Goal: Task Accomplishment & Management: Manage account settings

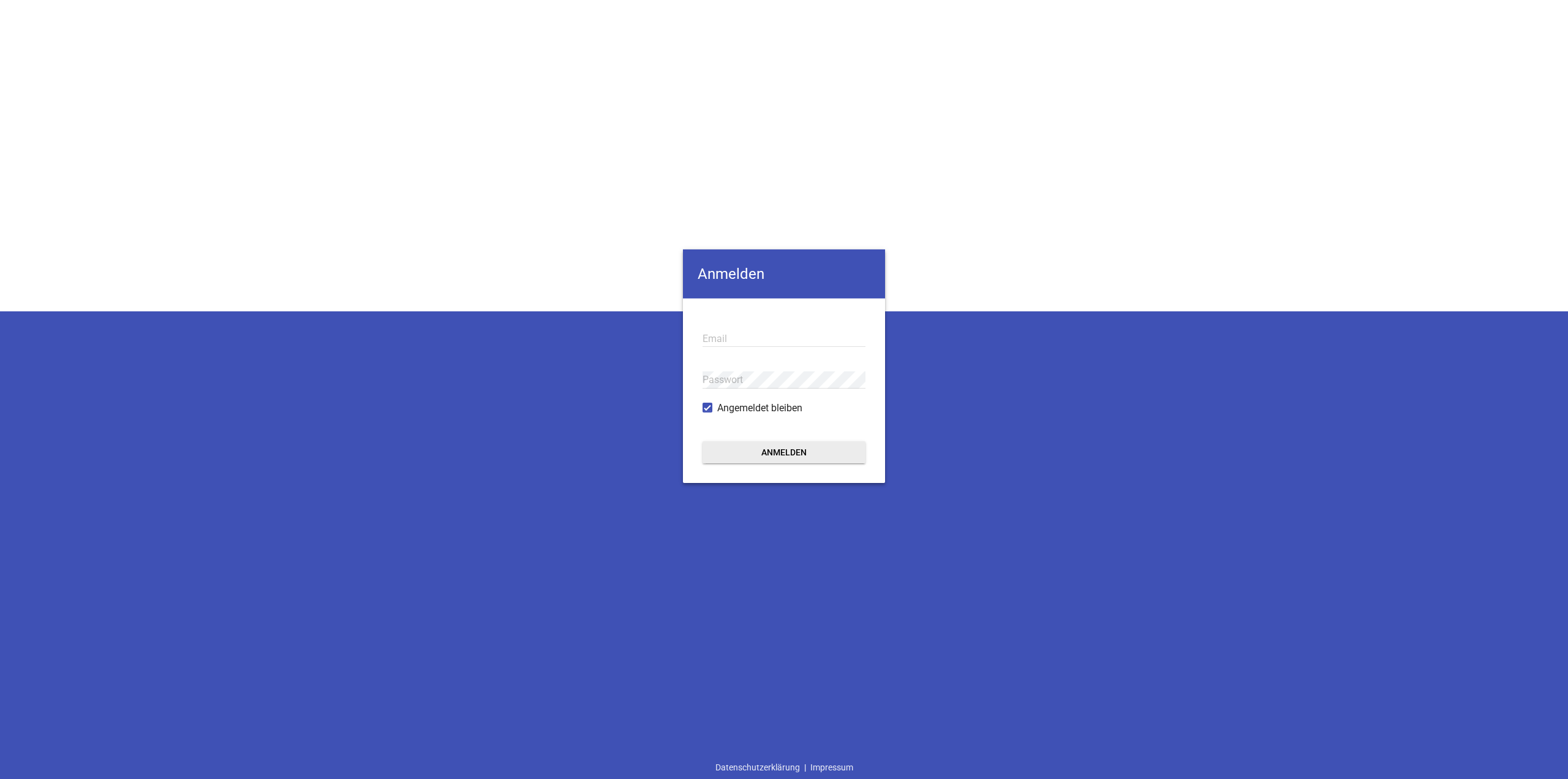
type input "[EMAIL_ADDRESS][DOMAIN_NAME]"
click at [316, 225] on button "Anmelden" at bounding box center [784, 452] width 163 height 22
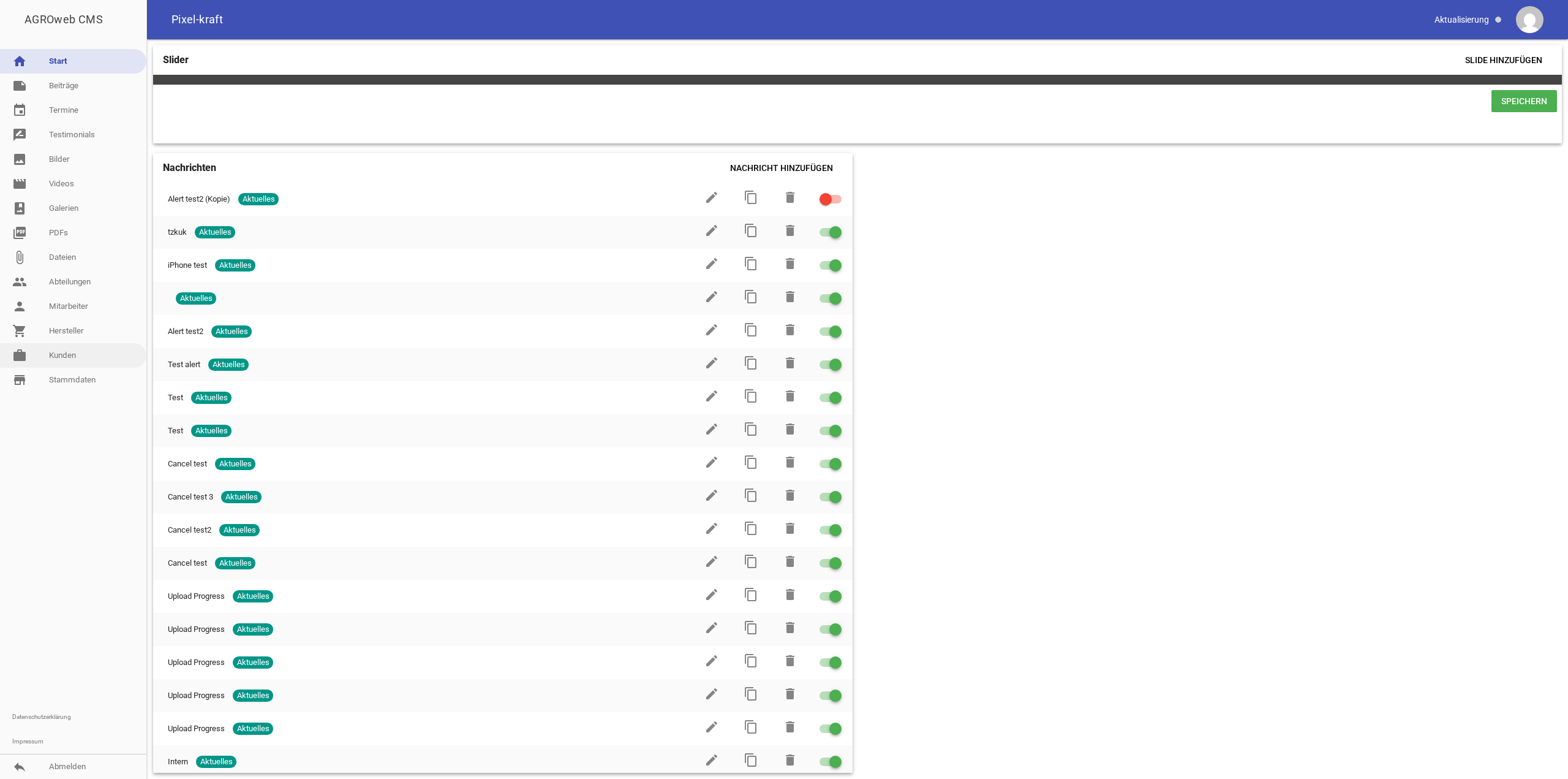
click at [79, 225] on link "work Kunden" at bounding box center [73, 356] width 147 height 25
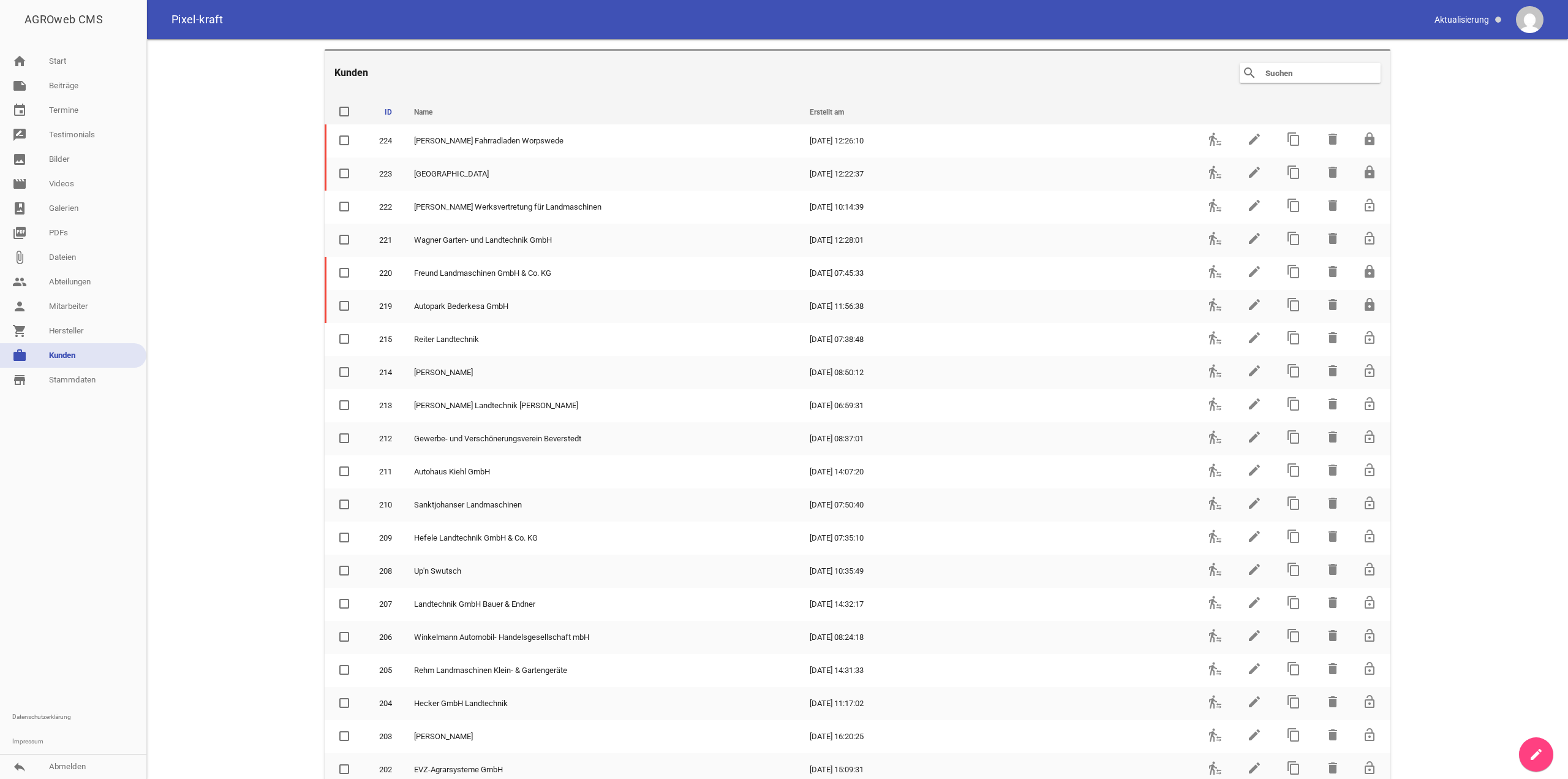
click at [316, 72] on input "text" at bounding box center [1314, 73] width 98 height 14
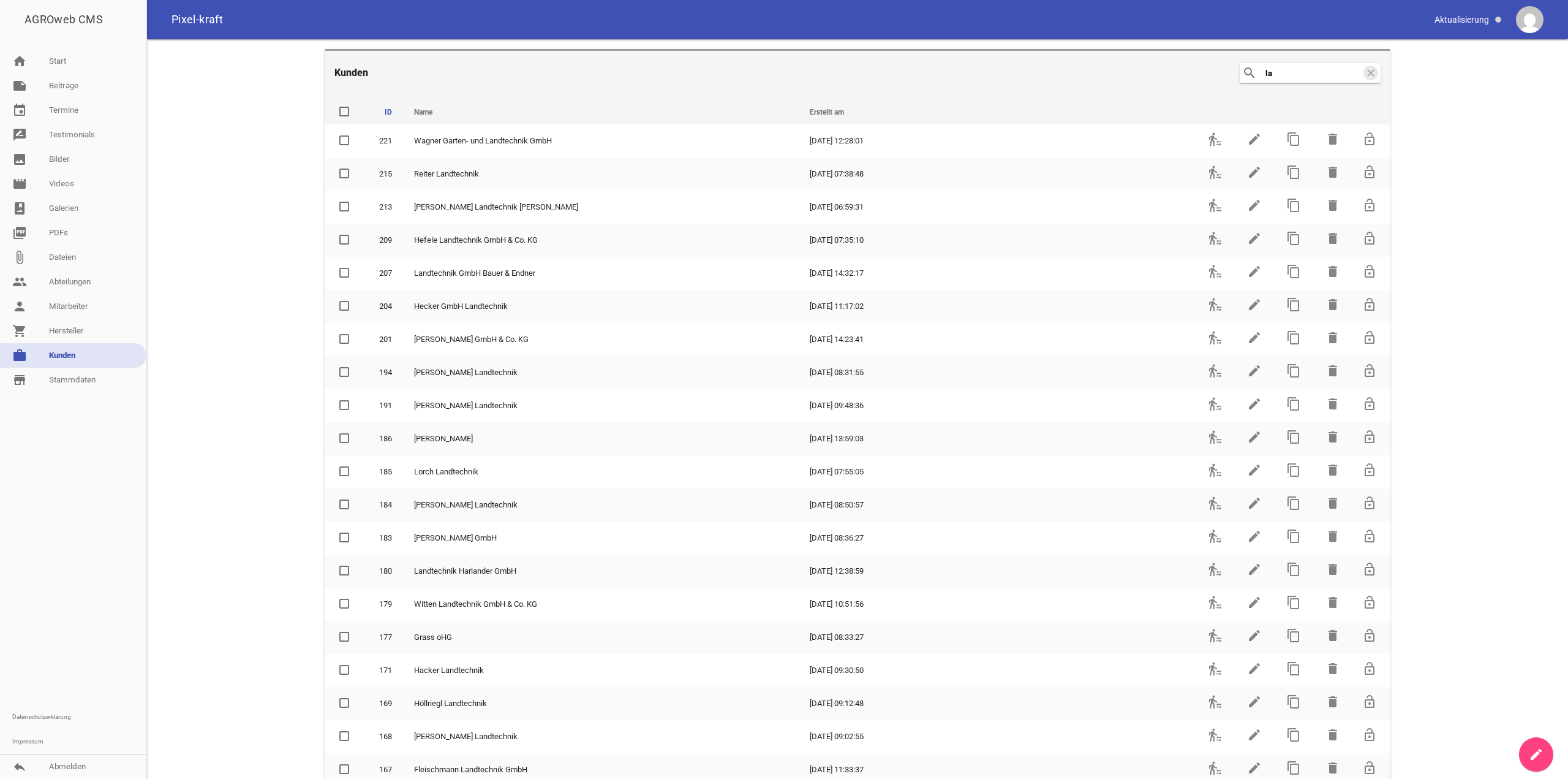
type input "l"
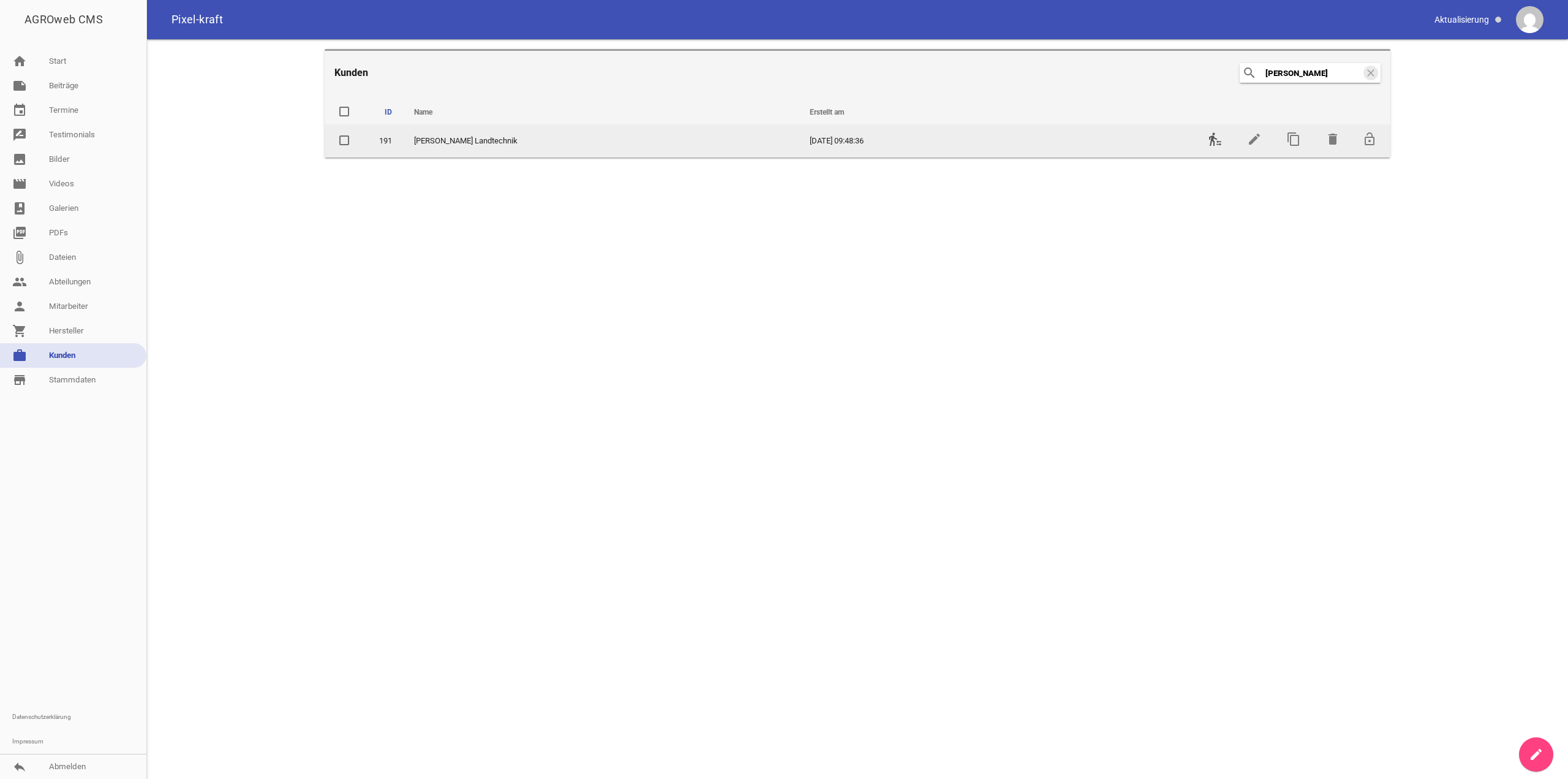
type input "sommer"
click at [316, 143] on icon "transfer_within_a_station" at bounding box center [1216, 139] width 14 height 14
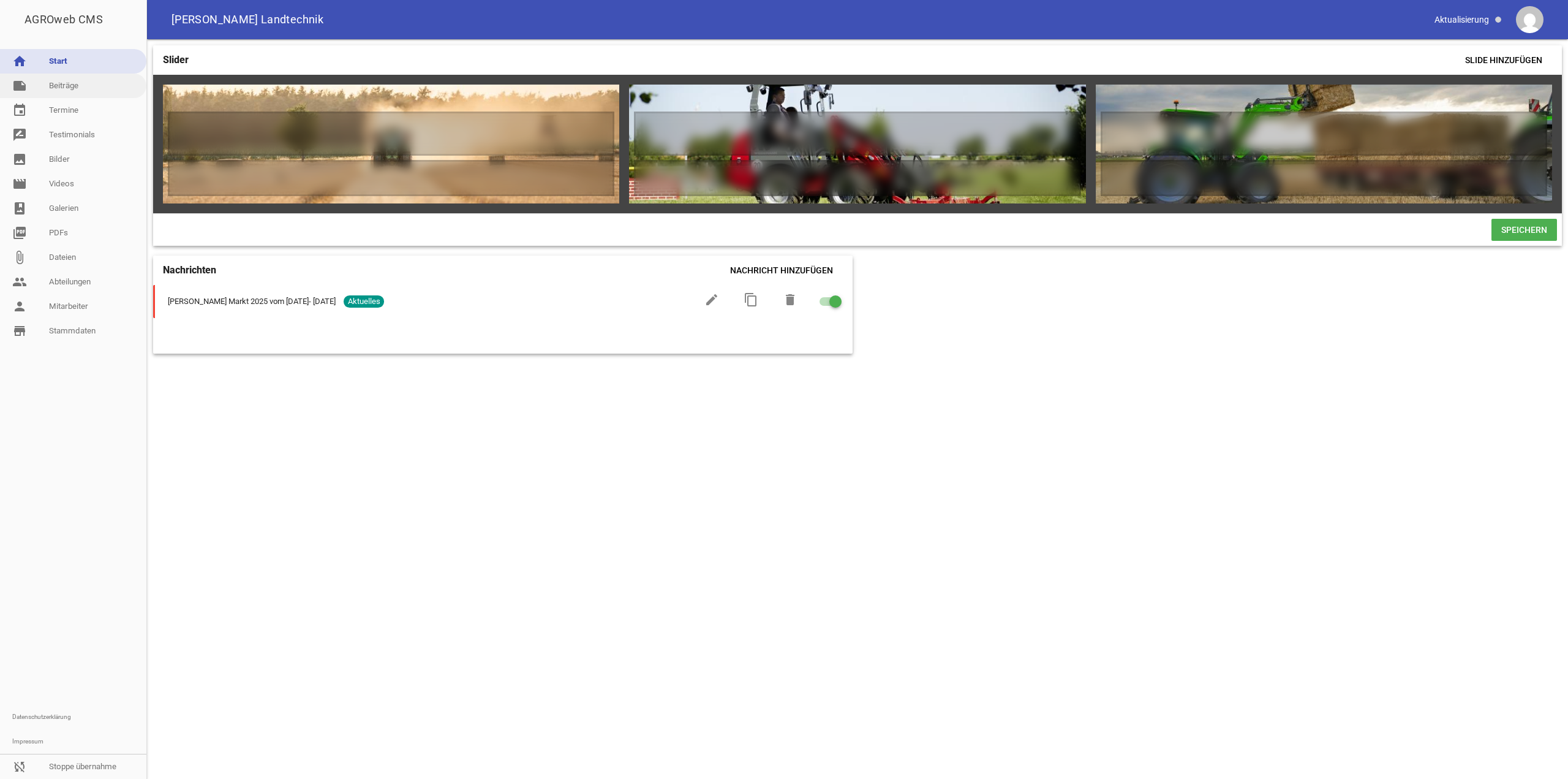
click at [61, 89] on link "note Beiträge" at bounding box center [73, 86] width 147 height 25
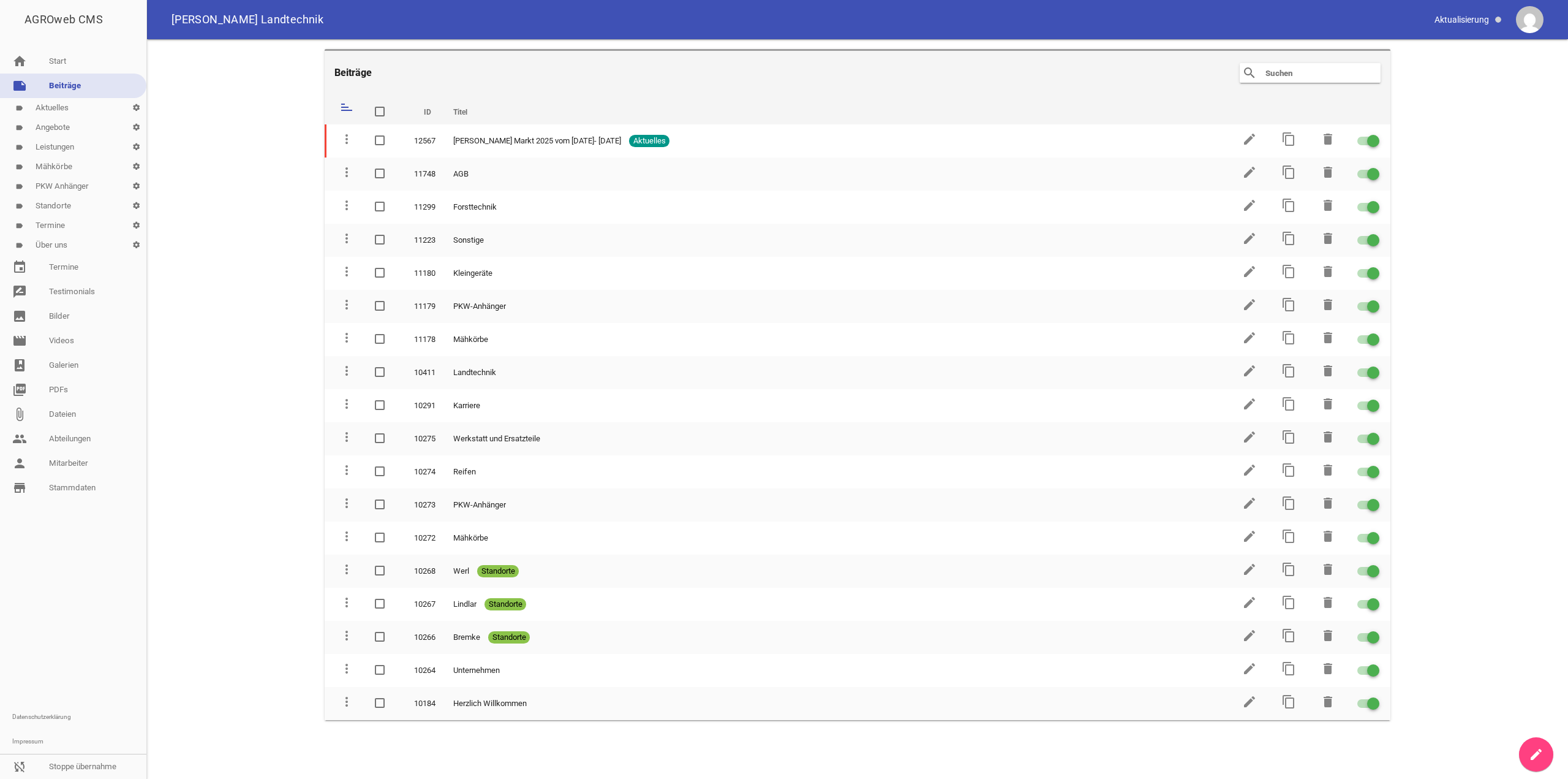
click at [73, 112] on link "label Aktuelles settings" at bounding box center [73, 108] width 147 height 20
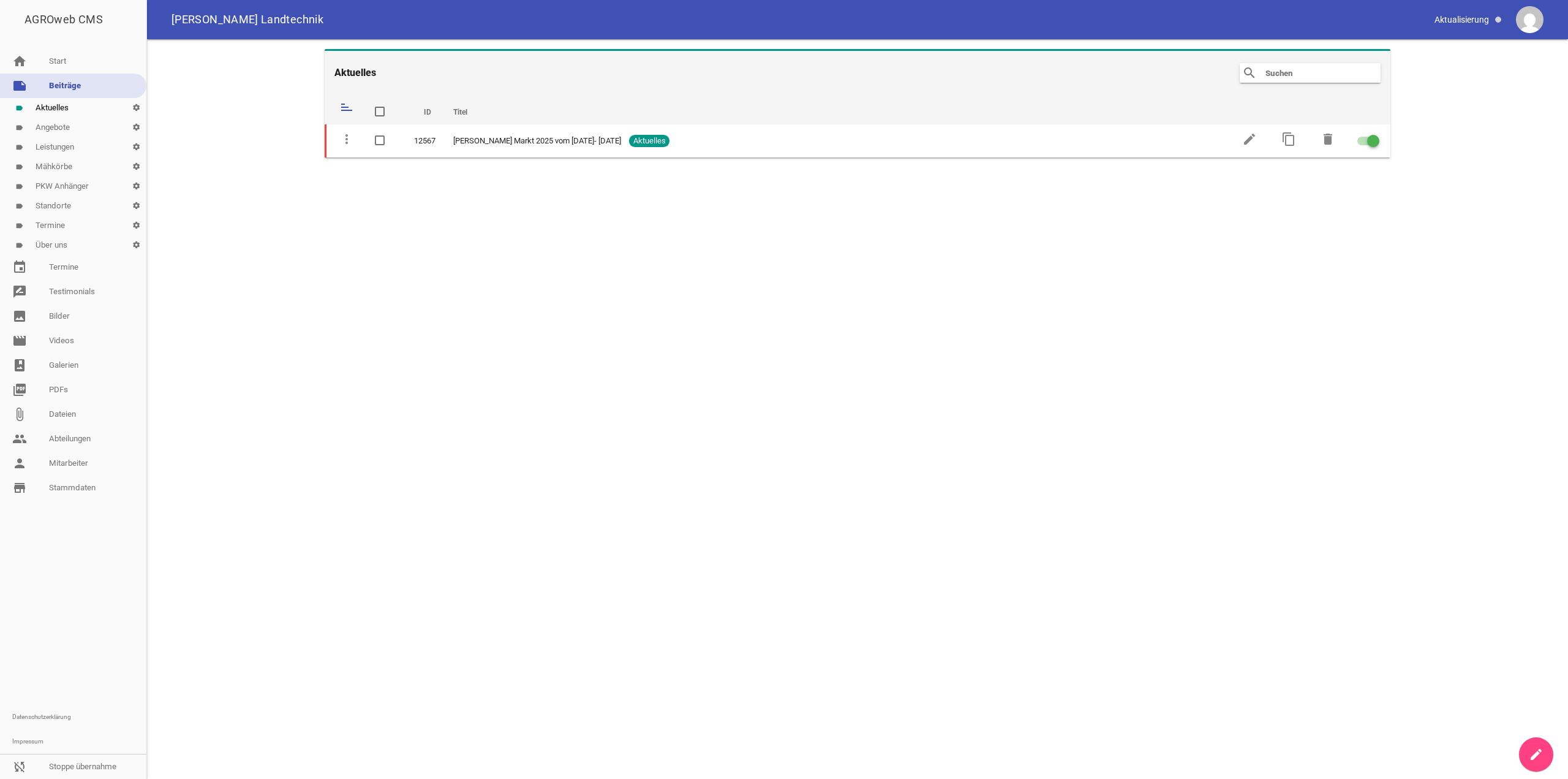
click at [71, 124] on link "label Angebote settings" at bounding box center [73, 127] width 147 height 20
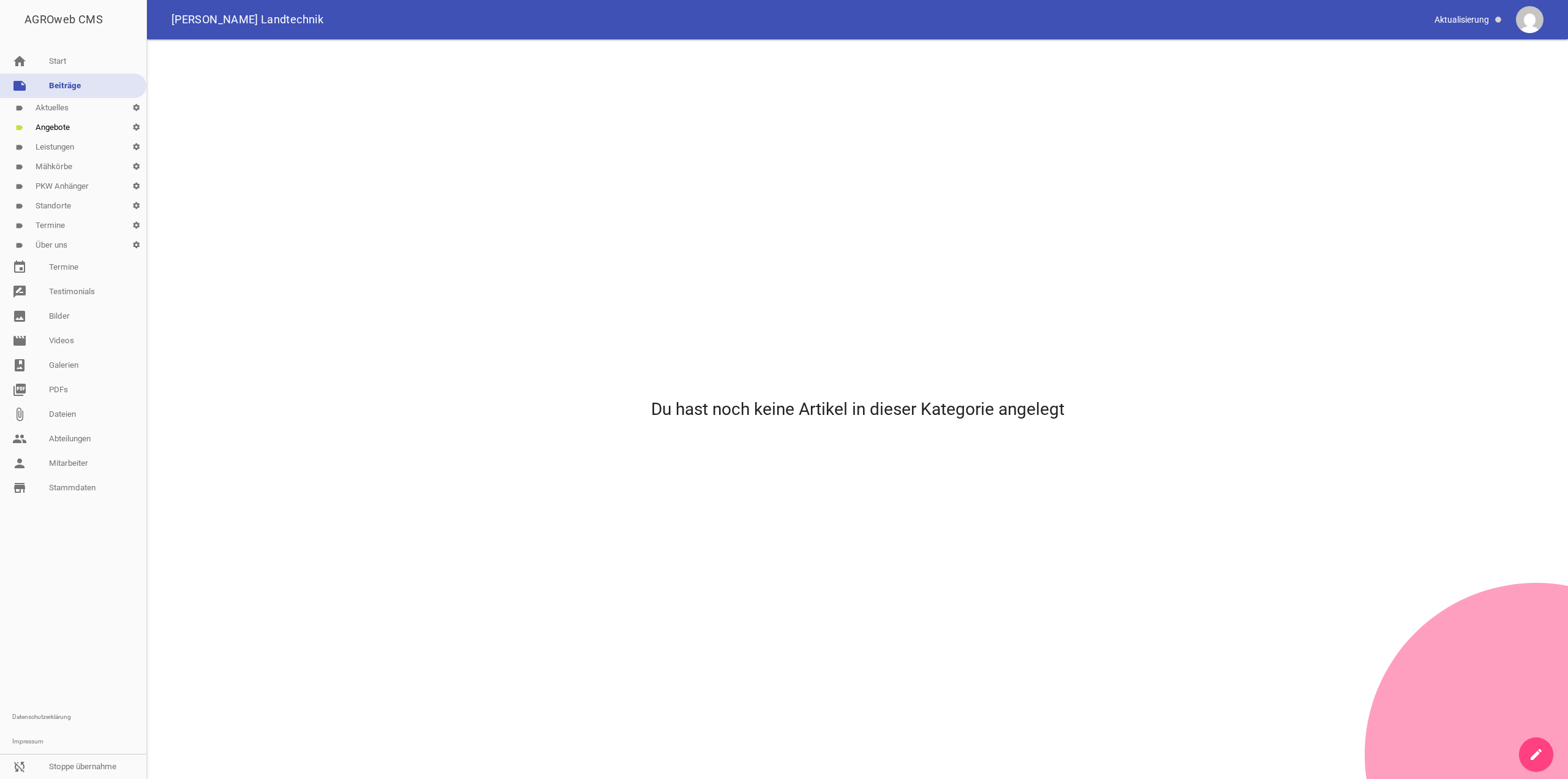
click at [66, 225] on link "label Über uns settings" at bounding box center [73, 245] width 147 height 20
click at [67, 225] on link "label Termine settings" at bounding box center [73, 225] width 147 height 20
click at [70, 211] on link "label Standorte settings" at bounding box center [73, 205] width 147 height 20
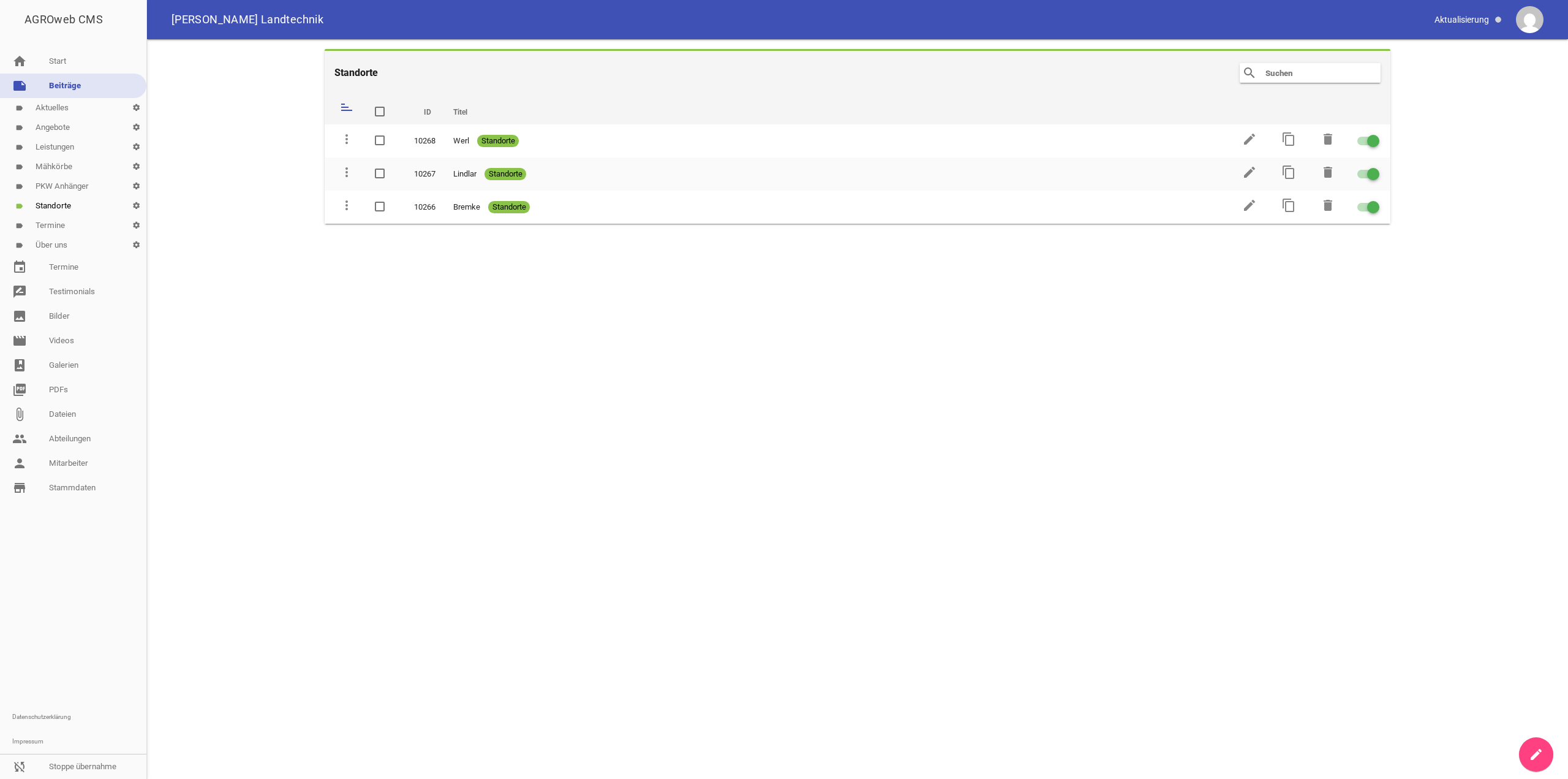
click at [75, 191] on link "label PKW Anhänger settings" at bounding box center [73, 186] width 147 height 20
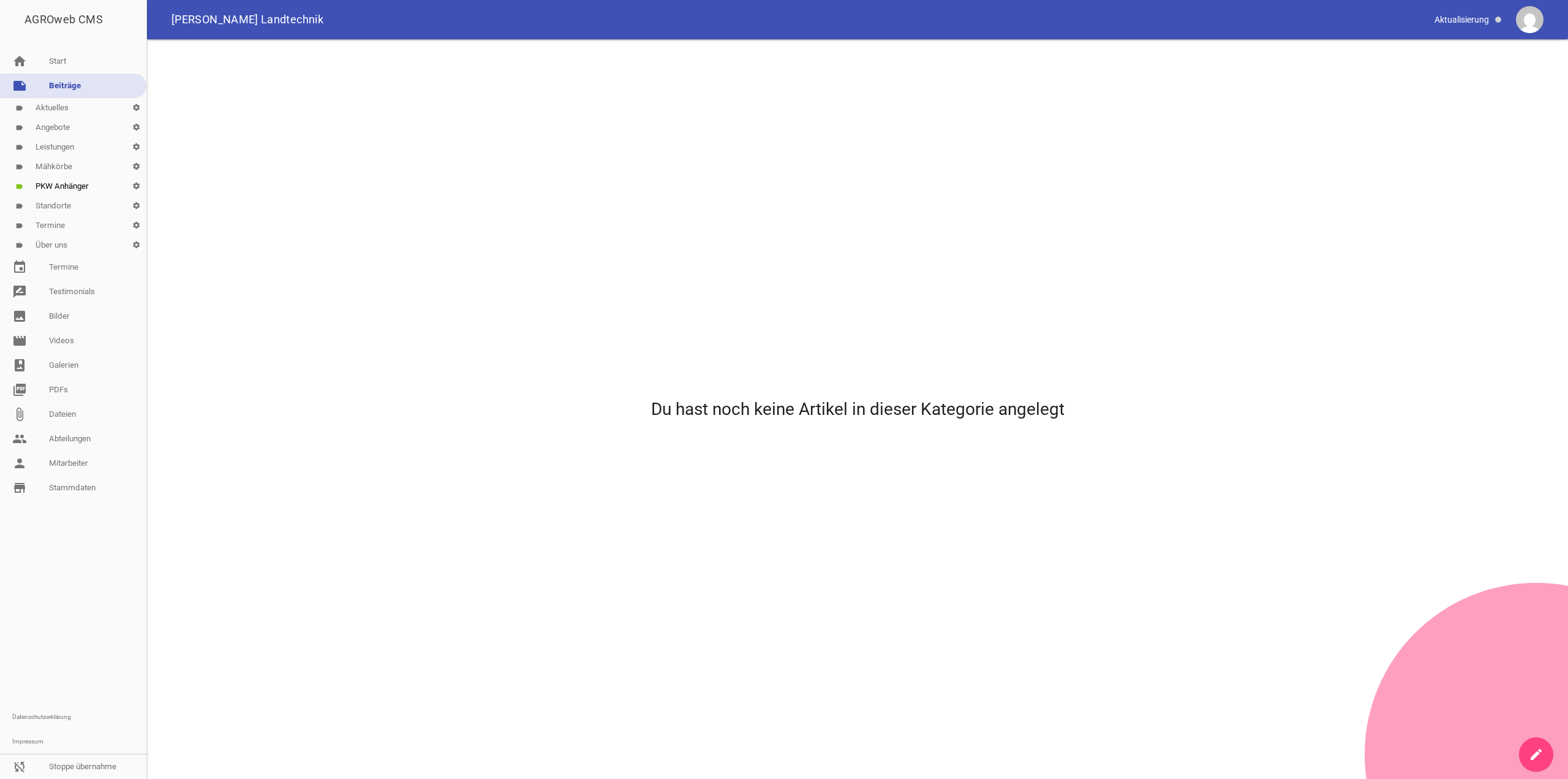
click at [79, 172] on link "label Mähkörbe settings" at bounding box center [73, 166] width 147 height 20
click at [78, 153] on link "label Leistungen settings" at bounding box center [73, 147] width 147 height 20
click at [73, 123] on link "label Angebote settings" at bounding box center [73, 127] width 147 height 20
click at [74, 116] on link "label Aktuelles settings" at bounding box center [73, 108] width 147 height 20
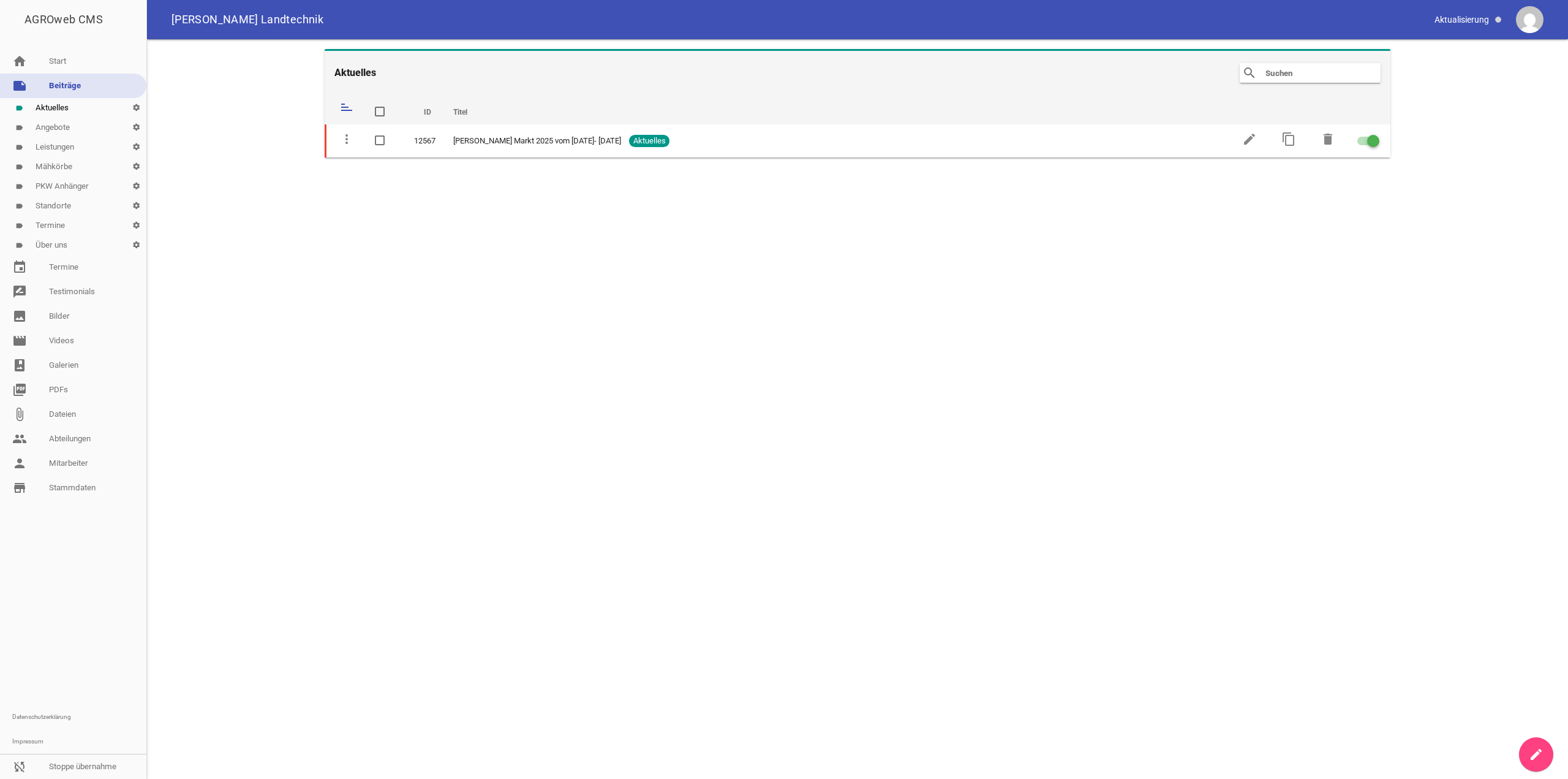
click at [316, 77] on input "text" at bounding box center [1314, 73] width 98 height 14
click at [54, 225] on link "sync_disabled Stoppe übernahme" at bounding box center [73, 767] width 147 height 25
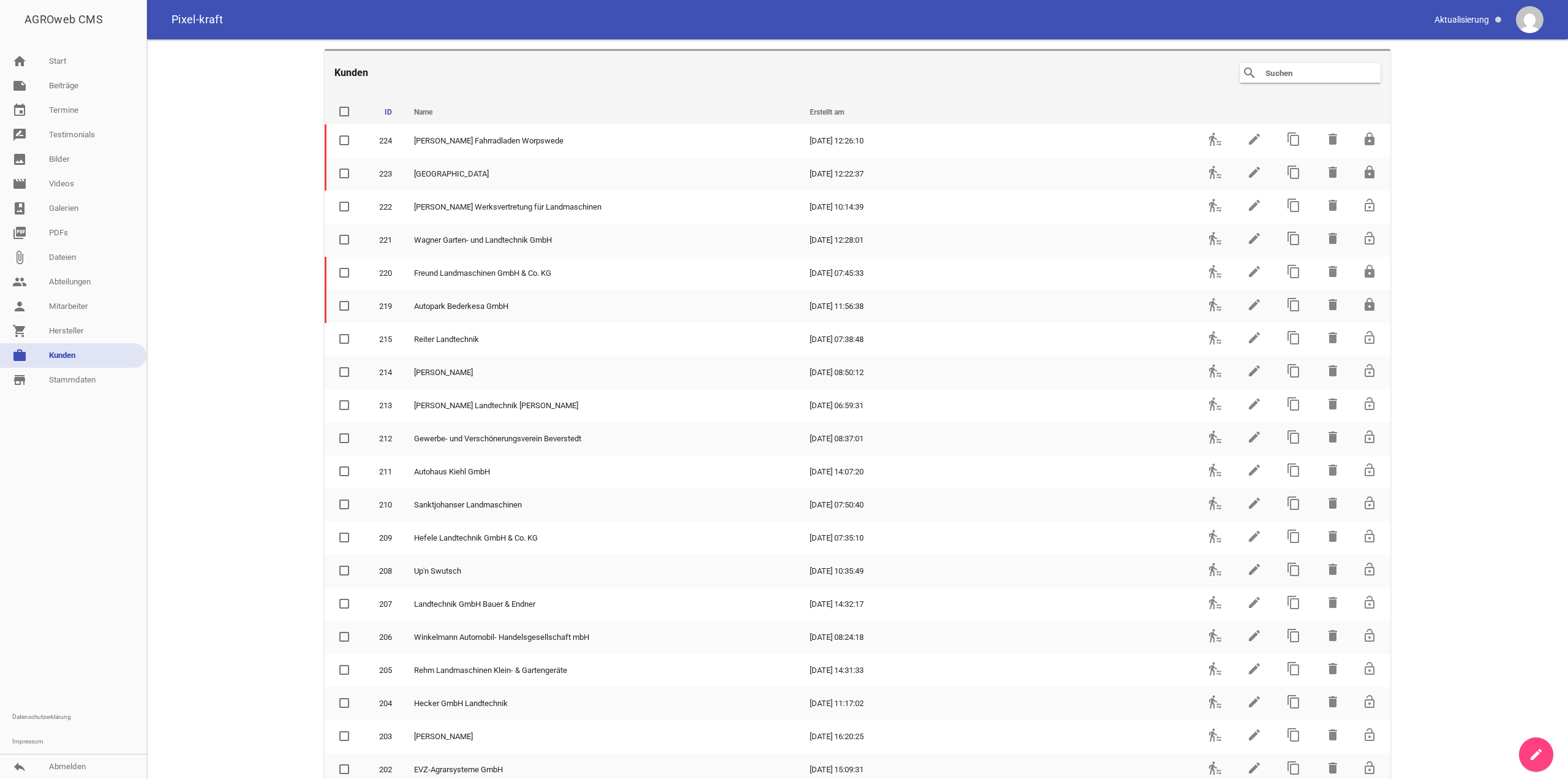
click at [316, 78] on input "text" at bounding box center [1314, 73] width 98 height 14
click at [316, 75] on input "text" at bounding box center [1314, 73] width 98 height 14
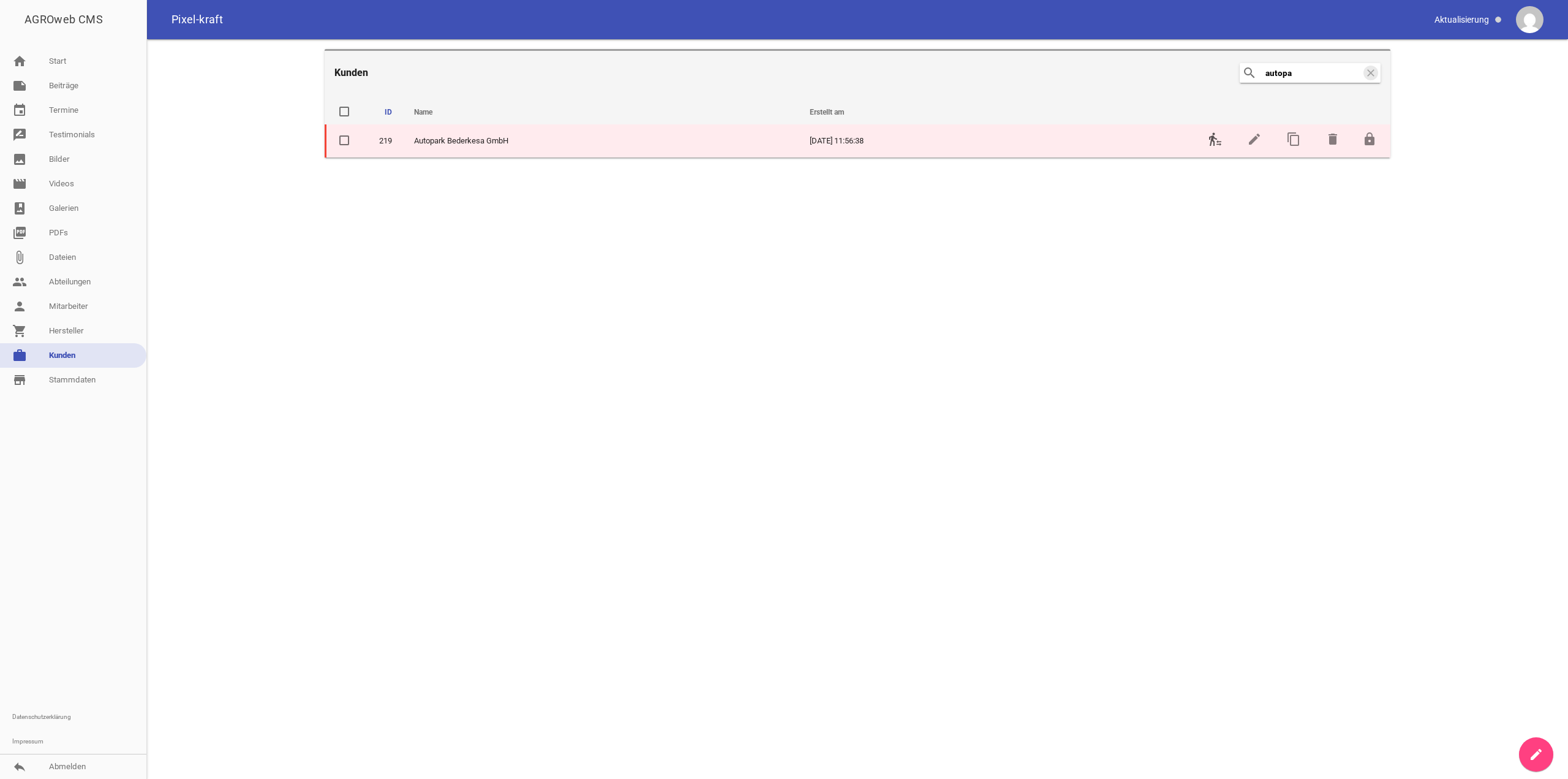
type input "autopa"
click at [316, 143] on icon "transfer_within_a_station" at bounding box center [1216, 139] width 14 height 14
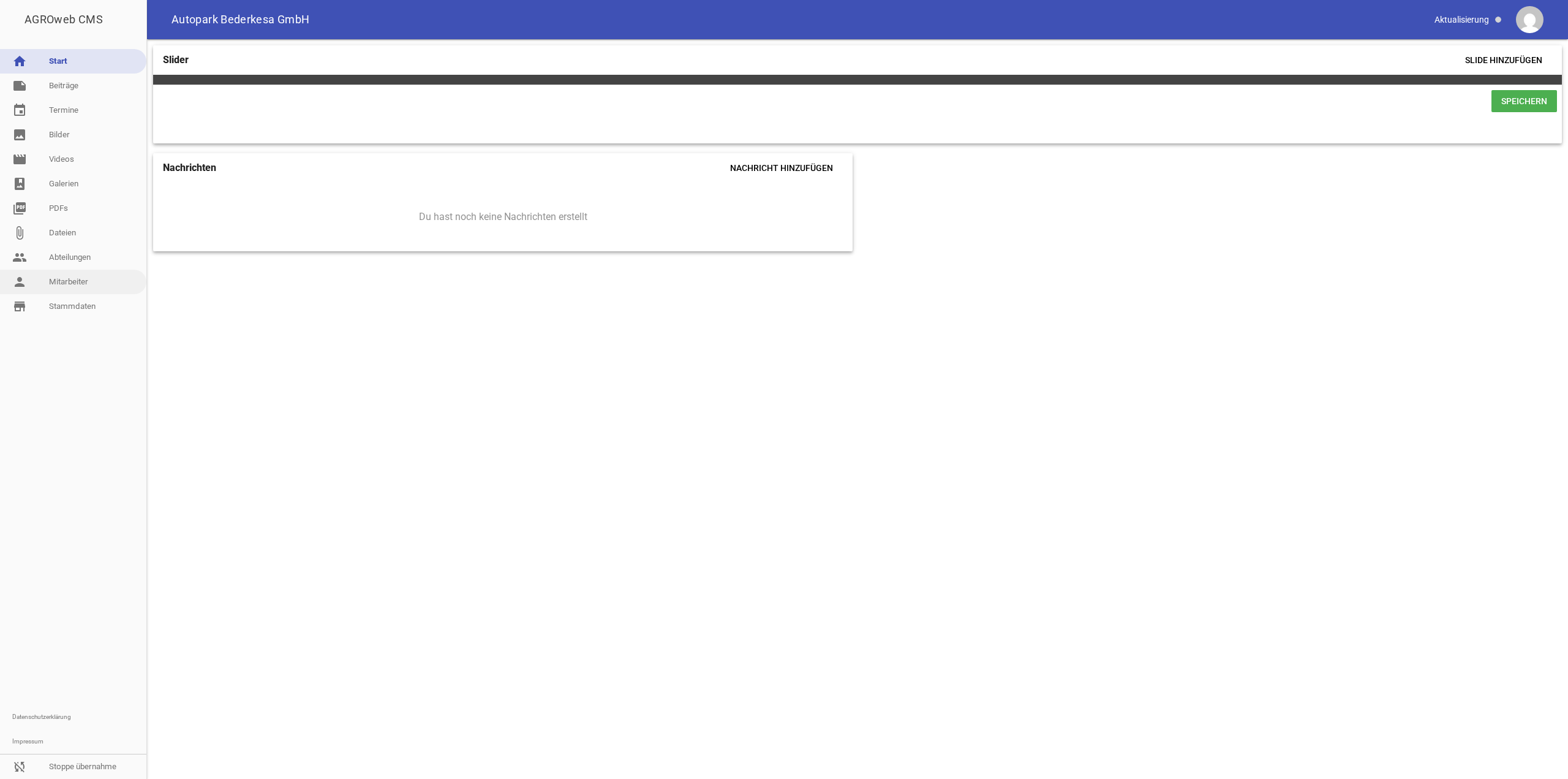
click at [61, 225] on link "person Mitarbeiter" at bounding box center [73, 282] width 147 height 25
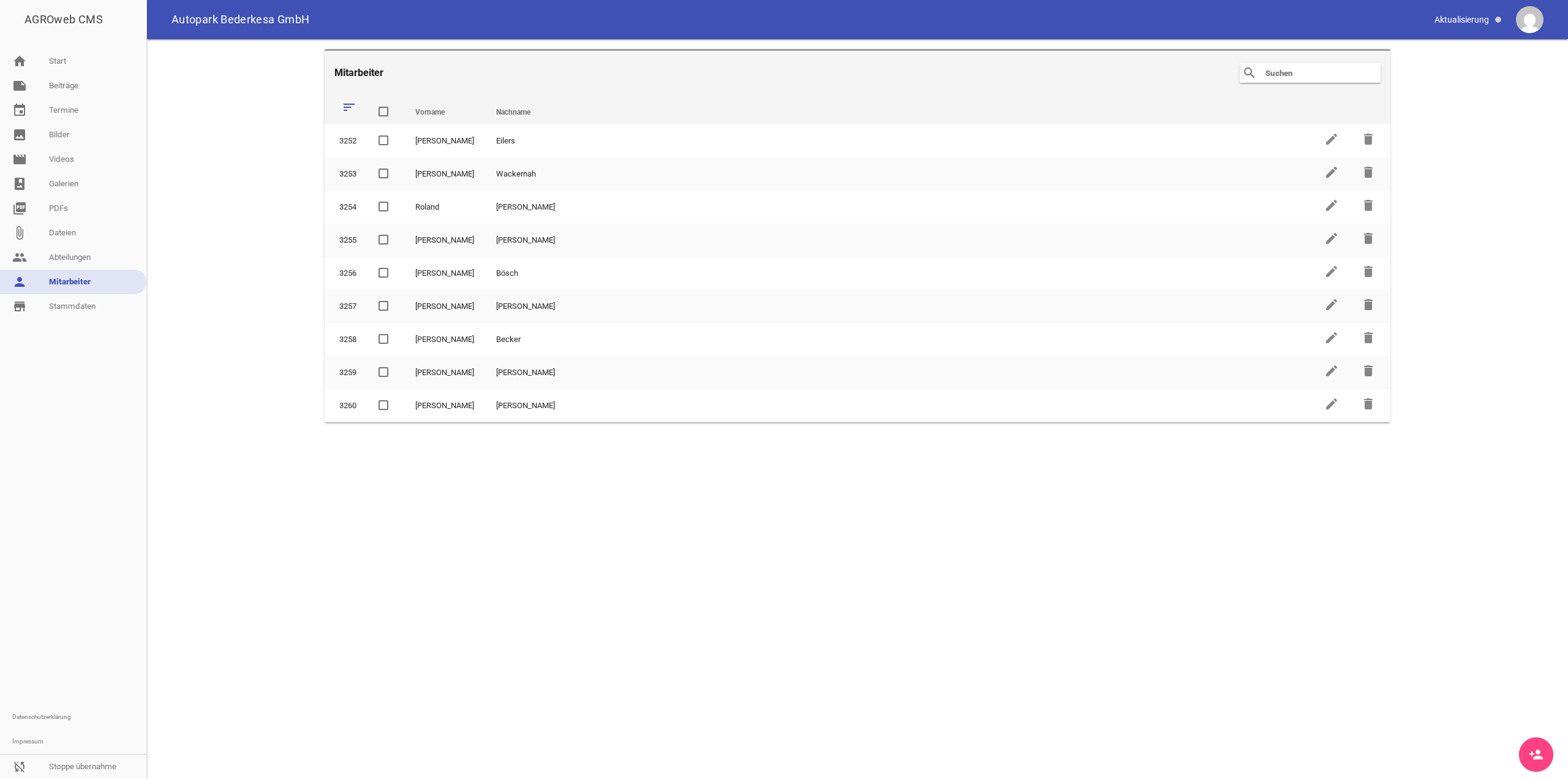
click at [135, 225] on div at bounding box center [73, 512] width 147 height 386
click at [50, 225] on link "attach_file Dateien" at bounding box center [73, 233] width 147 height 25
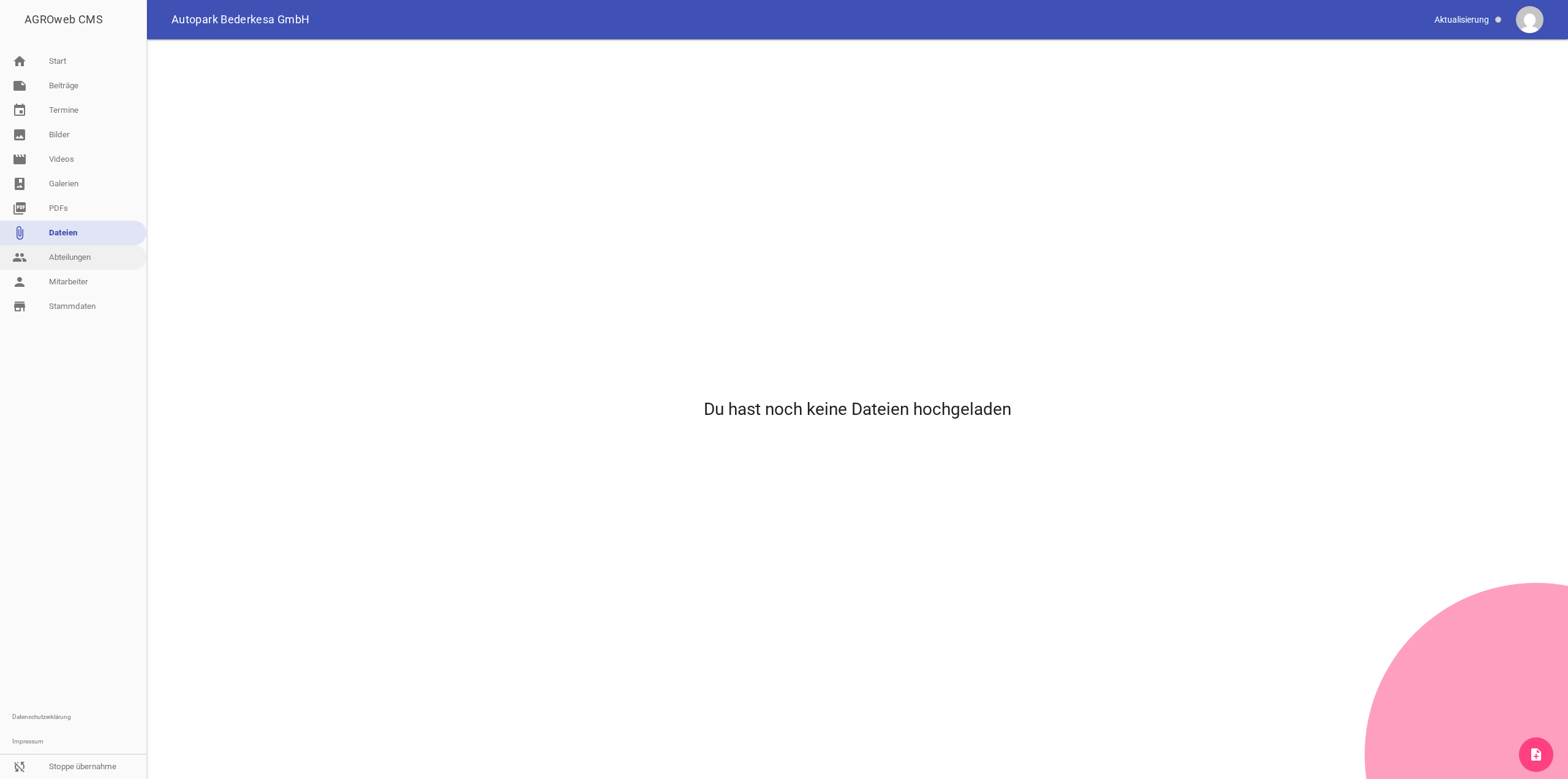
click at [61, 225] on link "people Abteilungen" at bounding box center [73, 257] width 147 height 25
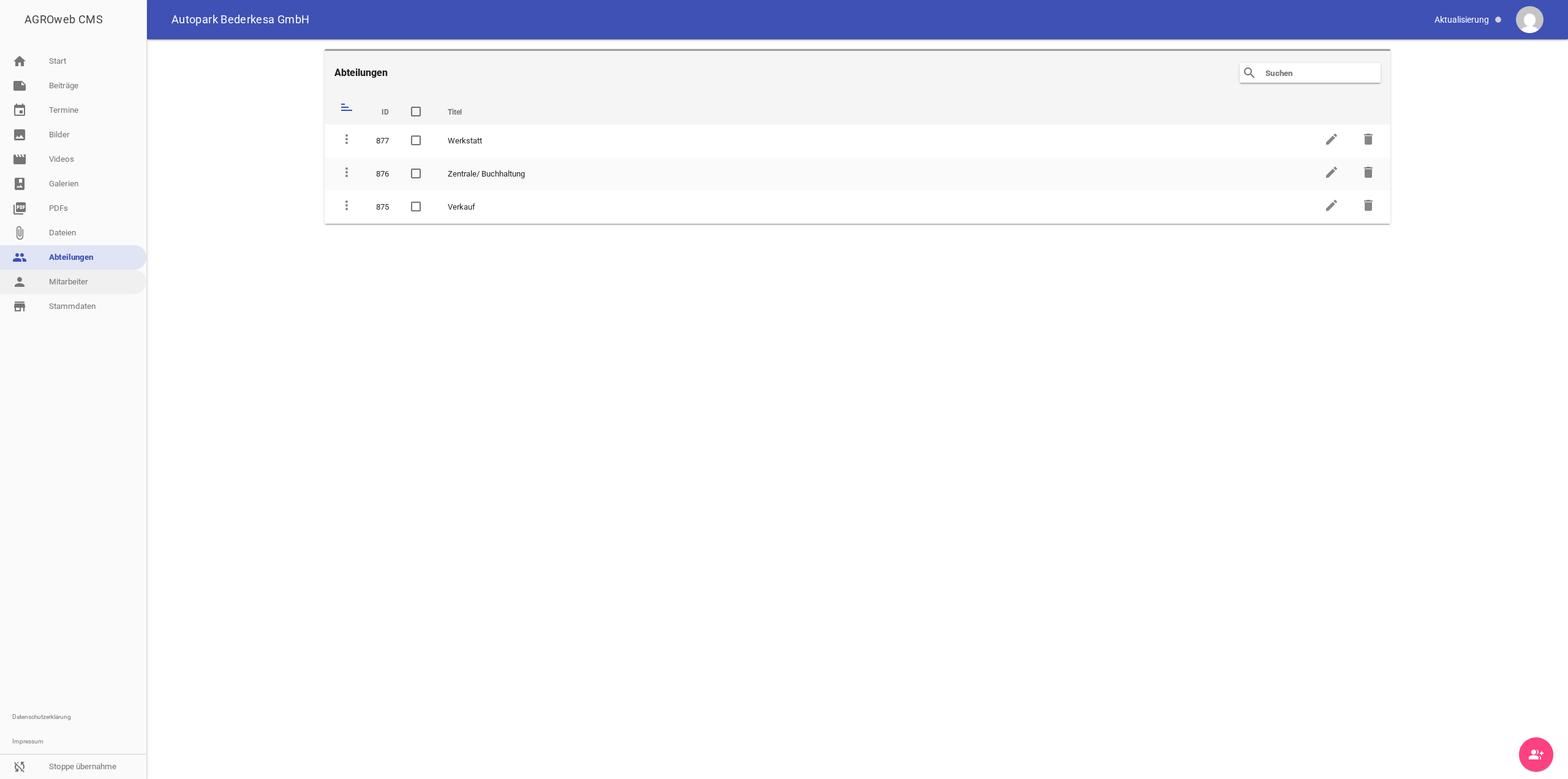
click at [58, 225] on link "person Mitarbeiter" at bounding box center [73, 282] width 147 height 25
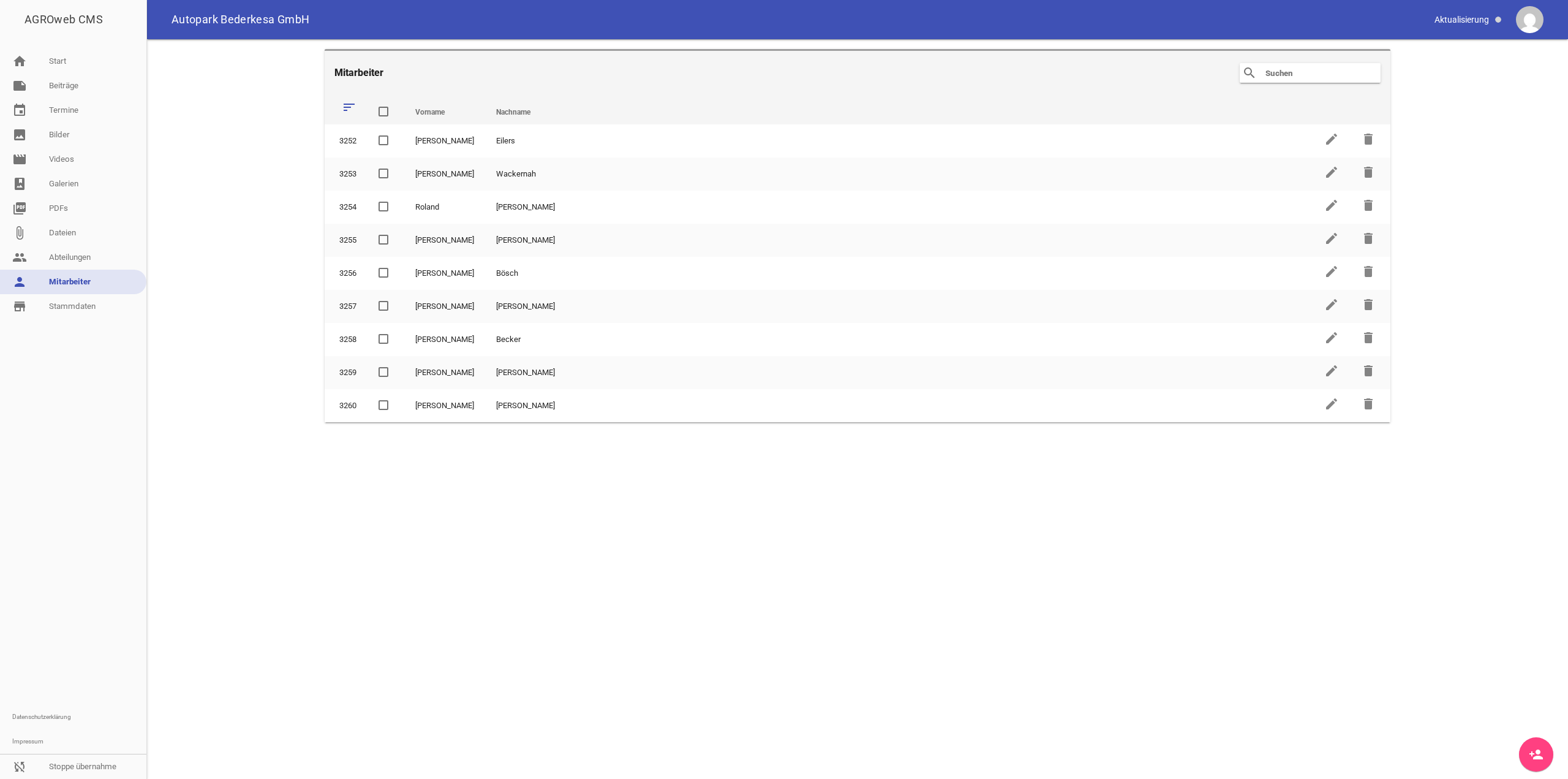
click at [316, 225] on link "person_add" at bounding box center [1535, 754] width 34 height 34
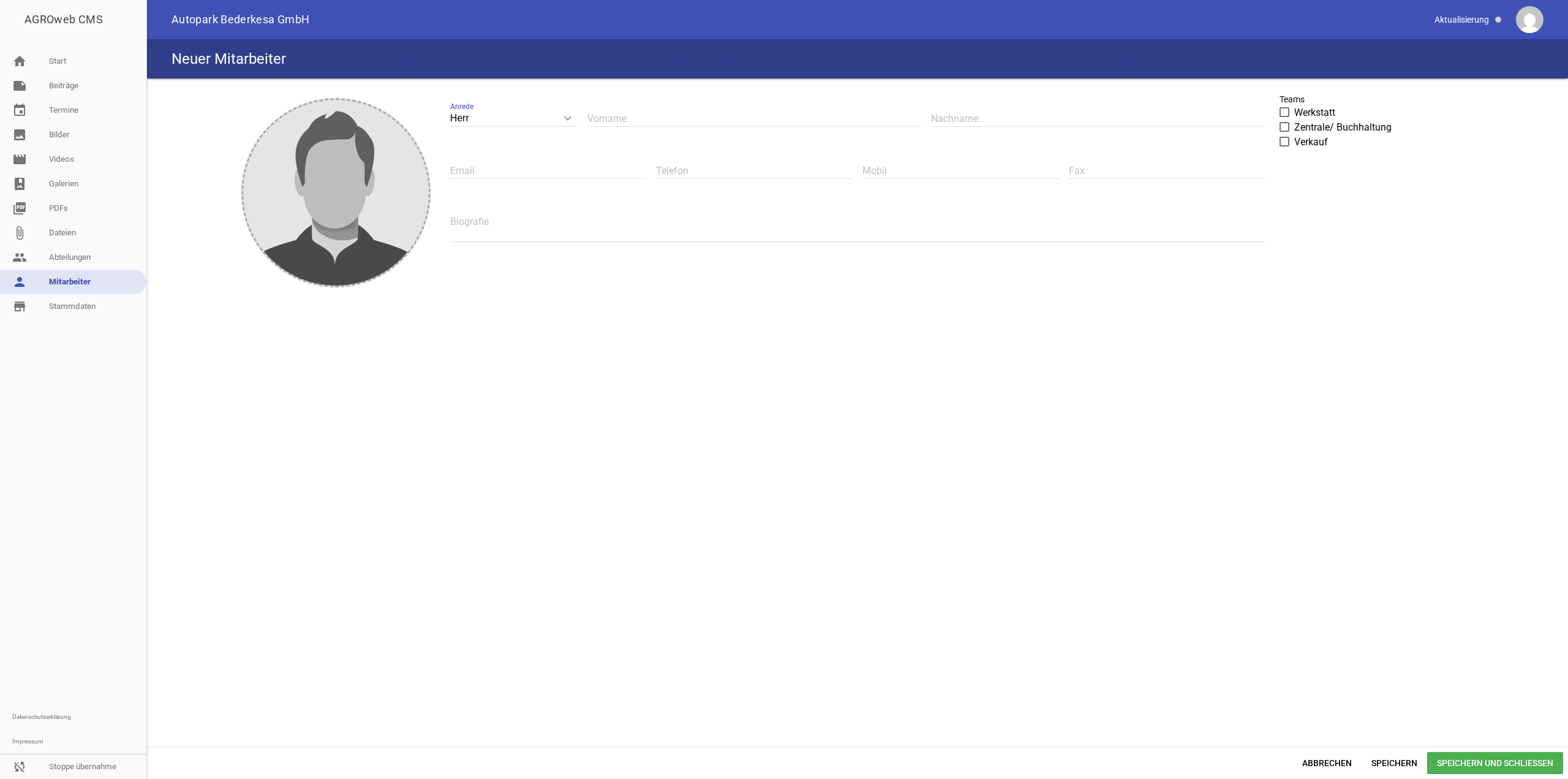
click at [316, 119] on input "text" at bounding box center [754, 119] width 334 height 17
paste input "[PERSON_NAME]"
type input "[PERSON_NAME]"
drag, startPoint x: 1011, startPoint y: 107, endPoint x: 1010, endPoint y: 117, distance: 10.0
click at [316, 108] on div "Nachname" at bounding box center [1098, 119] width 334 height 43
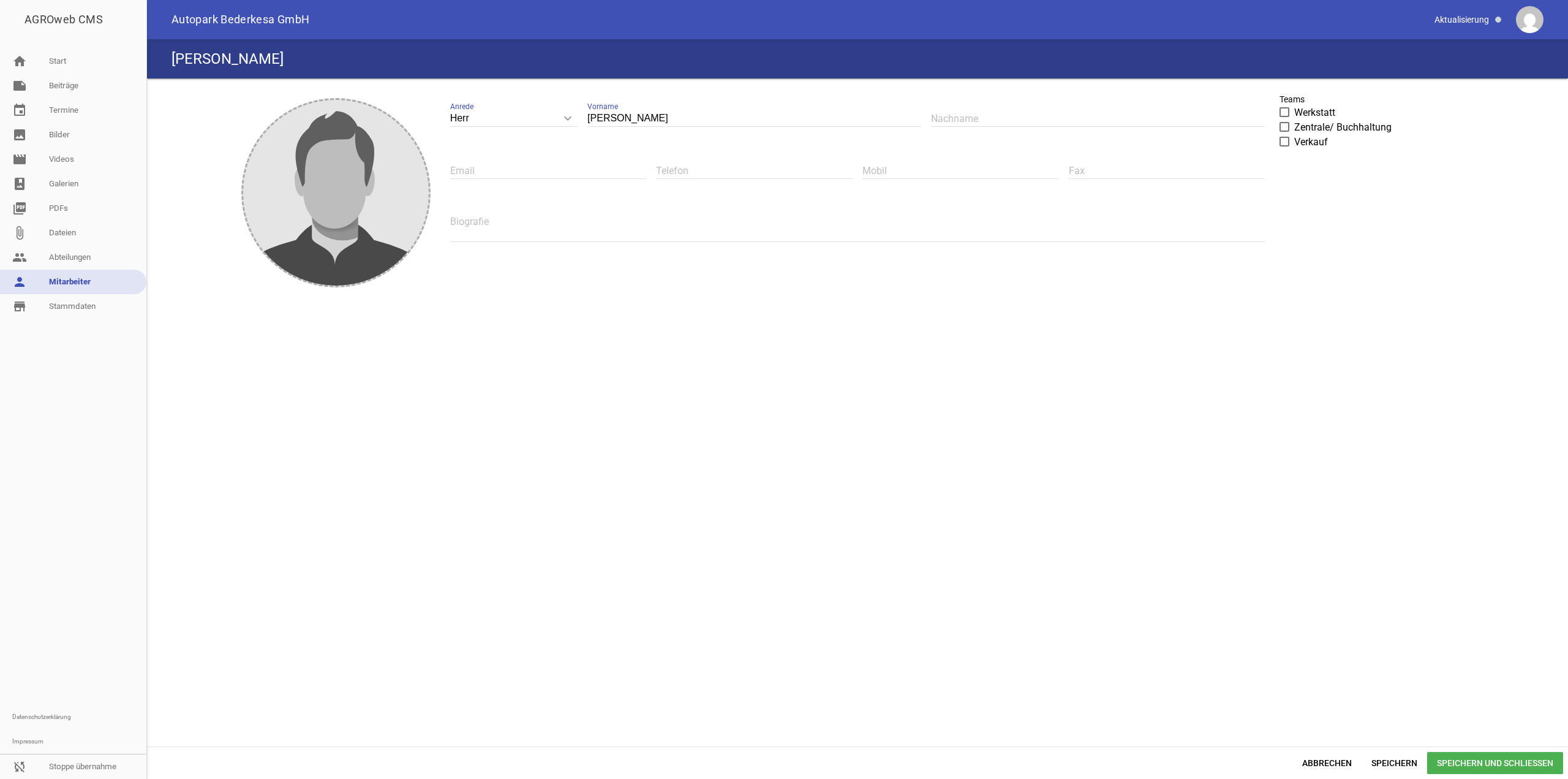
click at [316, 118] on input "text" at bounding box center [1098, 119] width 334 height 17
paste input "Kieckhäfer"
type input "Kieckhäfer"
click at [316, 113] on span "Werkstatt" at bounding box center [1314, 113] width 41 height 14
click at [316, 106] on input "Werkstatt" at bounding box center [1294, 106] width 0 height 0
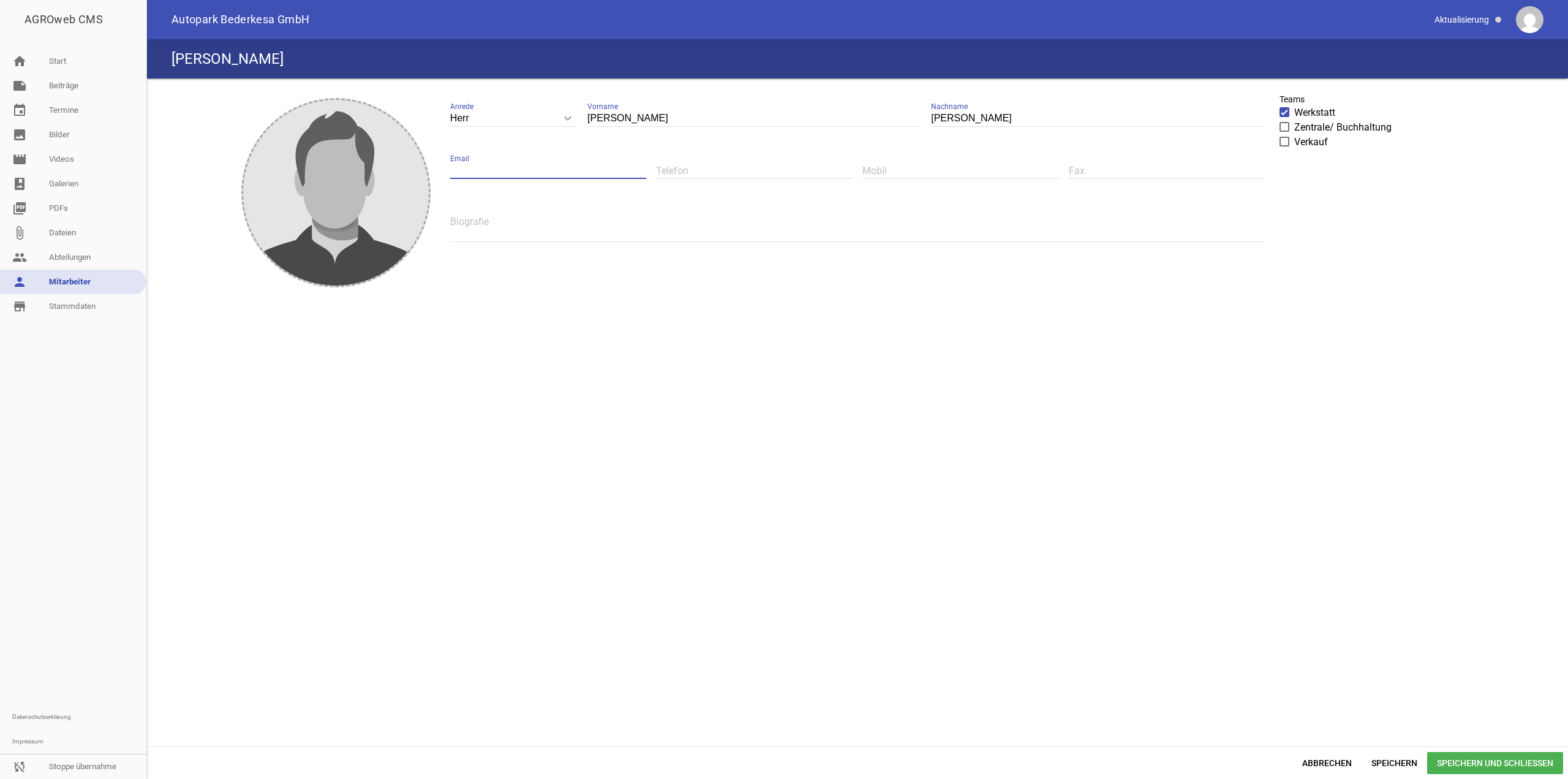
click at [316, 173] on input "text" at bounding box center [548, 171] width 196 height 17
paste input "[EMAIL_ADDRESS][DOMAIN_NAME]"
type input "[EMAIL_ADDRESS][DOMAIN_NAME]"
click at [316, 220] on textarea at bounding box center [857, 228] width 815 height 29
click at [316, 165] on div "image" at bounding box center [336, 192] width 186 height 186
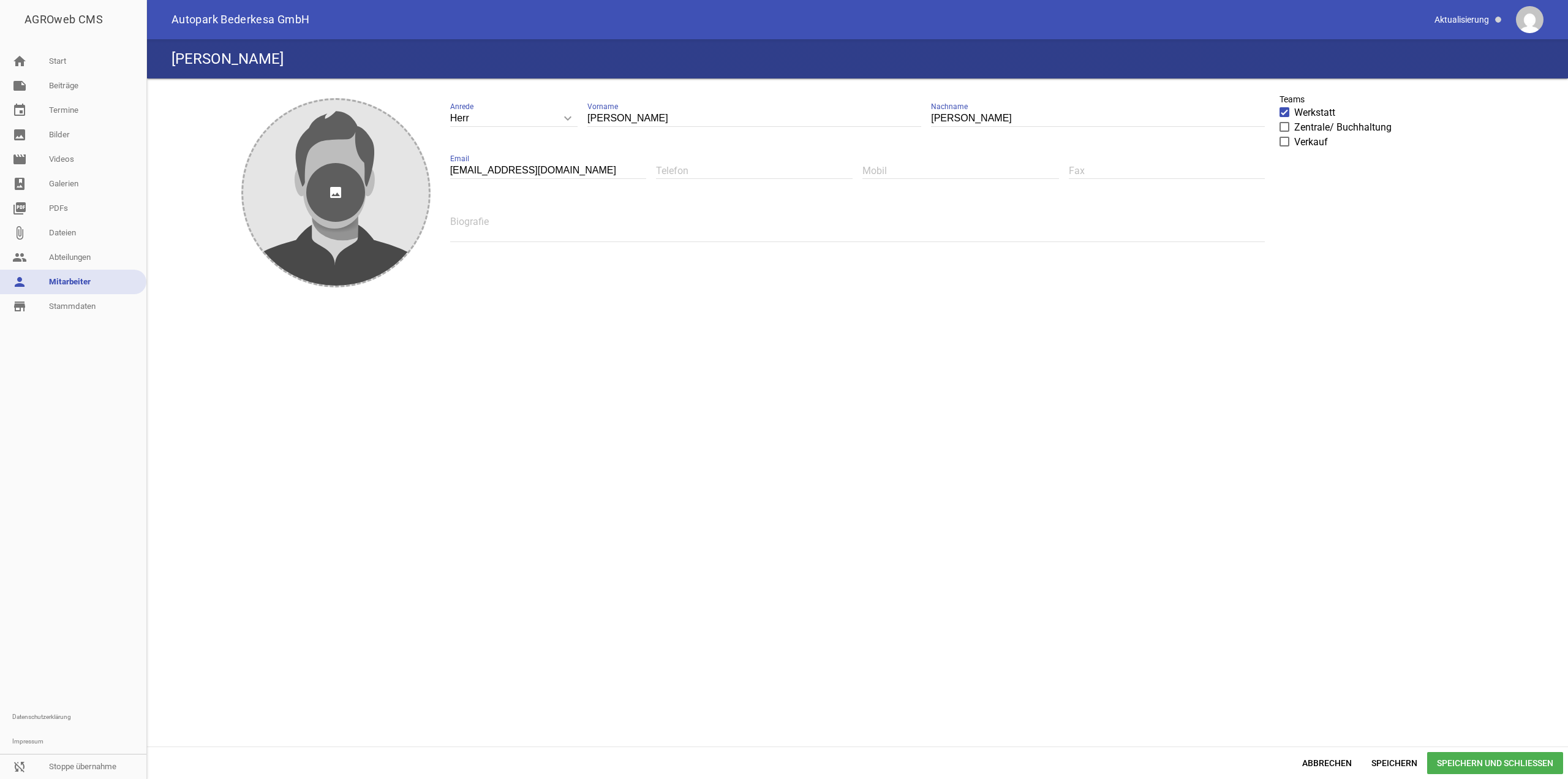
click at [316, 176] on icon "image" at bounding box center [335, 192] width 59 height 59
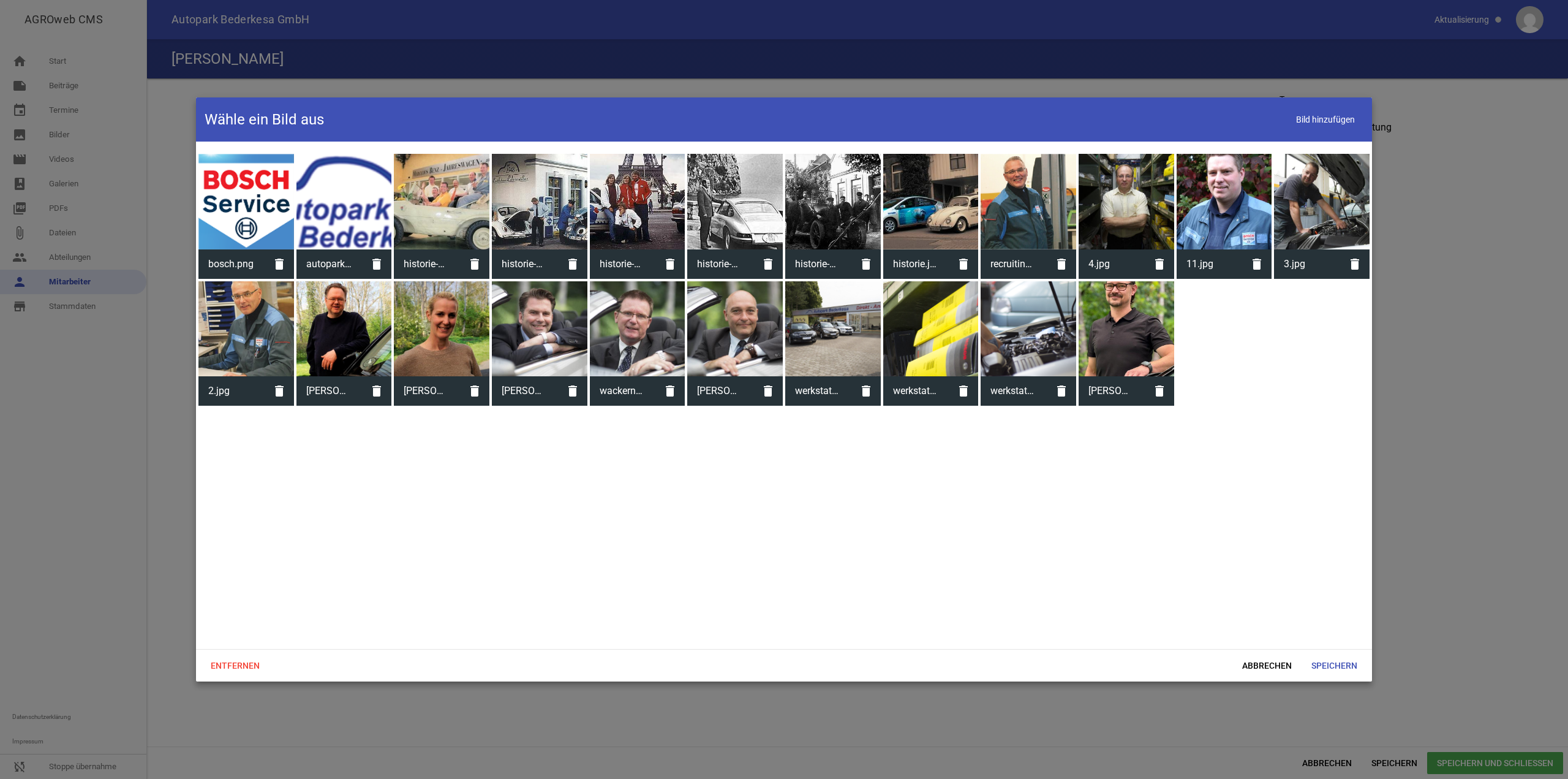
click at [316, 225] on div at bounding box center [1127, 329] width 95 height 95
click at [316, 225] on span "Speichern" at bounding box center [1334, 666] width 66 height 22
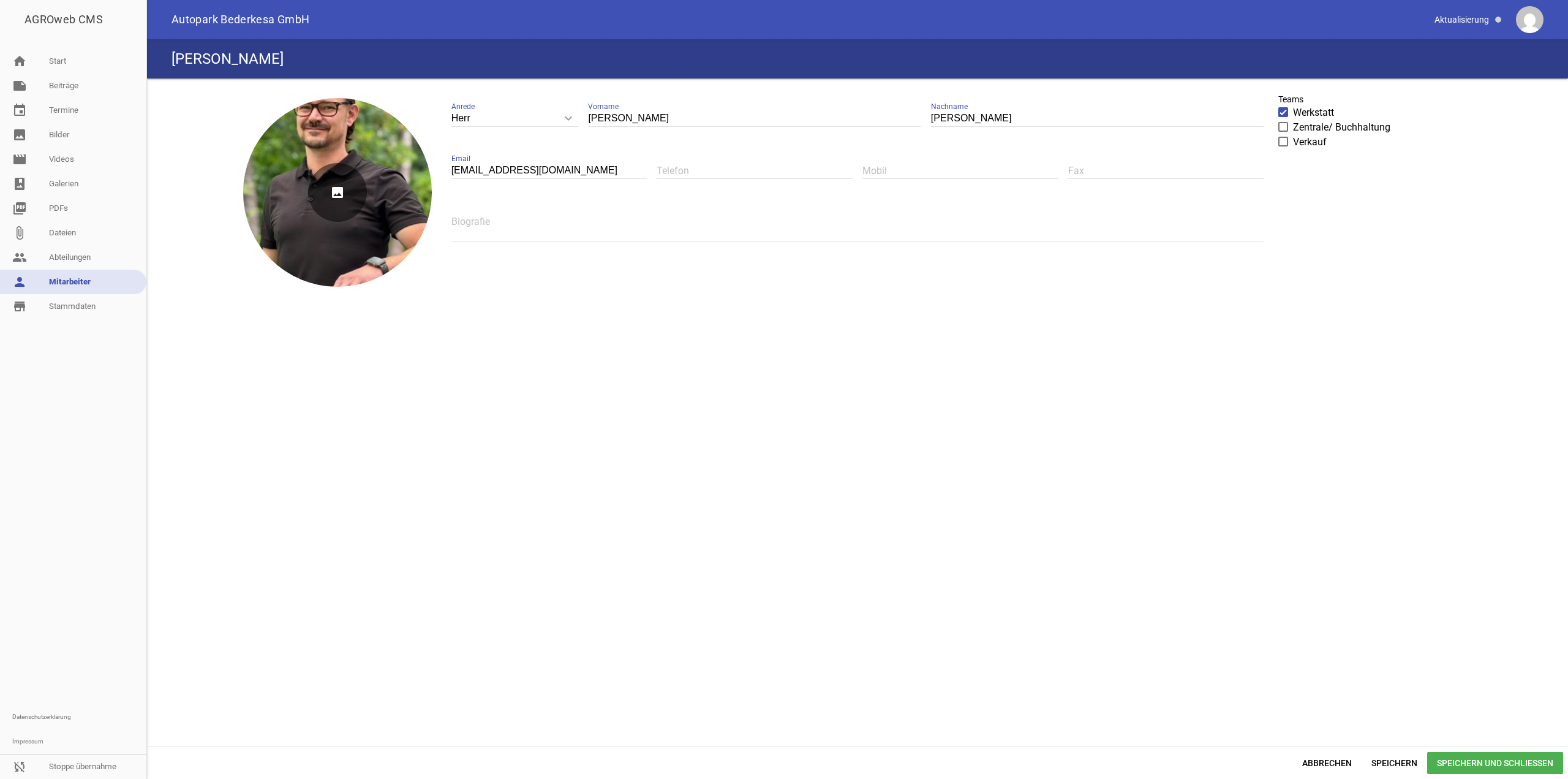
click at [316, 199] on icon "image" at bounding box center [337, 192] width 59 height 59
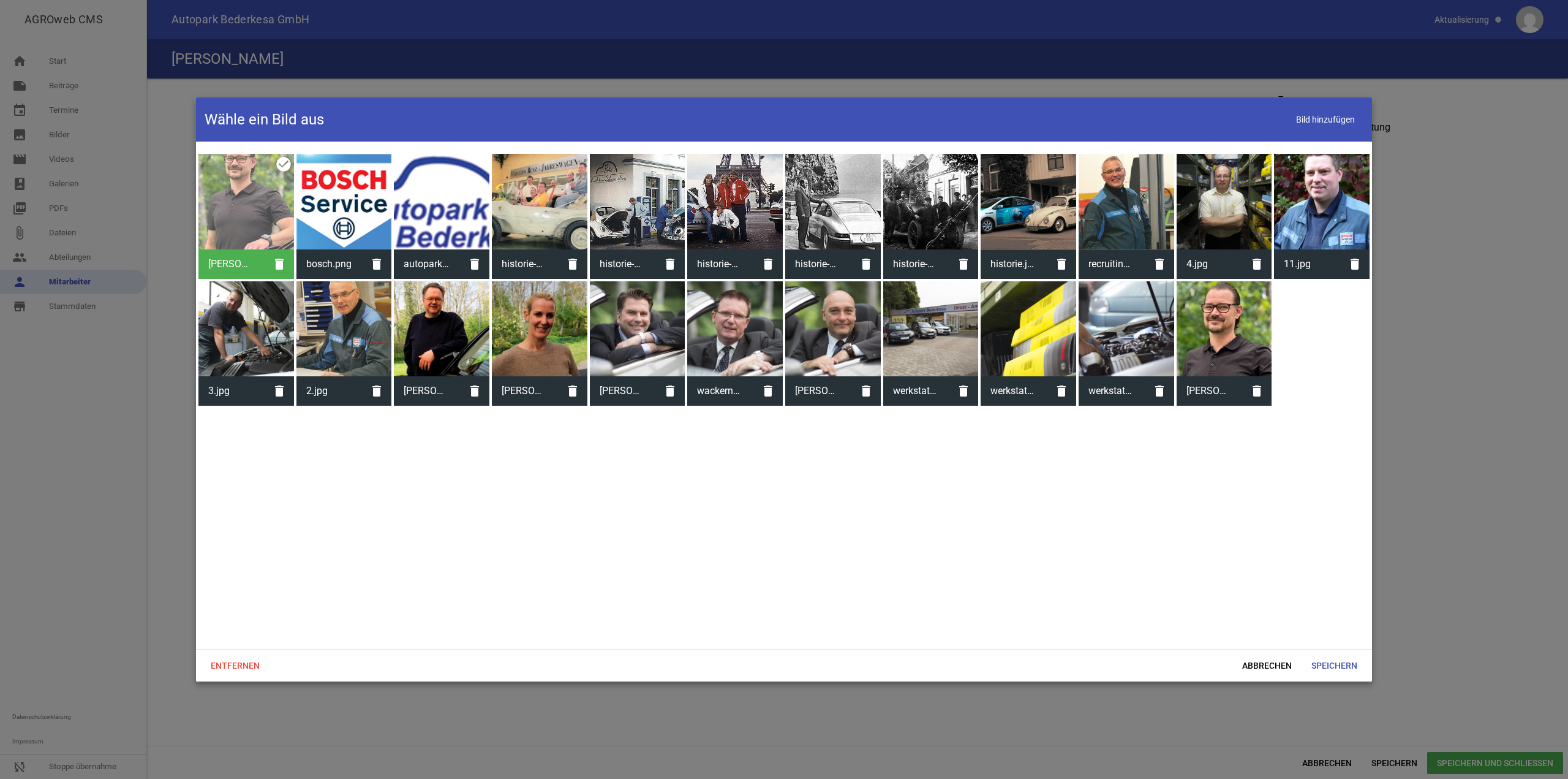
click at [316, 225] on div at bounding box center [1224, 329] width 95 height 95
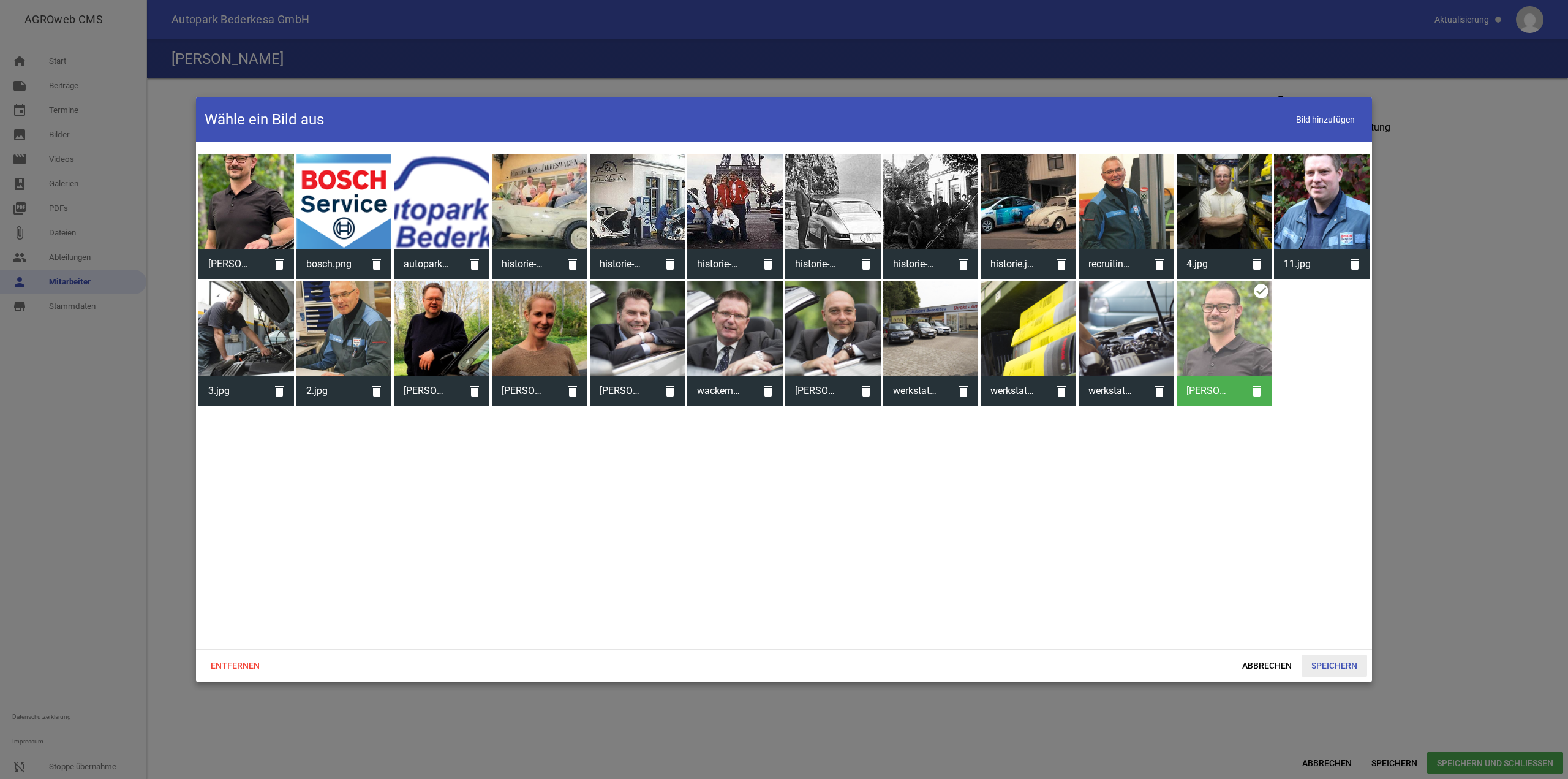
click at [316, 225] on span "Speichern" at bounding box center [1334, 666] width 66 height 22
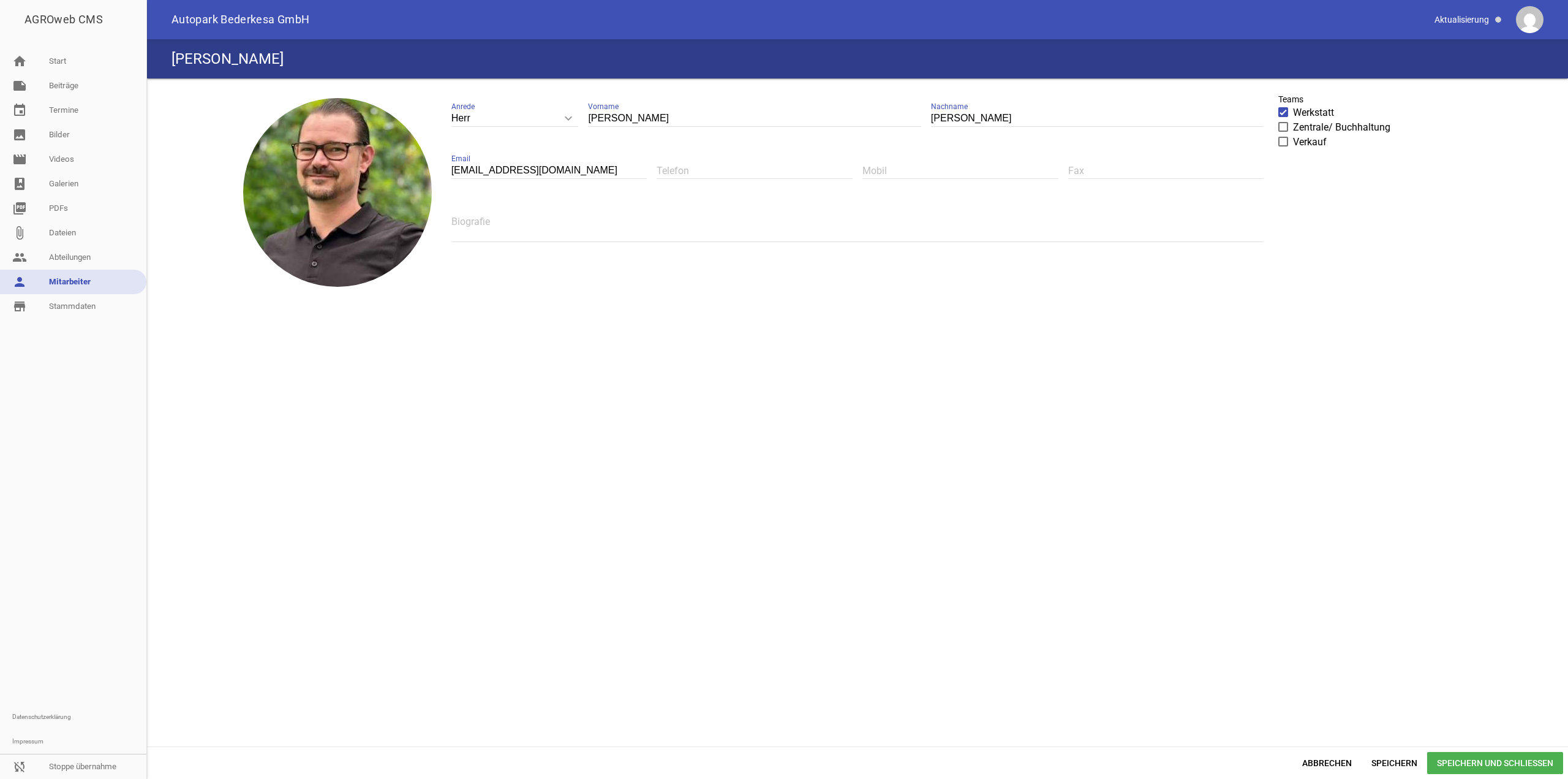
click at [316, 225] on span "Speichern und Schließen" at bounding box center [1495, 763] width 136 height 22
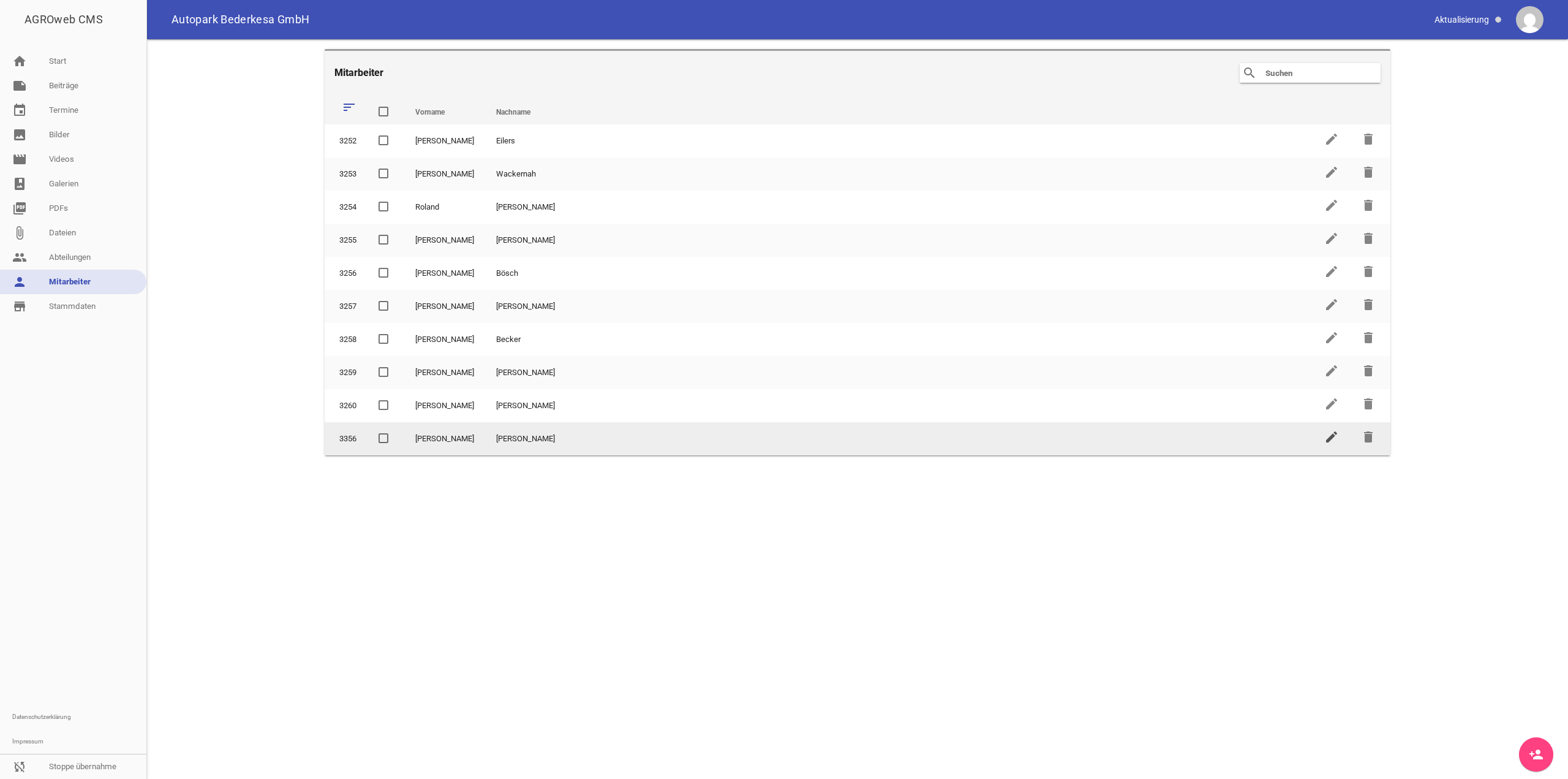
click at [316, 225] on icon "edit" at bounding box center [1332, 437] width 14 height 14
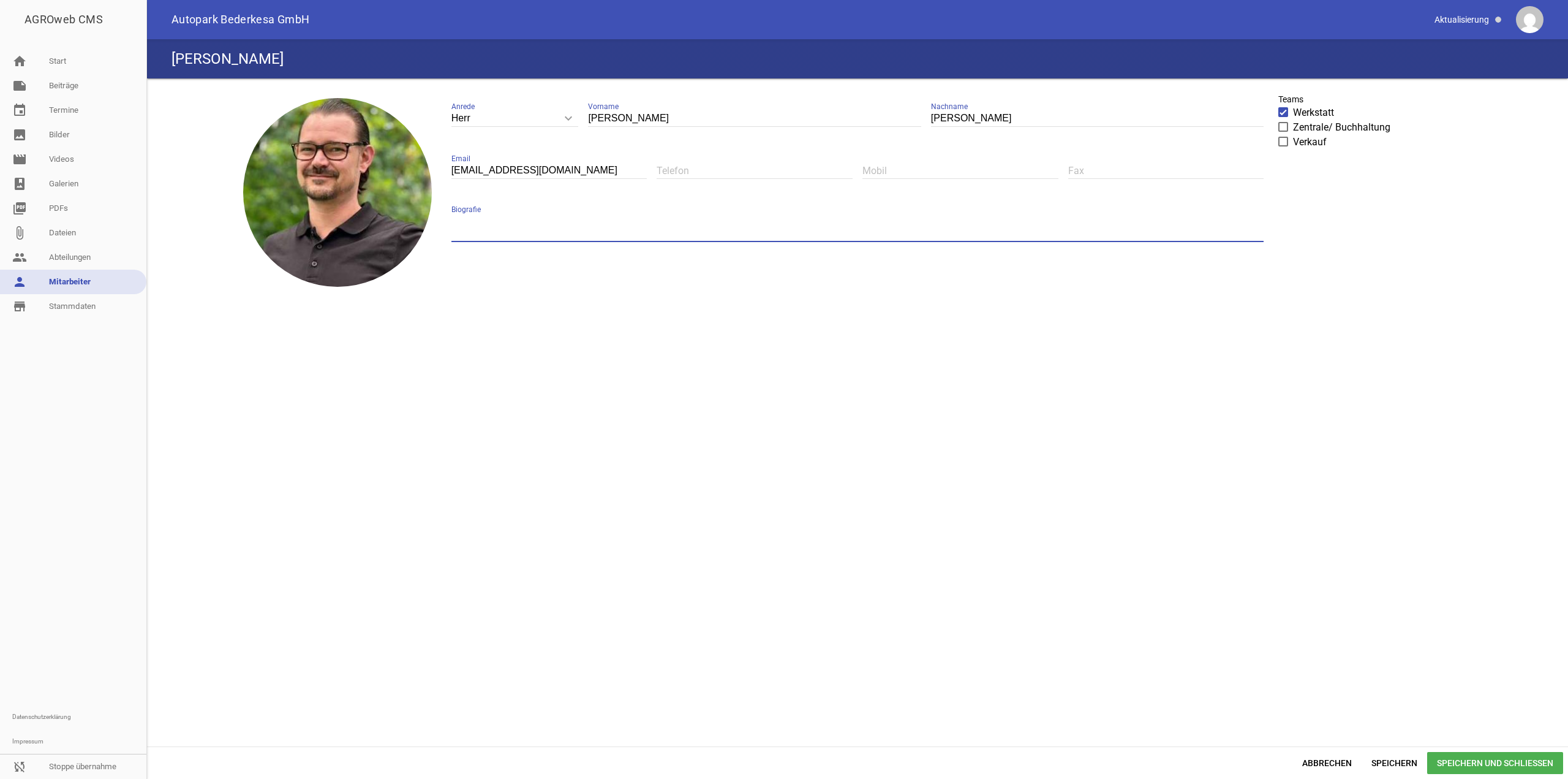
click at [316, 223] on textarea at bounding box center [857, 228] width 813 height 29
paste textarea "Werkstattleiter"
type textarea "Werkstattleiter"
click at [316, 225] on span "Speichern und Schließen" at bounding box center [1495, 763] width 136 height 22
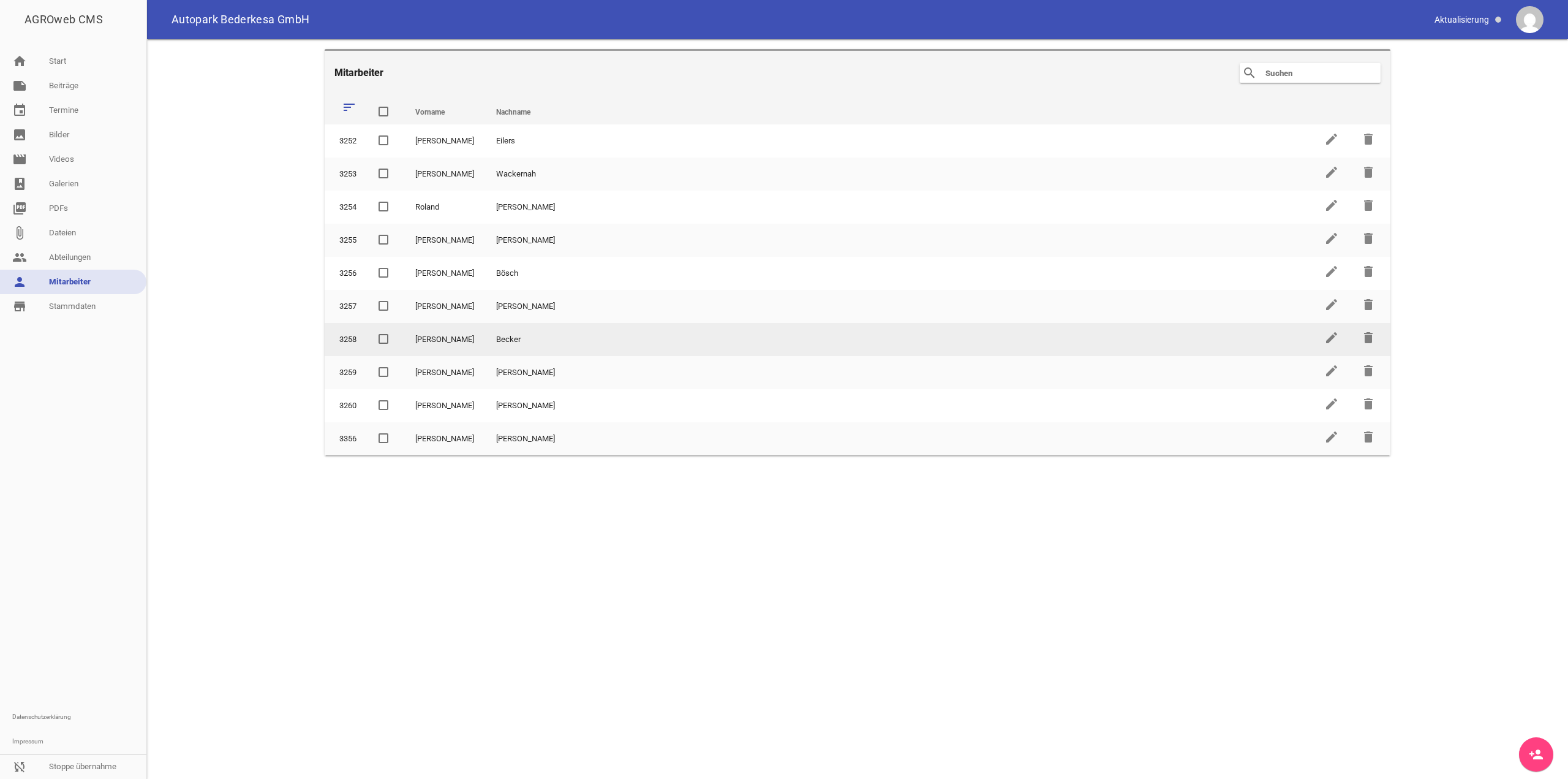
drag, startPoint x: 352, startPoint y: 437, endPoint x: 361, endPoint y: 340, distance: 97.4
click at [316, 225] on tbody "3252 Olaf Eilers edit delete 3253 Helmut Wackernah edit delete 3254 Roland Lepp…" at bounding box center [858, 290] width 1066 height 331
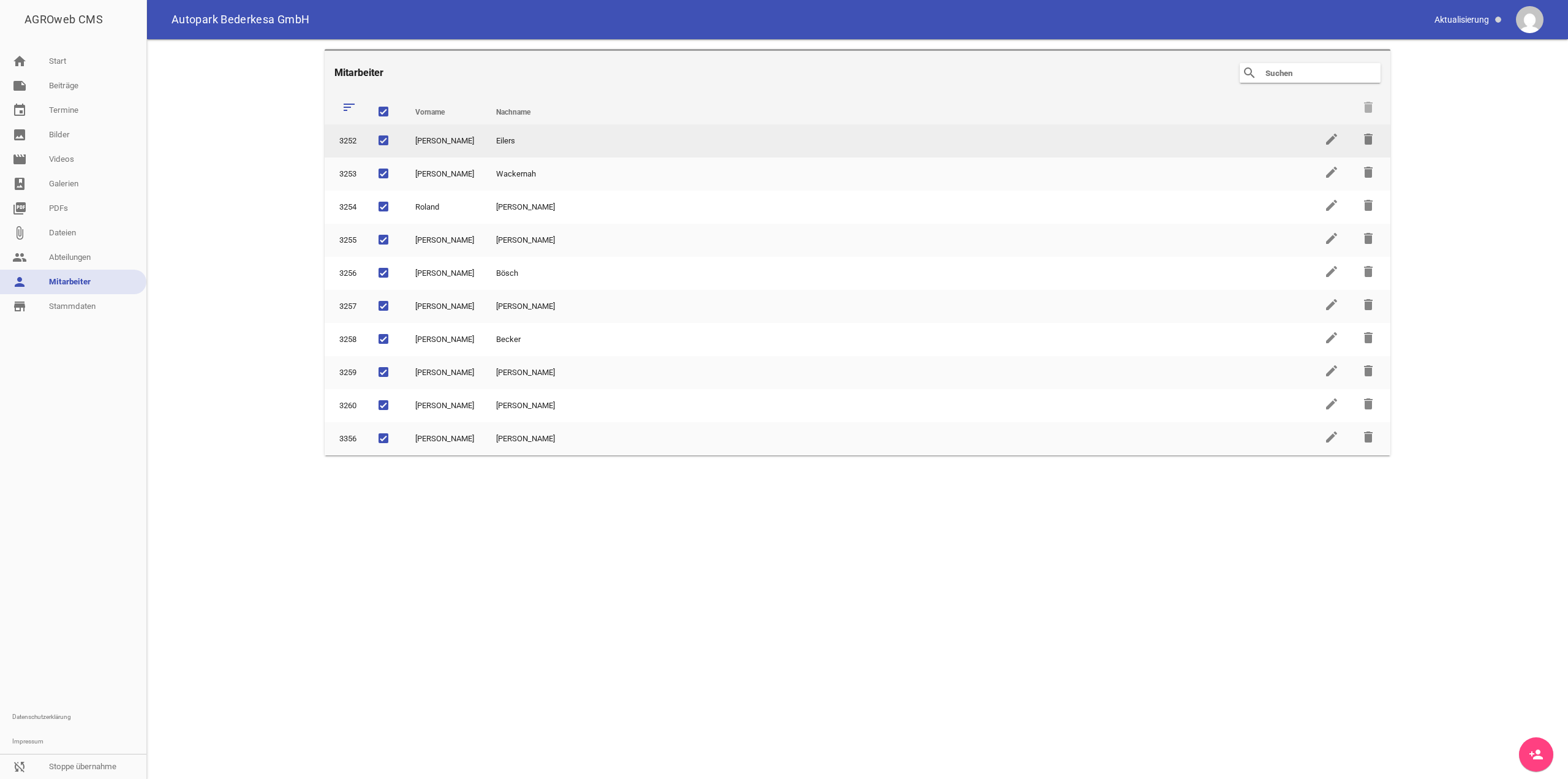
drag, startPoint x: 385, startPoint y: 437, endPoint x: 374, endPoint y: 135, distance: 302.2
click at [316, 135] on tbody "3252 Olaf Eilers edit delete 3253 Helmut Wackernah edit delete 3254 Roland Lepp…" at bounding box center [858, 290] width 1066 height 331
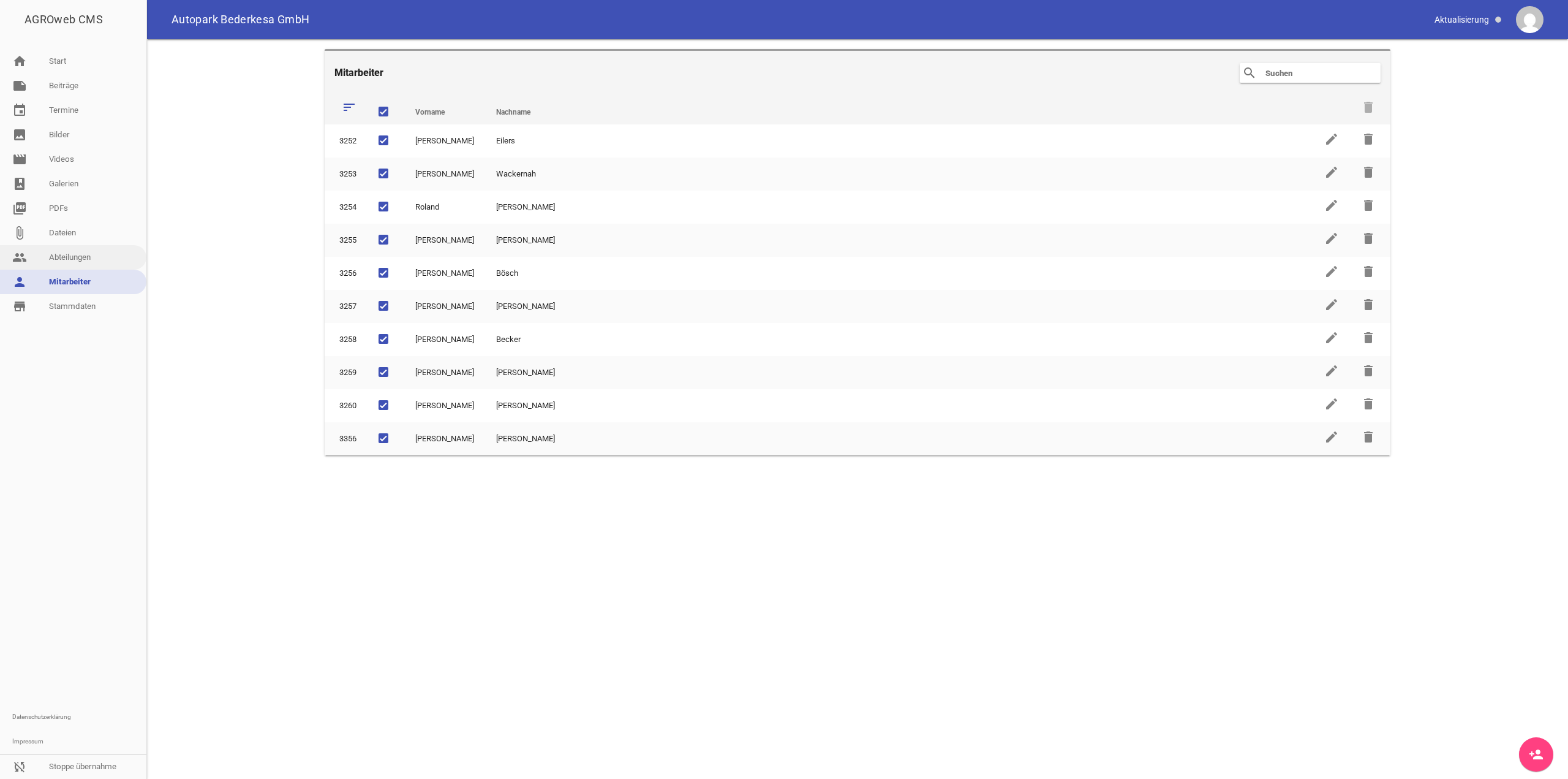
click at [93, 225] on link "people Abteilungen" at bounding box center [73, 257] width 147 height 25
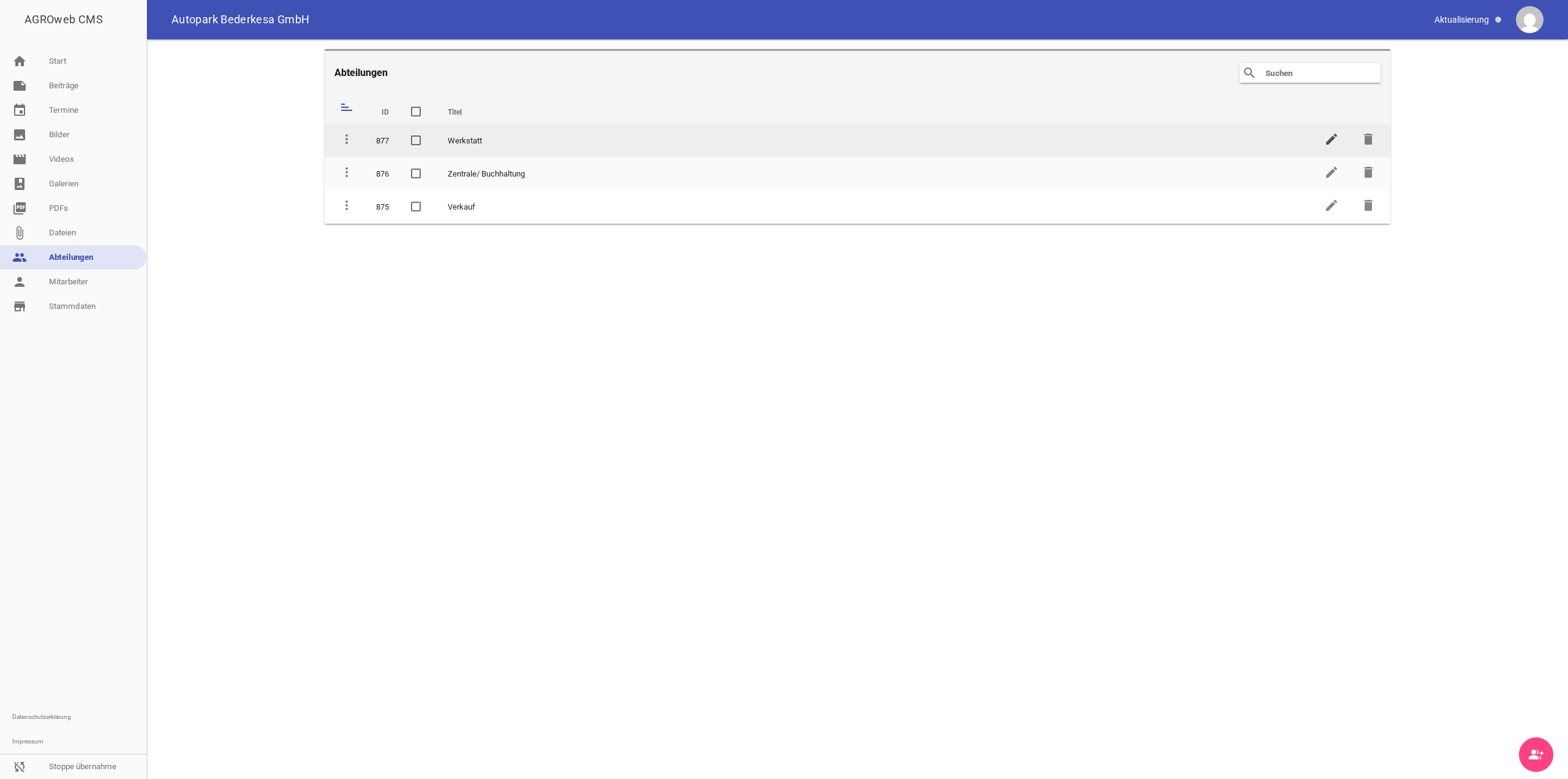
click at [316, 137] on icon "edit" at bounding box center [1332, 139] width 14 height 14
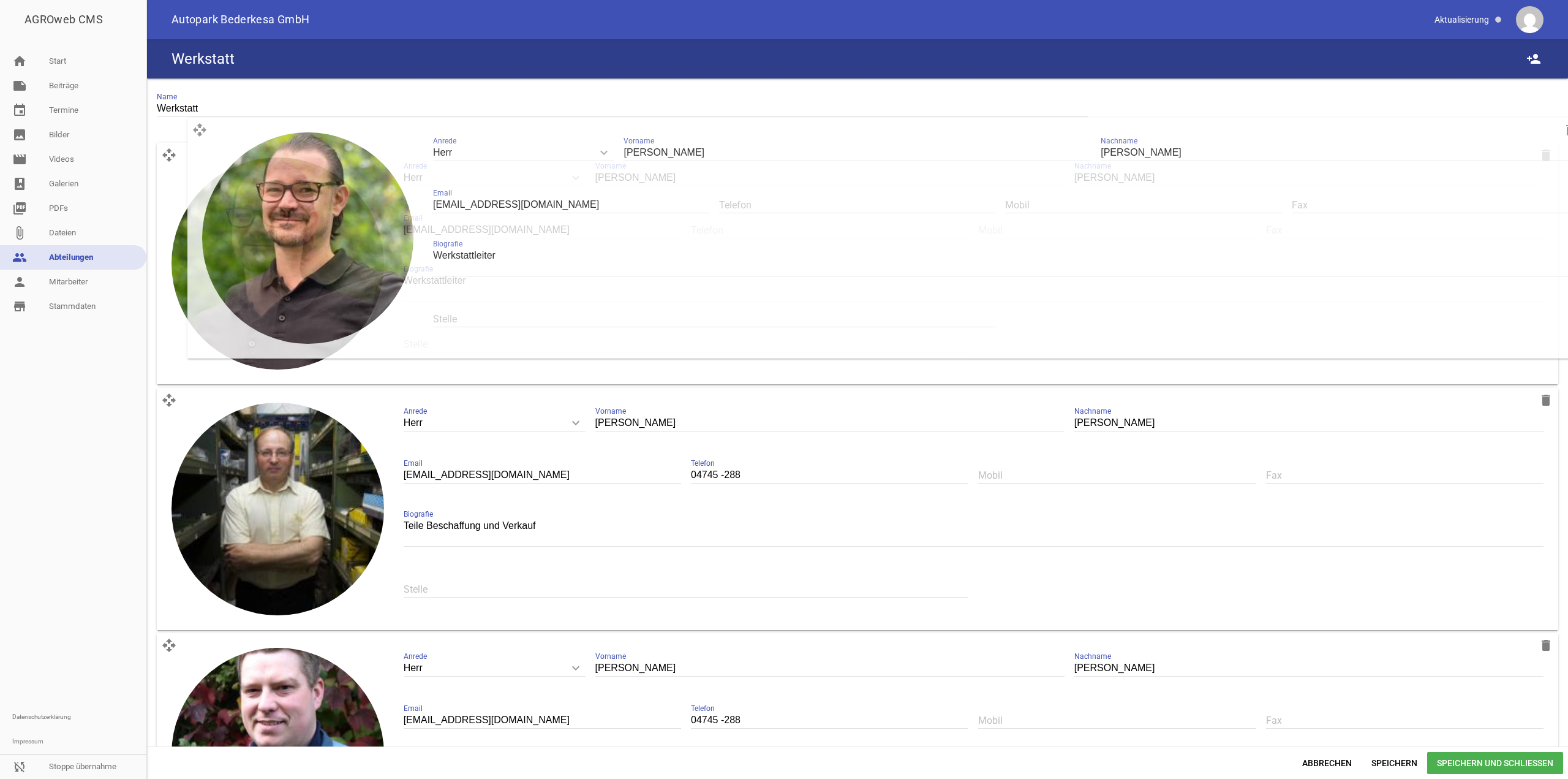
drag, startPoint x: 171, startPoint y: 511, endPoint x: 199, endPoint y: 133, distance: 379.0
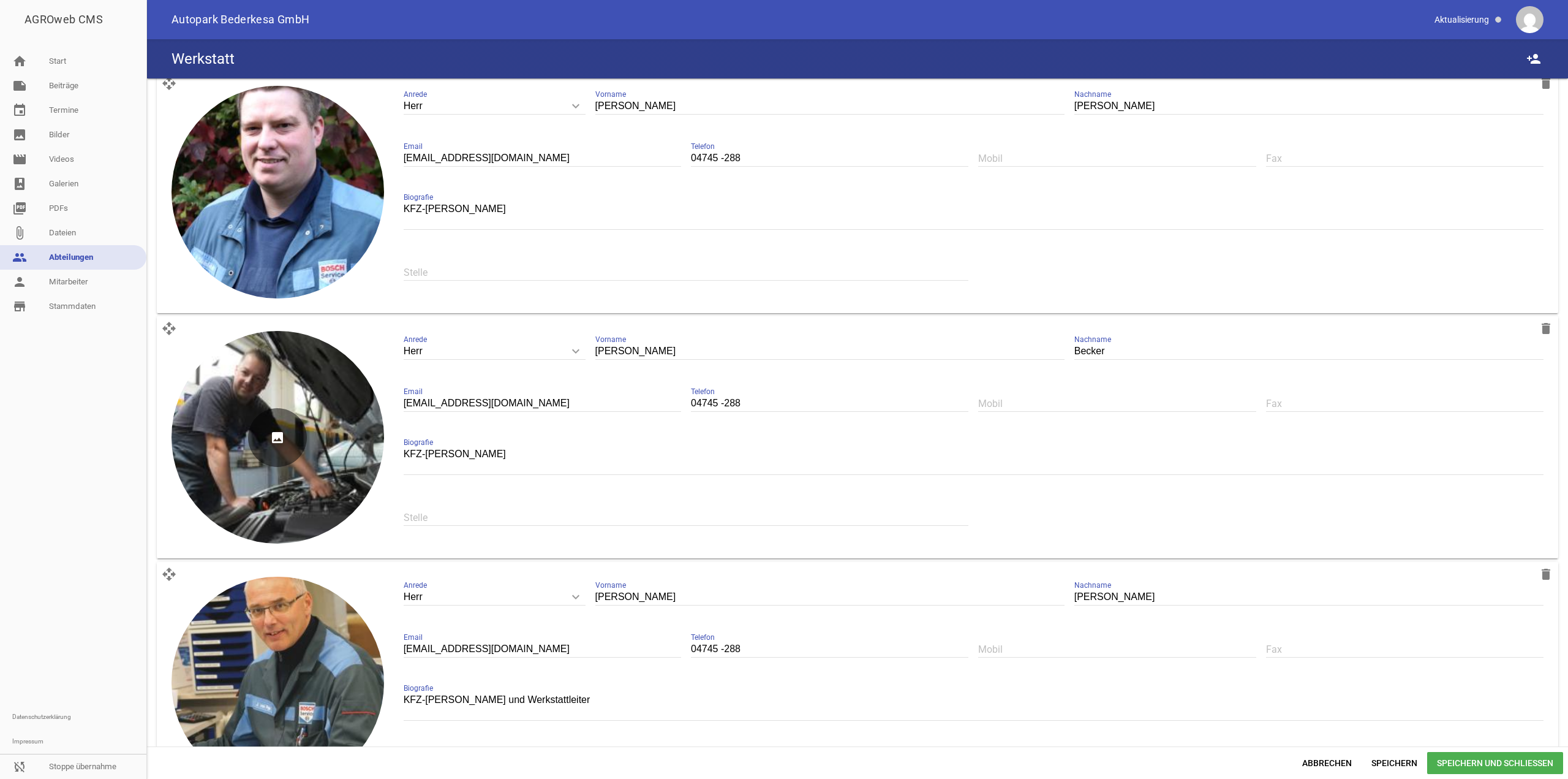
scroll to position [624, 0]
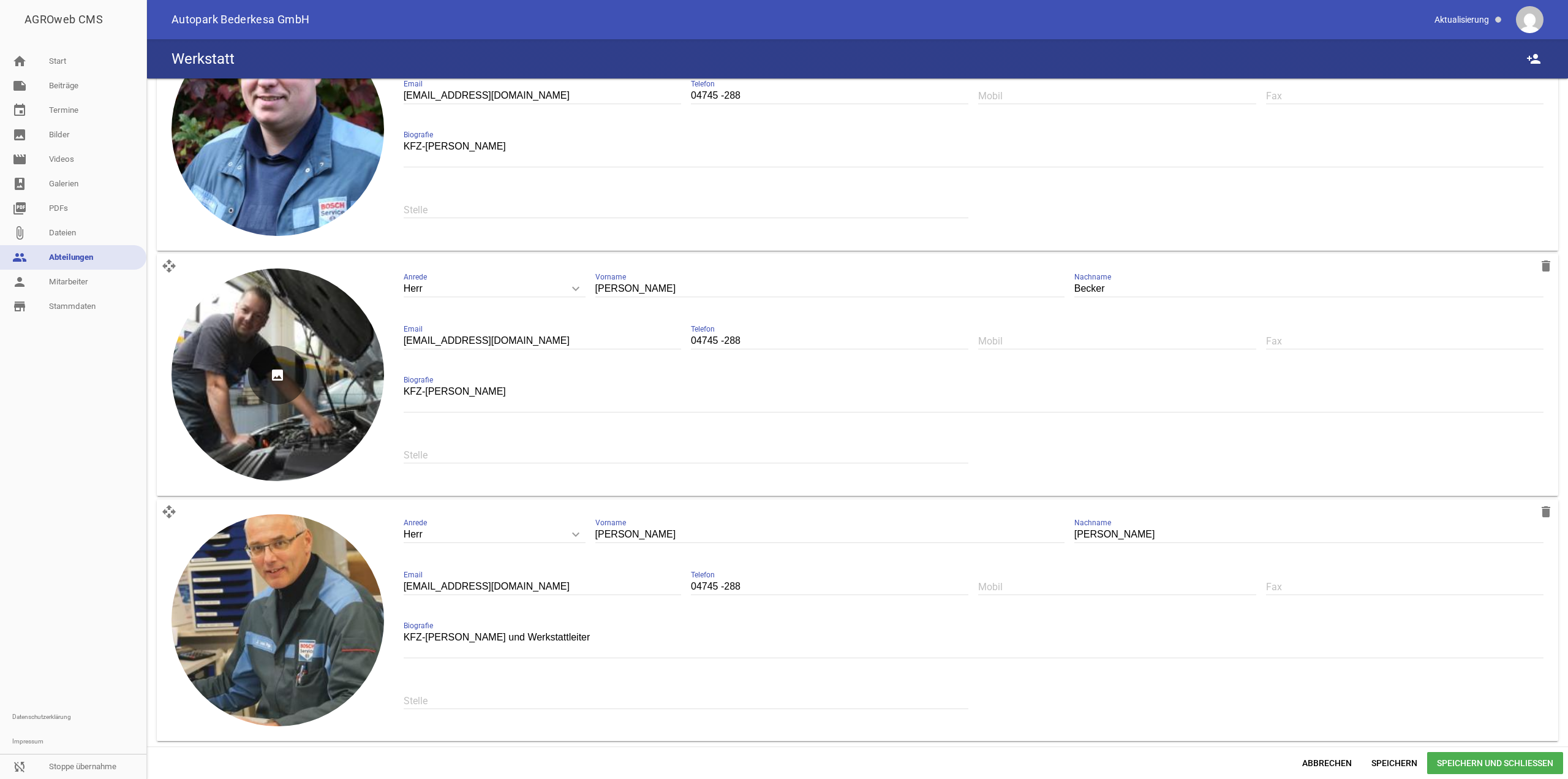
drag, startPoint x: 186, startPoint y: 524, endPoint x: 259, endPoint y: 289, distance: 246.1
click at [199, 225] on div "open_with delete image Herr keyboard_arrow_down Anrede Herr Frau Christoph Vorn…" at bounding box center [857, 127] width 1411 height 1236
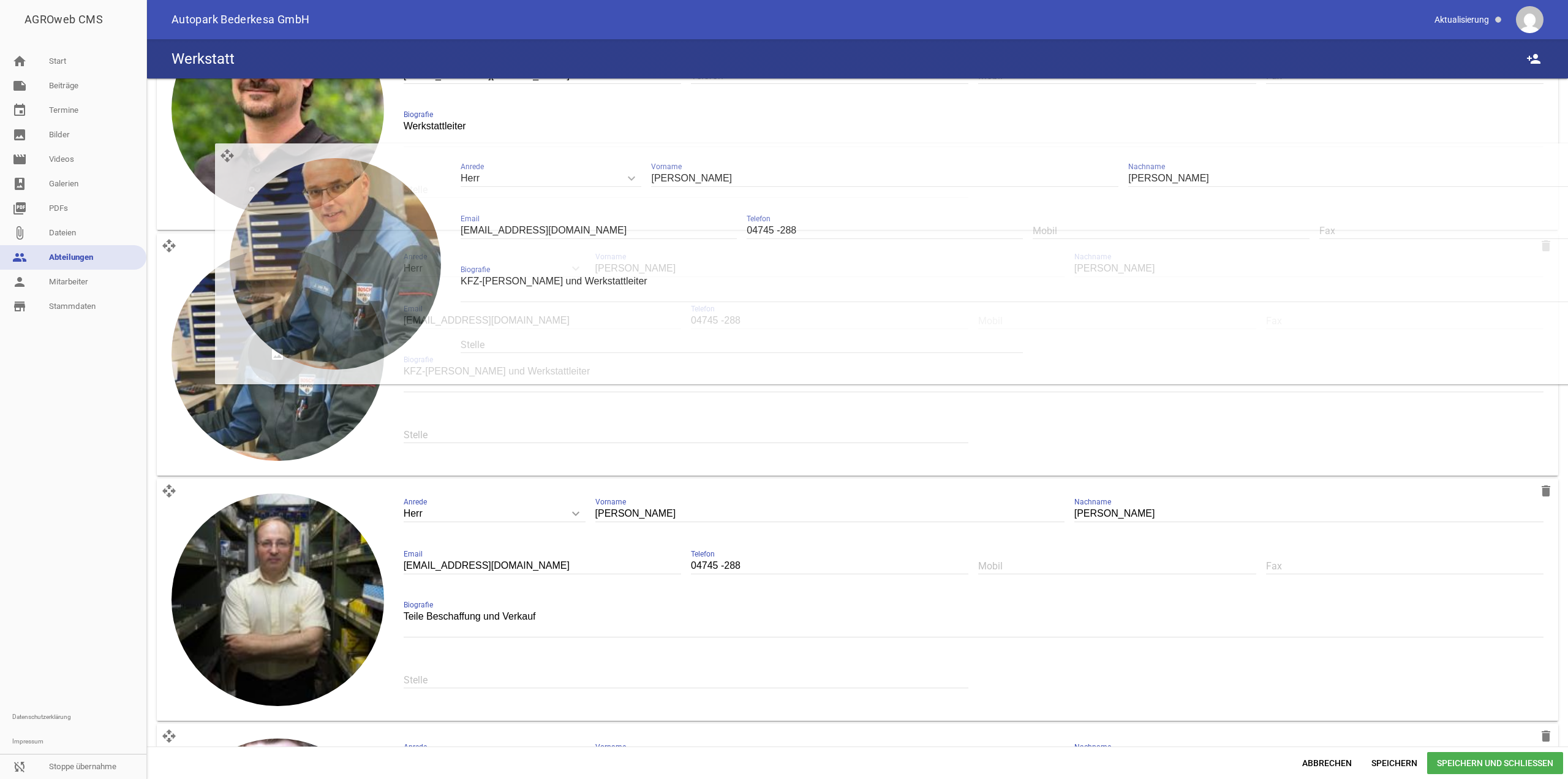
scroll to position [0, 0]
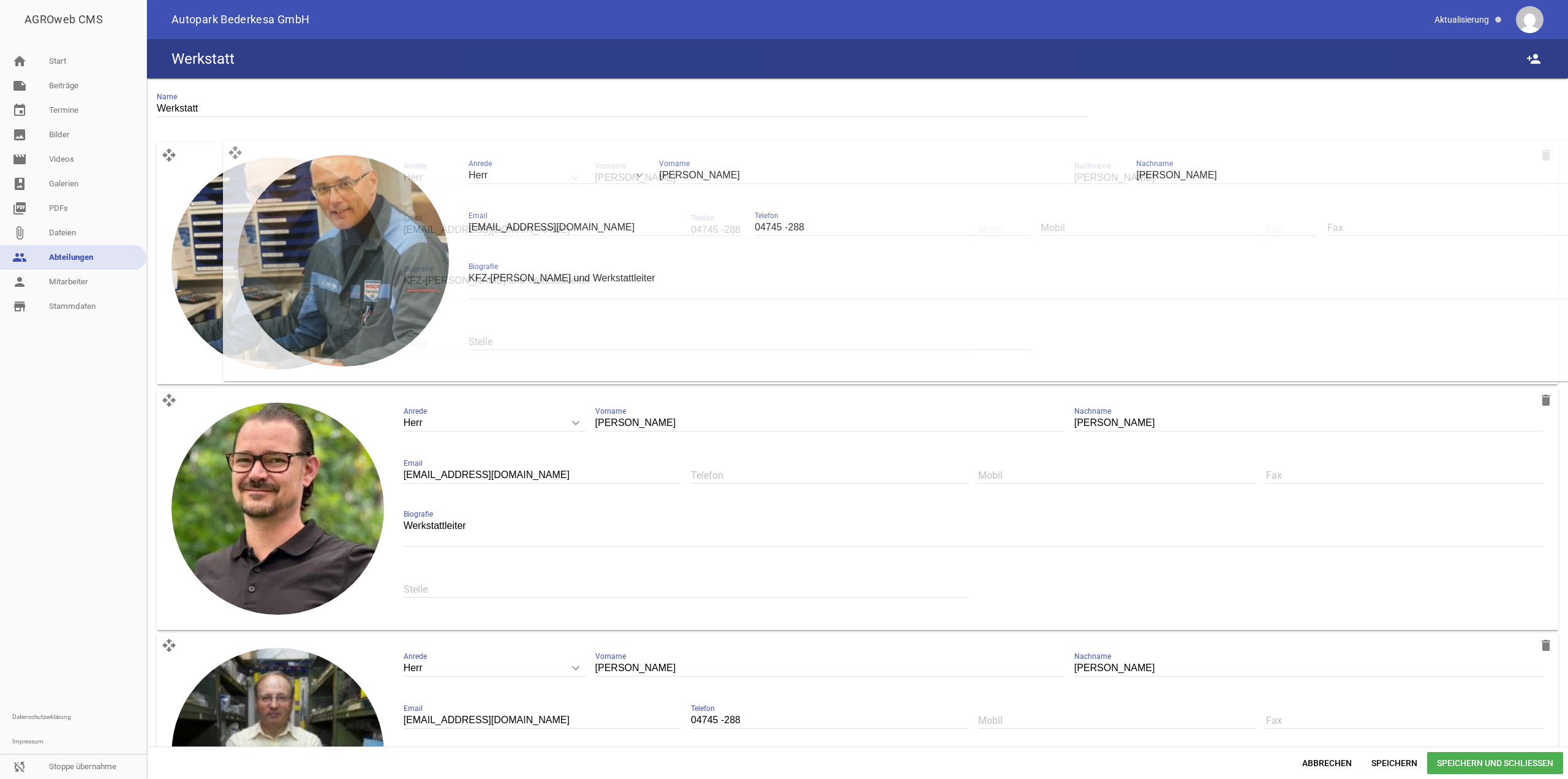
drag, startPoint x: 175, startPoint y: 513, endPoint x: 241, endPoint y: 155, distance: 364.0
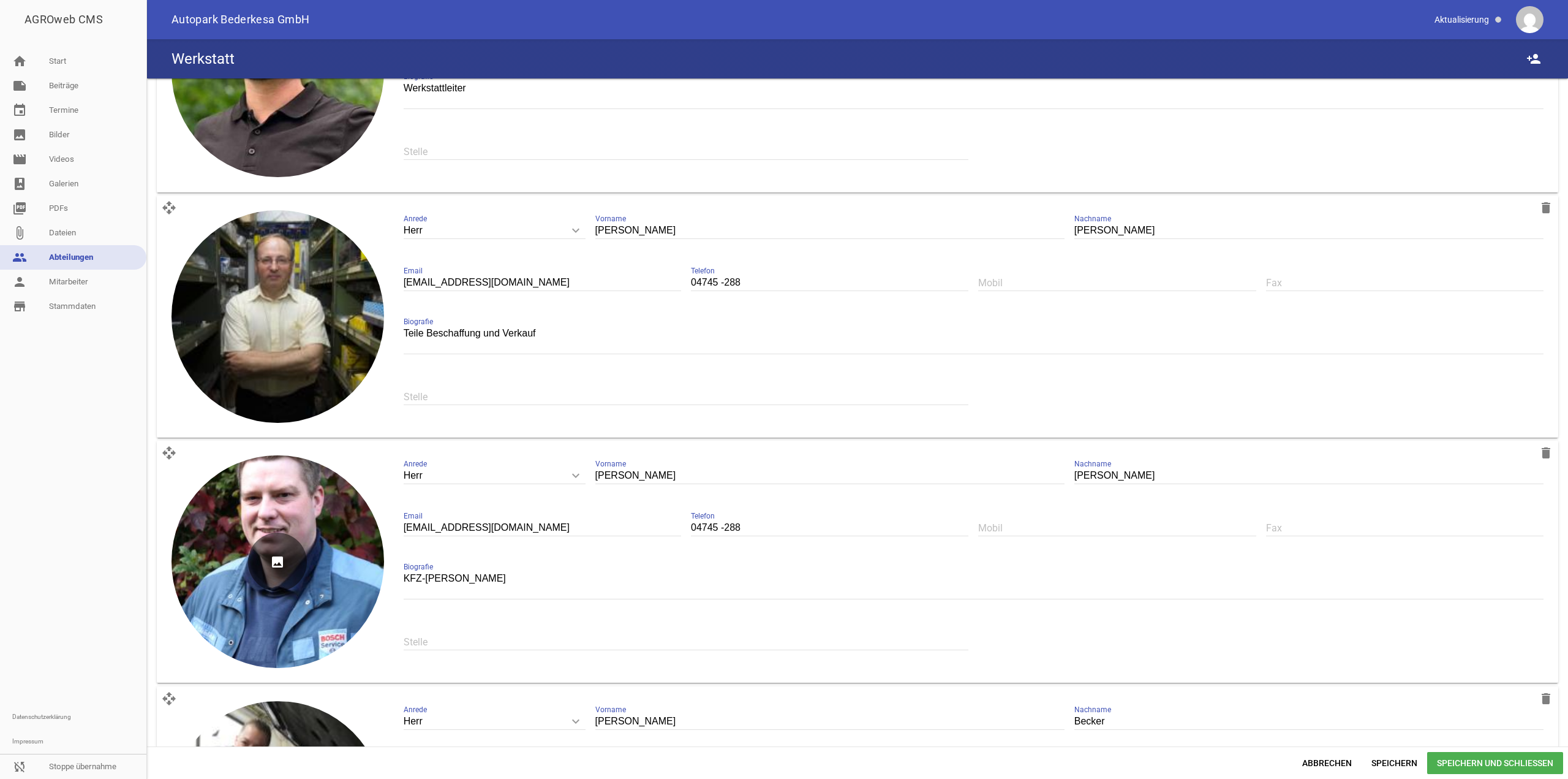
scroll to position [613, 0]
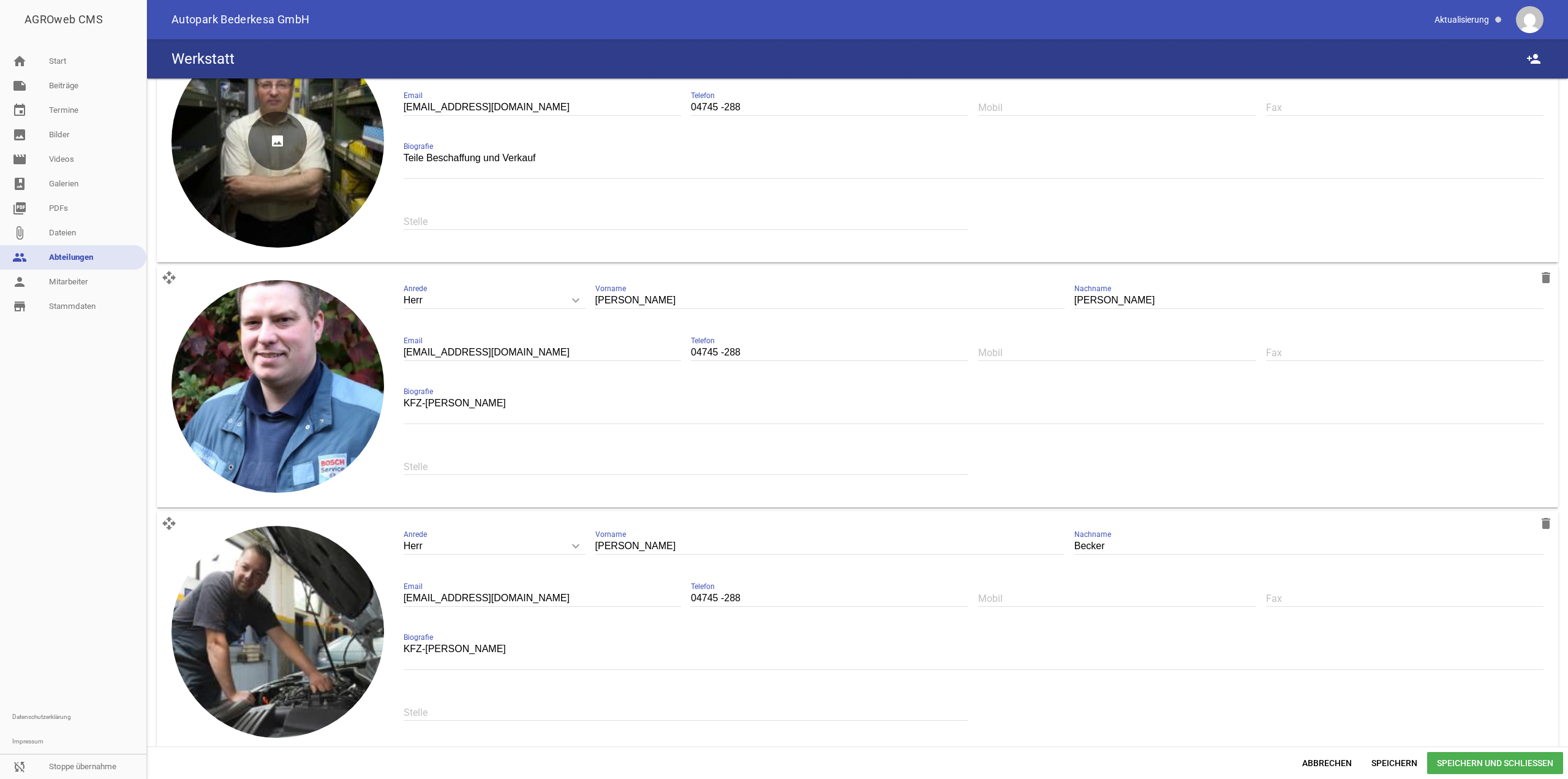
drag, startPoint x: 181, startPoint y: 280, endPoint x: 195, endPoint y: 196, distance: 85.2
click at [197, 170] on div "open_with delete image Herr keyboard_arrow_down Anrede Herr Frau Jörg Vorname v…" at bounding box center [857, 139] width 1411 height 1236
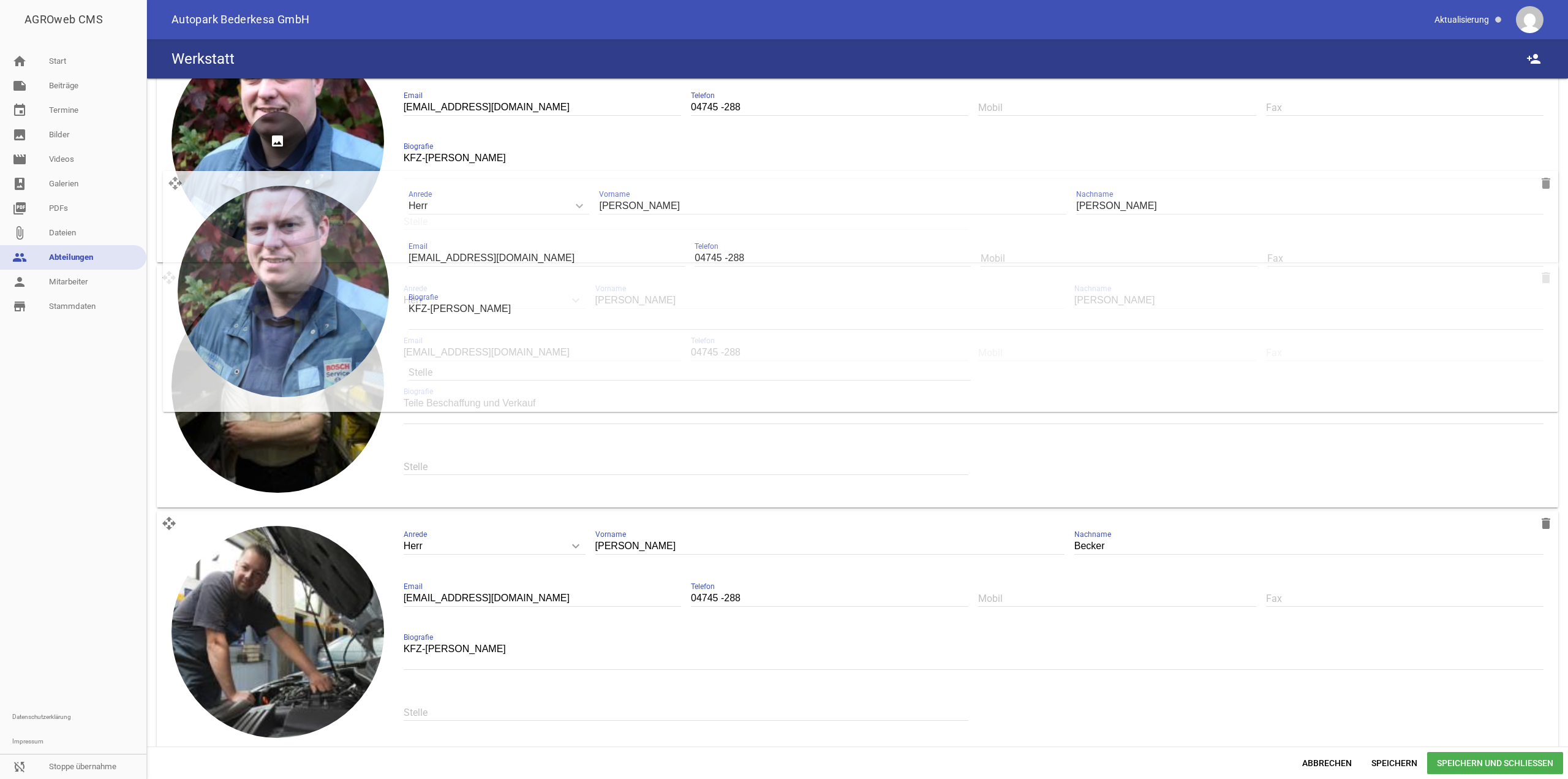
drag, startPoint x: 175, startPoint y: 272, endPoint x: 181, endPoint y: 170, distance: 102.2
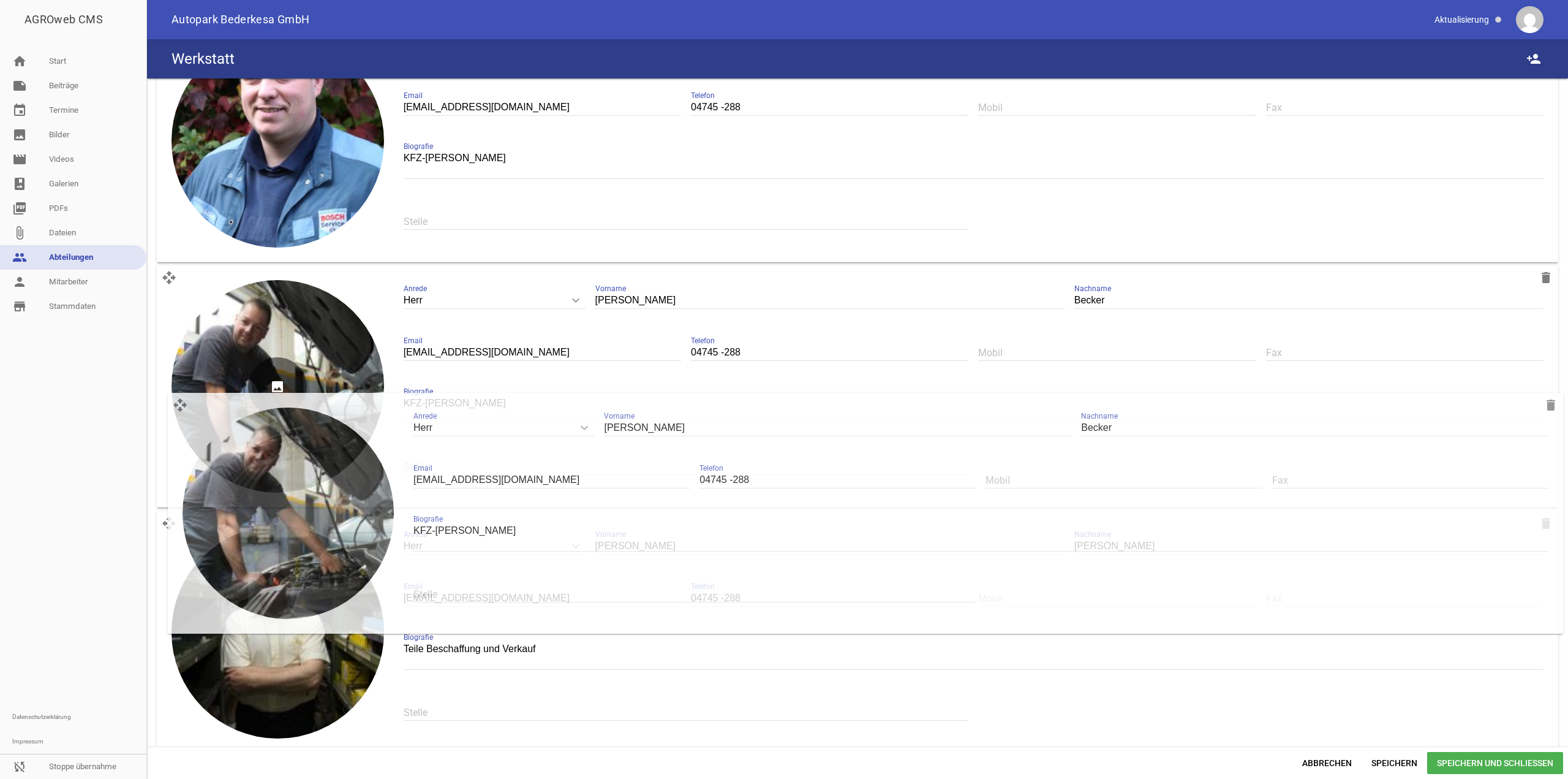
drag, startPoint x: 170, startPoint y: 523, endPoint x: 181, endPoint y: 405, distance: 118.5
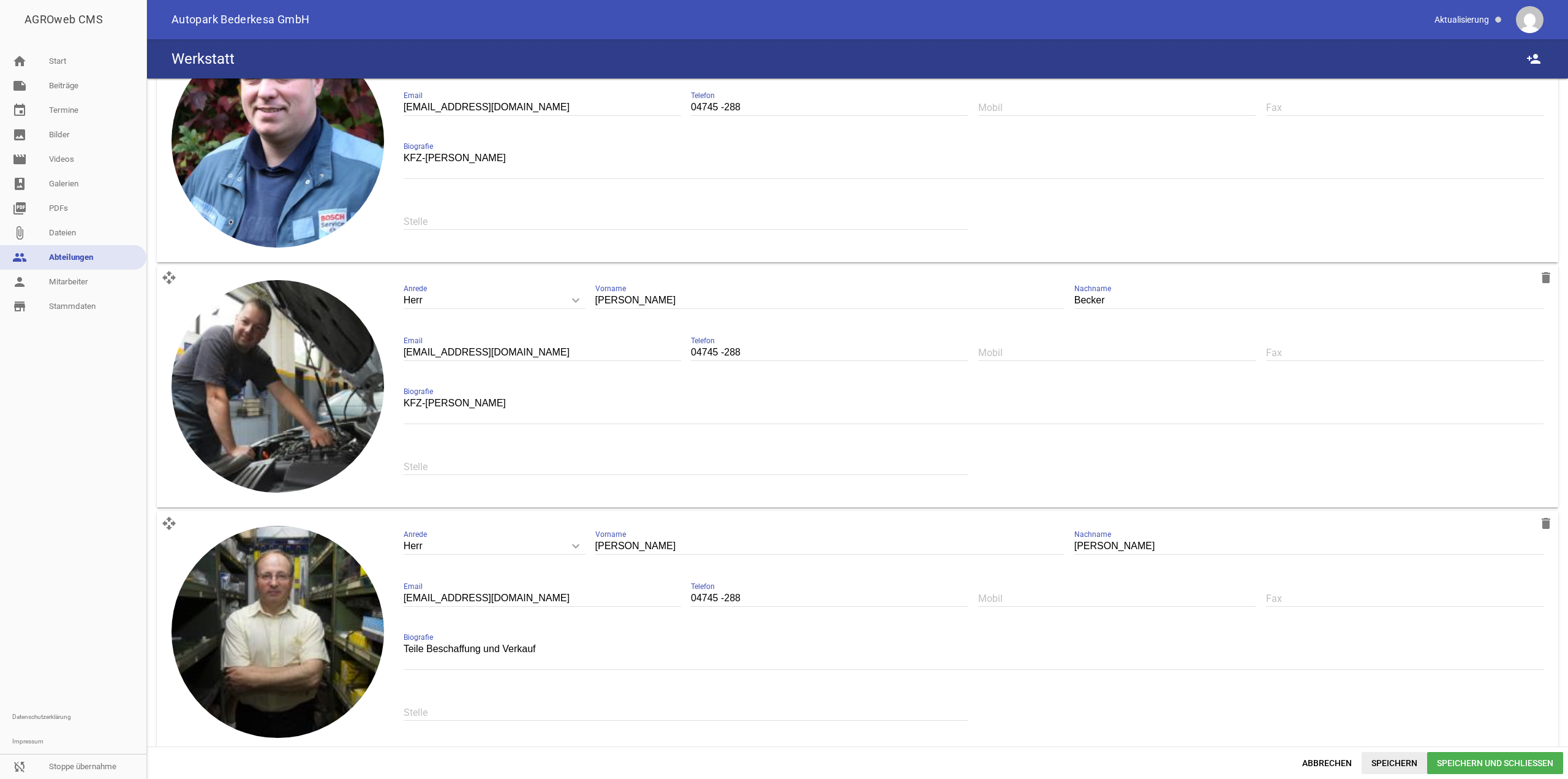
click at [316, 225] on span "Speichern" at bounding box center [1394, 763] width 66 height 22
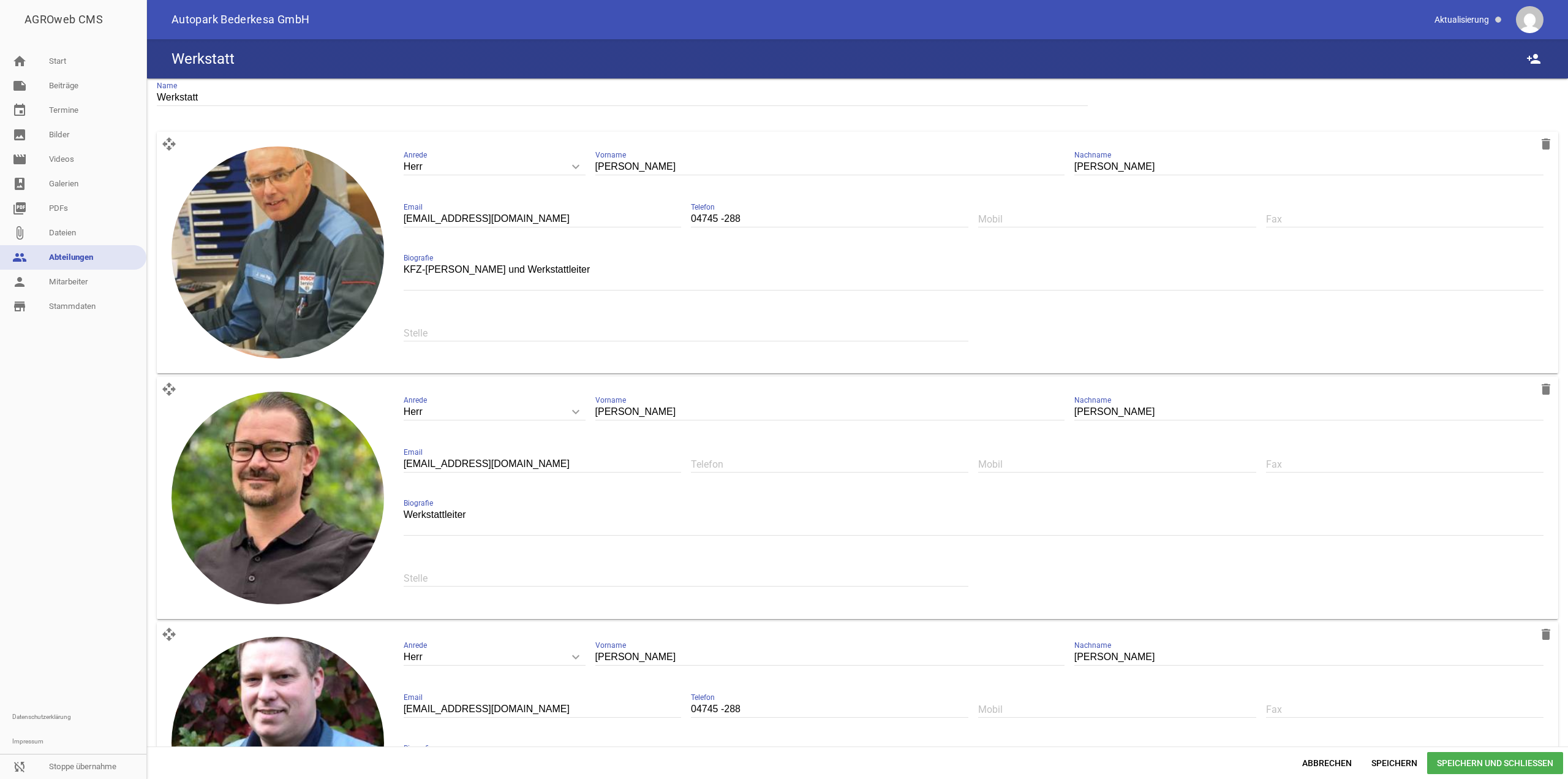
scroll to position [0, 0]
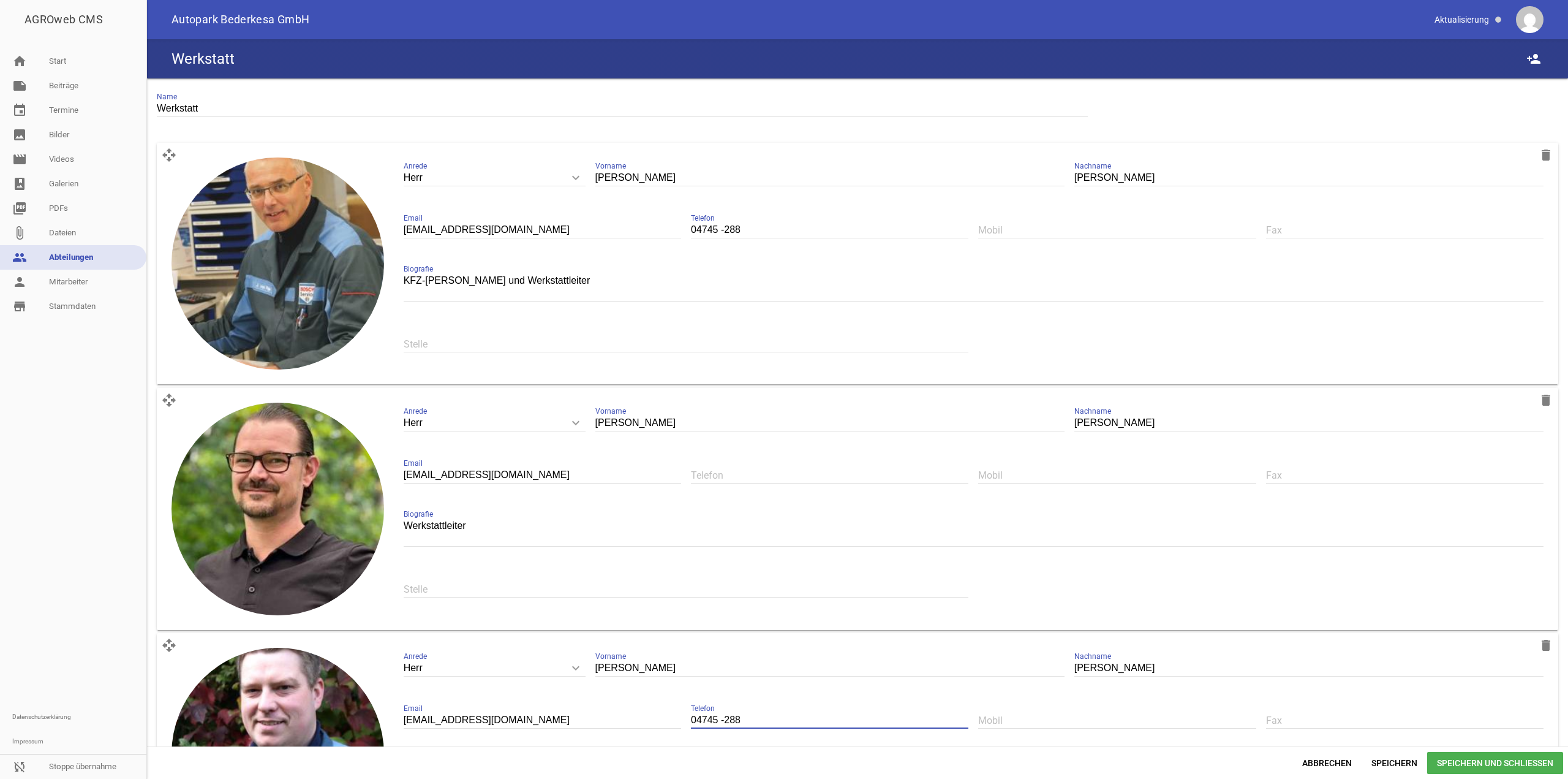
drag, startPoint x: 749, startPoint y: 720, endPoint x: 661, endPoint y: 719, distance: 88.0
click at [316, 225] on div "Herr keyboard_arrow_down Anrede Herr Frau Henrik Vorname Steinfeldt Nachname ze…" at bounding box center [974, 752] width 1160 height 227
click at [316, 225] on input "text" at bounding box center [830, 475] width 277 height 17
paste input "04745 -288"
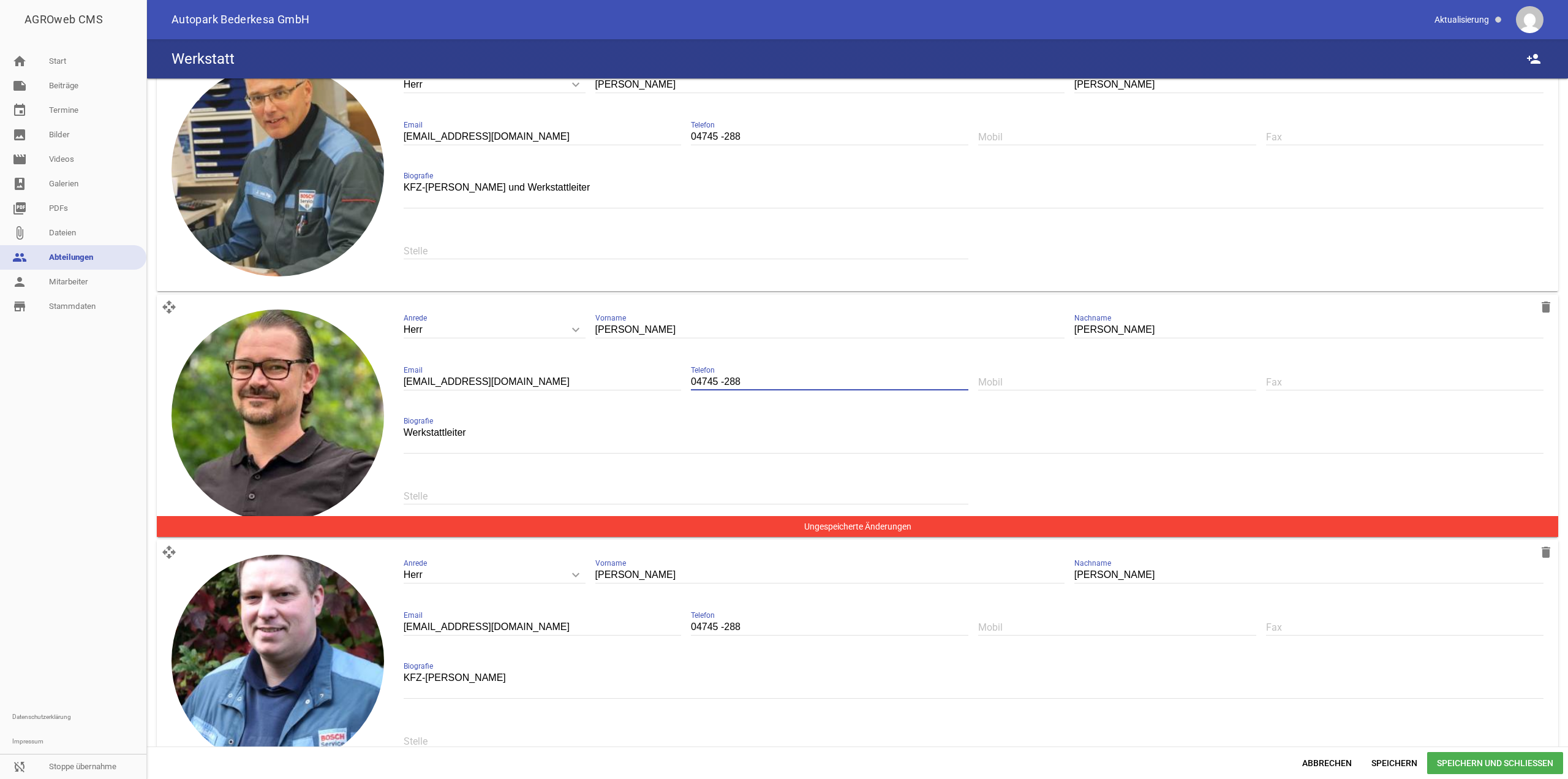
scroll to position [123, 0]
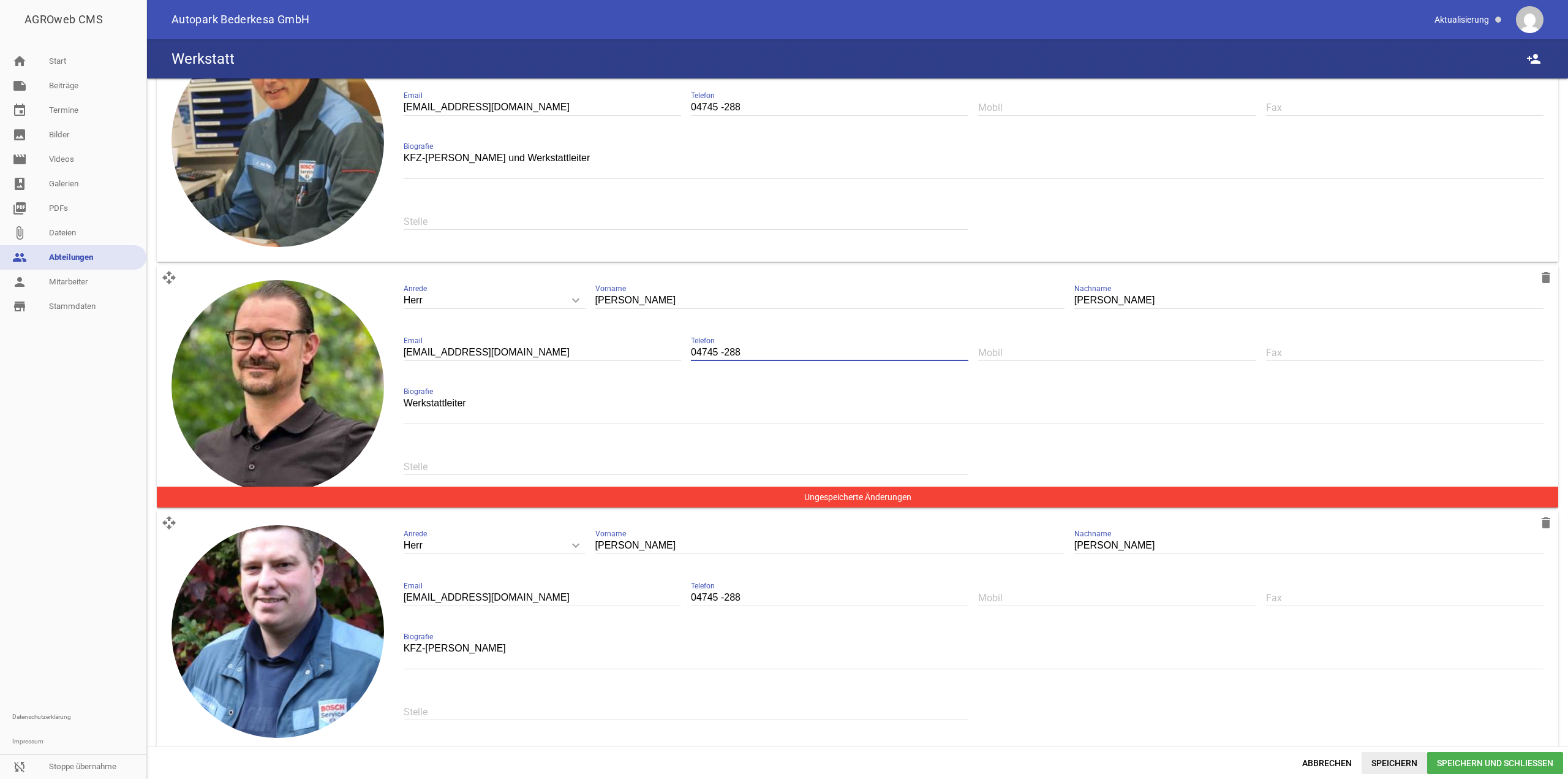
type input "04745 -288"
click at [316, 225] on span "Speichern" at bounding box center [1394, 763] width 66 height 22
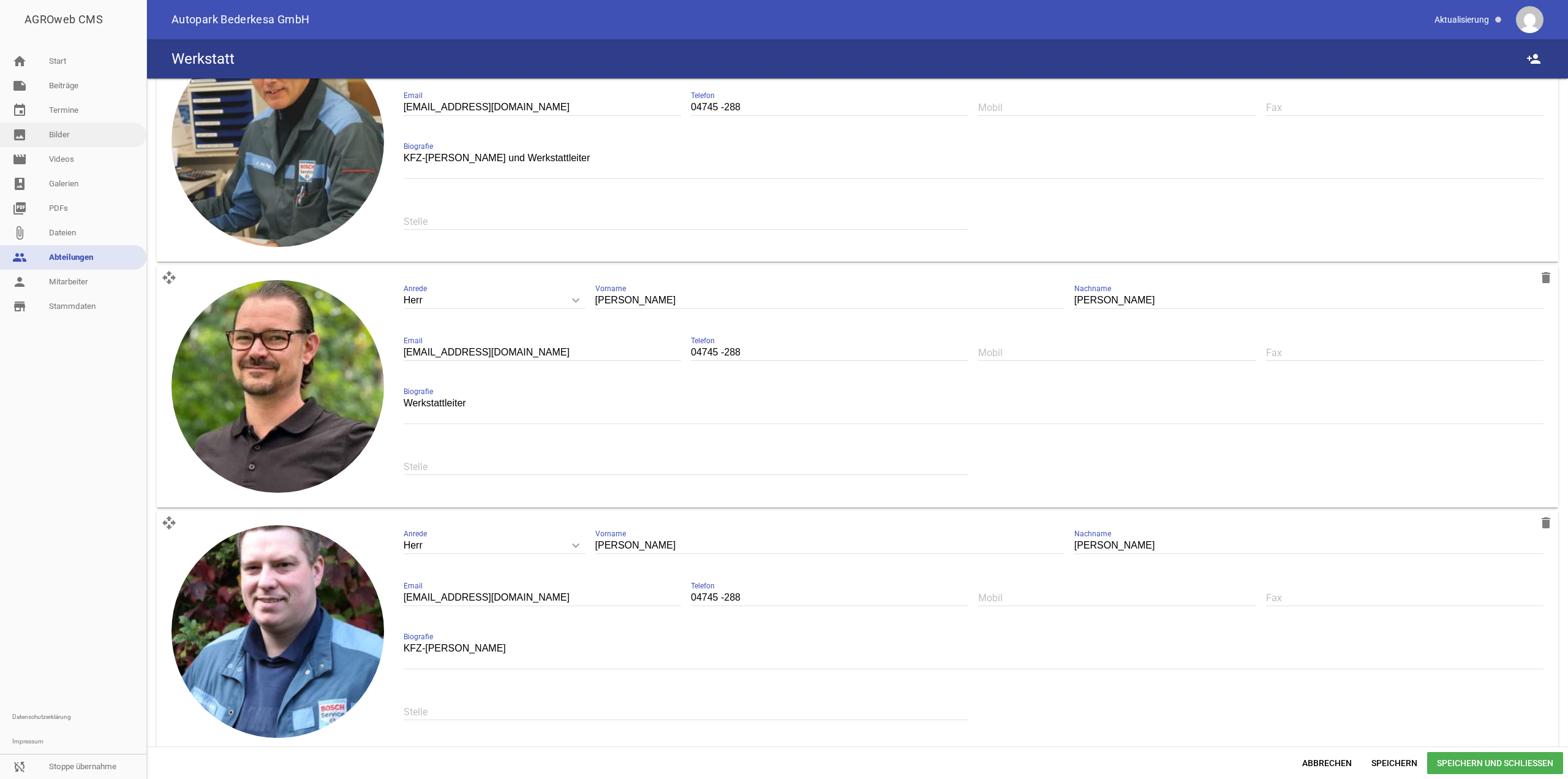
click at [75, 138] on link "image Bilder" at bounding box center [73, 135] width 147 height 25
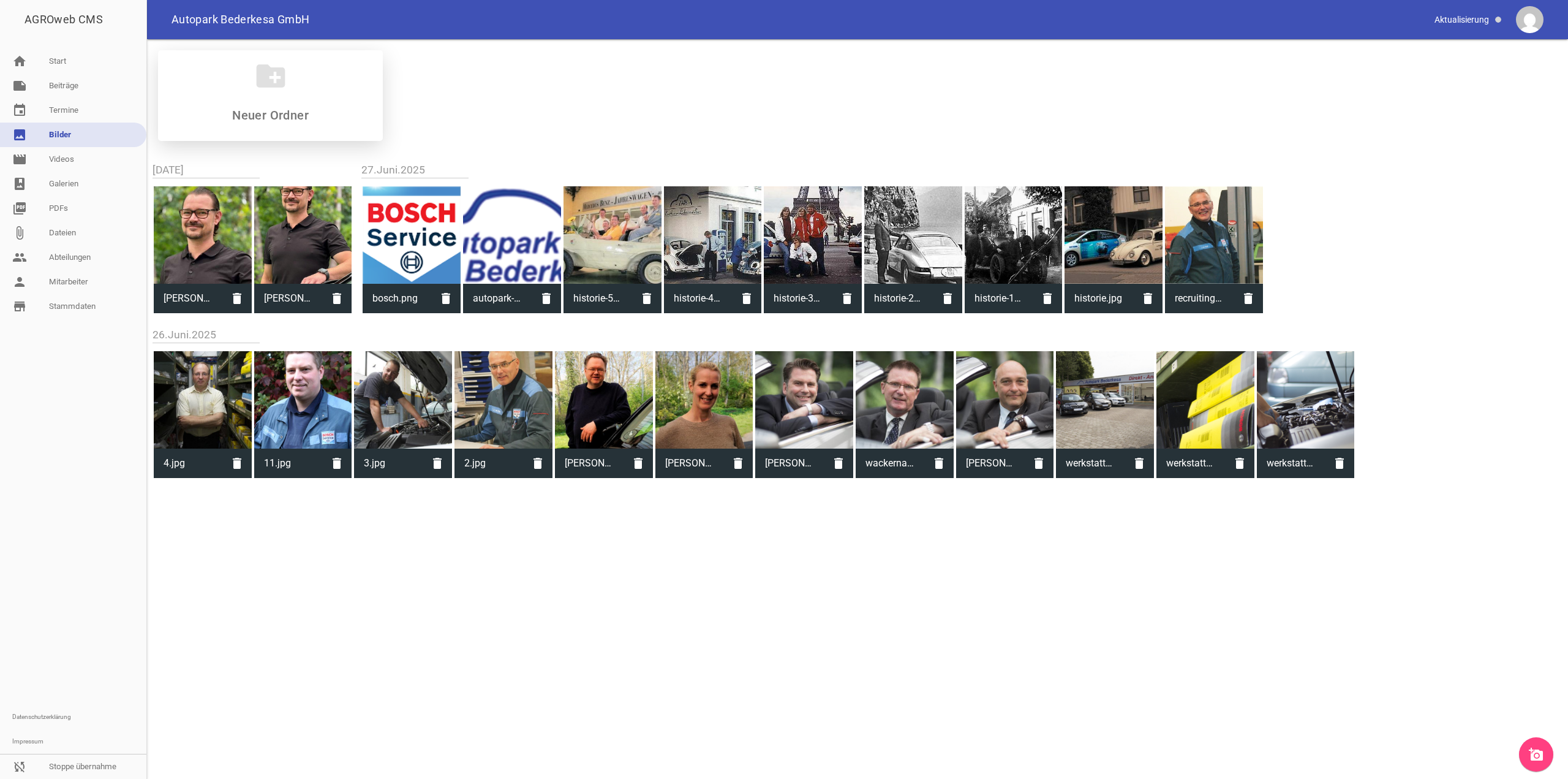
click at [287, 126] on div "create_new_folder" at bounding box center [270, 96] width 225 height 91
click at [289, 116] on input at bounding box center [270, 115] width 145 height 14
type input "m"
click at [264, 114] on input "Peronal" at bounding box center [270, 115] width 145 height 14
click at [272, 116] on input "Peronal" at bounding box center [270, 115] width 145 height 14
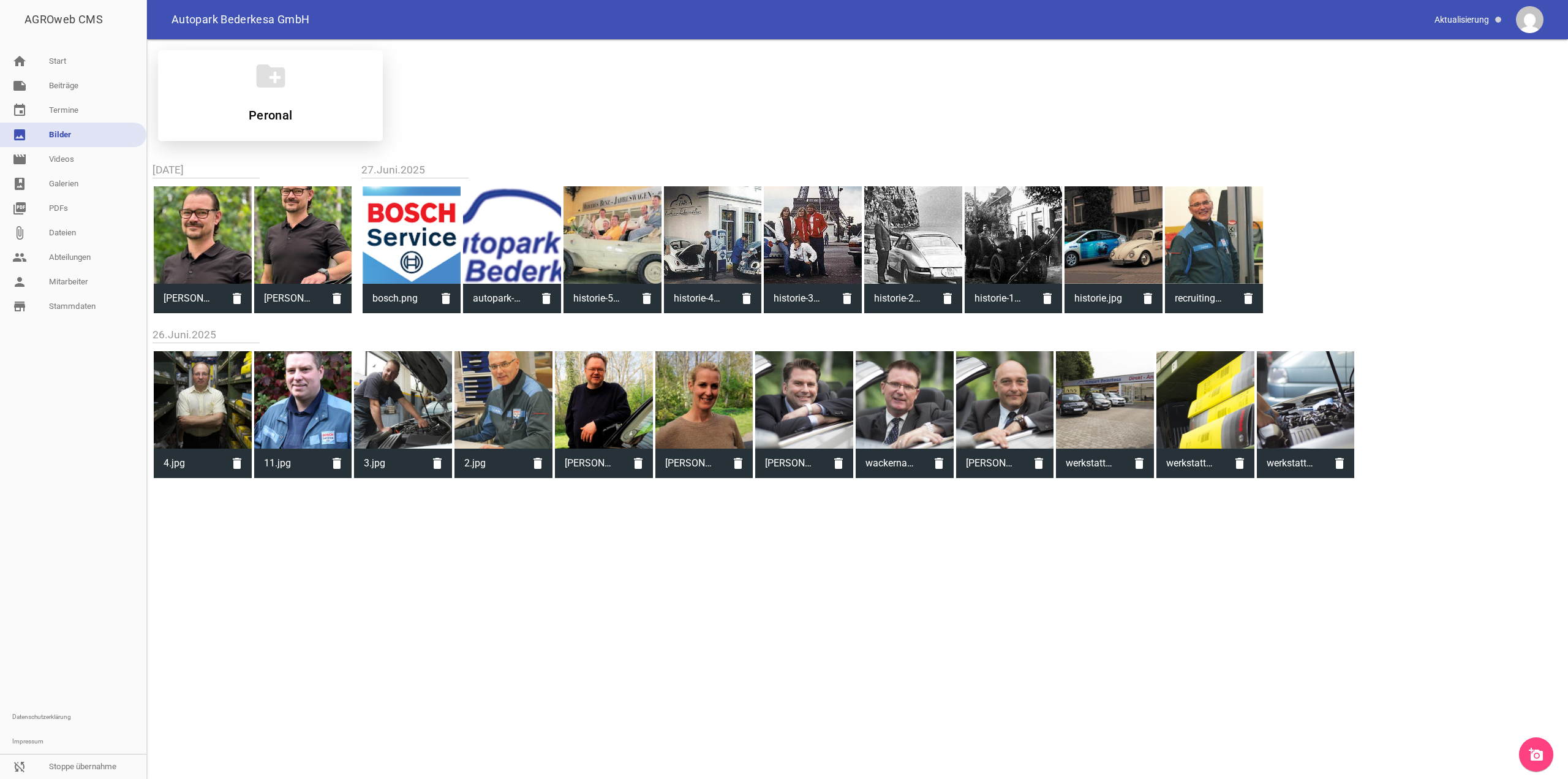
click at [268, 116] on input "Peronal" at bounding box center [270, 115] width 145 height 14
type input "Personal"
click at [316, 110] on div "create_new_folder Personal" at bounding box center [857, 95] width 1418 height 111
click at [306, 115] on input "Personal" at bounding box center [270, 115] width 145 height 14
click at [316, 111] on div "folder 0 more_vert Teilen Bearbeiten Löschen Personal" at bounding box center [270, 96] width 225 height 91
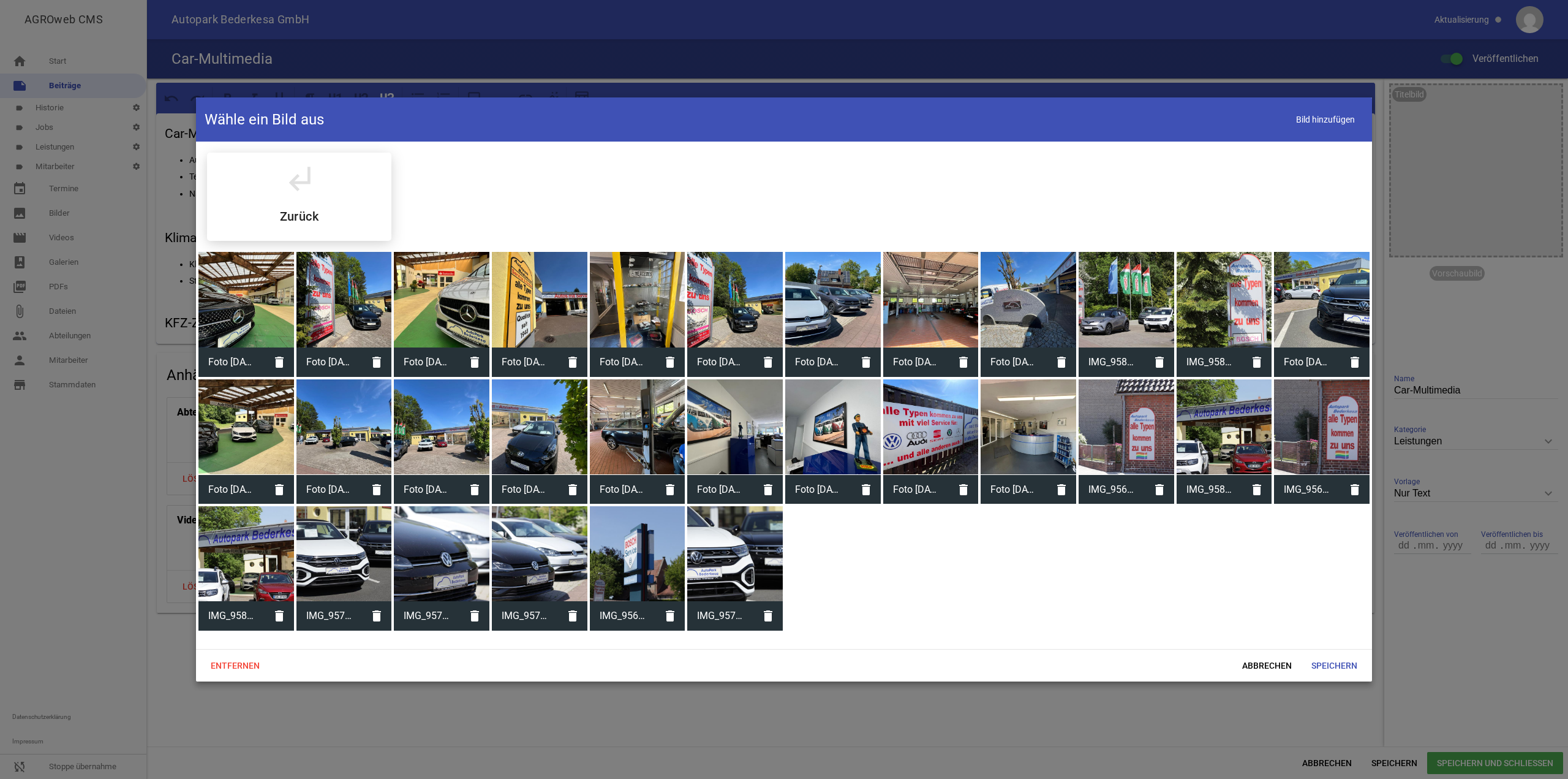
click at [750, 568] on div at bounding box center [735, 554] width 95 height 95
click at [1335, 666] on span "Speichern" at bounding box center [1334, 666] width 66 height 22
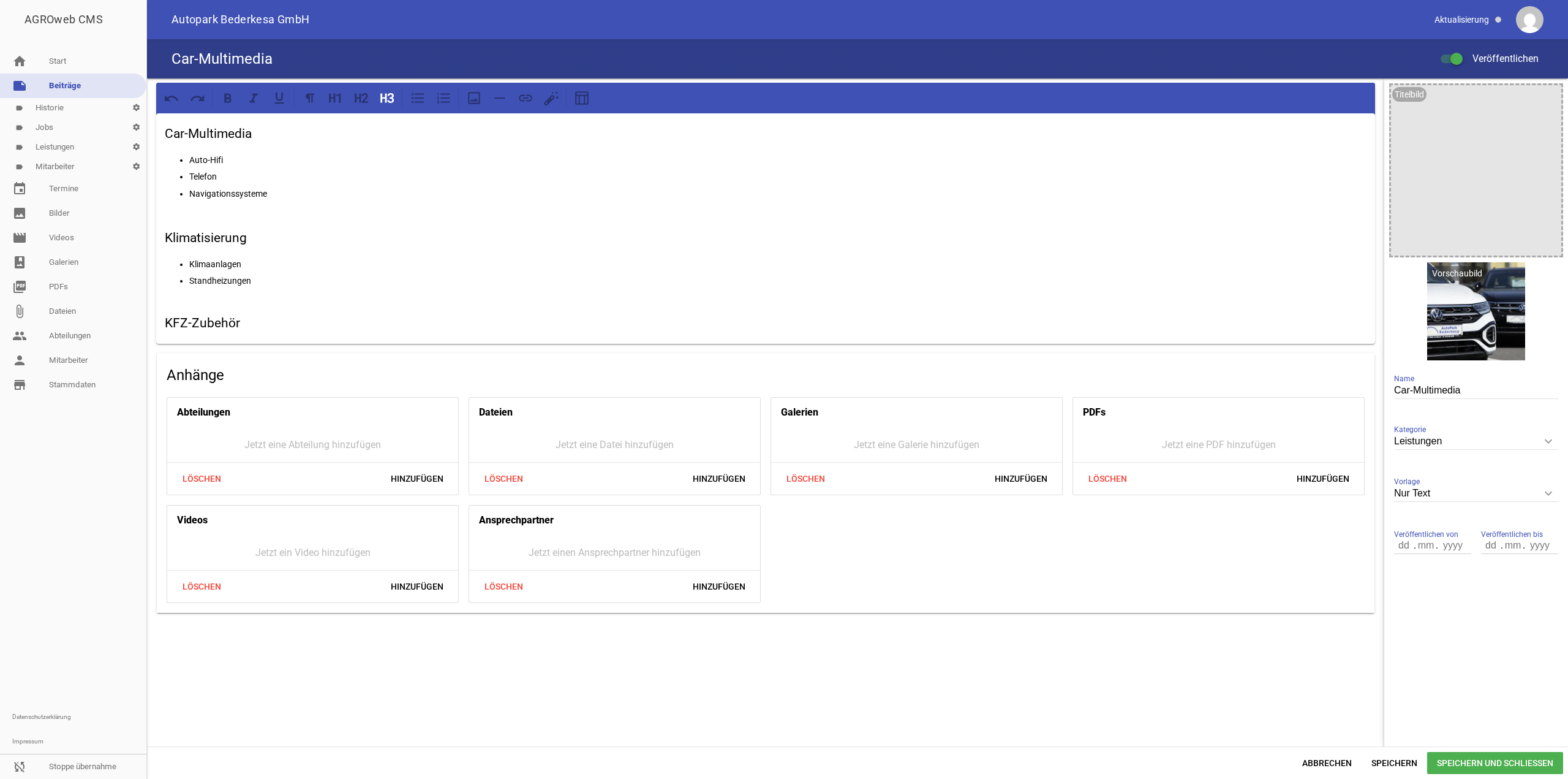
click at [1462, 769] on span "Speichern und Schließen" at bounding box center [1495, 763] width 136 height 22
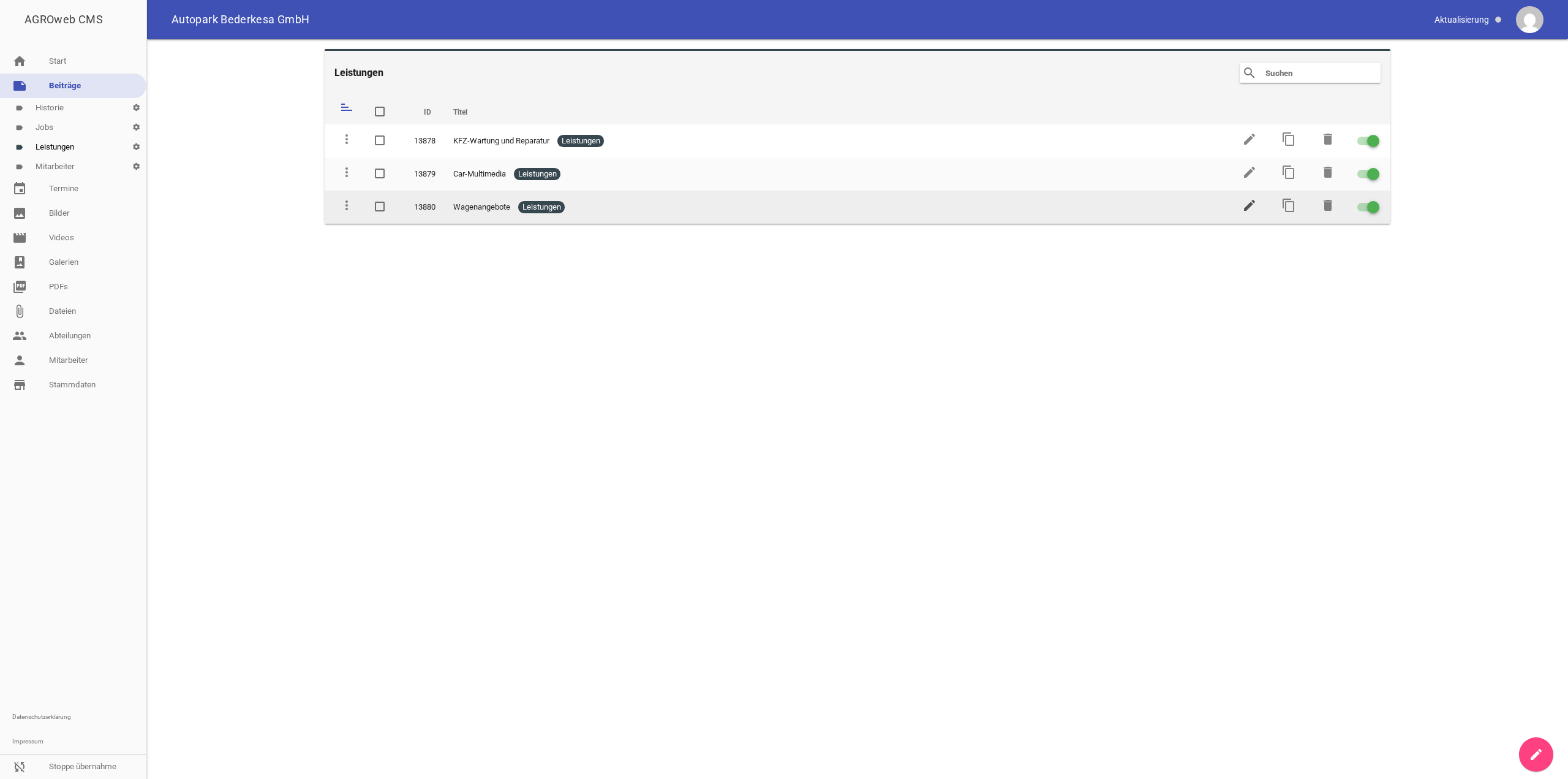
click at [1247, 203] on icon "edit" at bounding box center [1249, 205] width 14 height 14
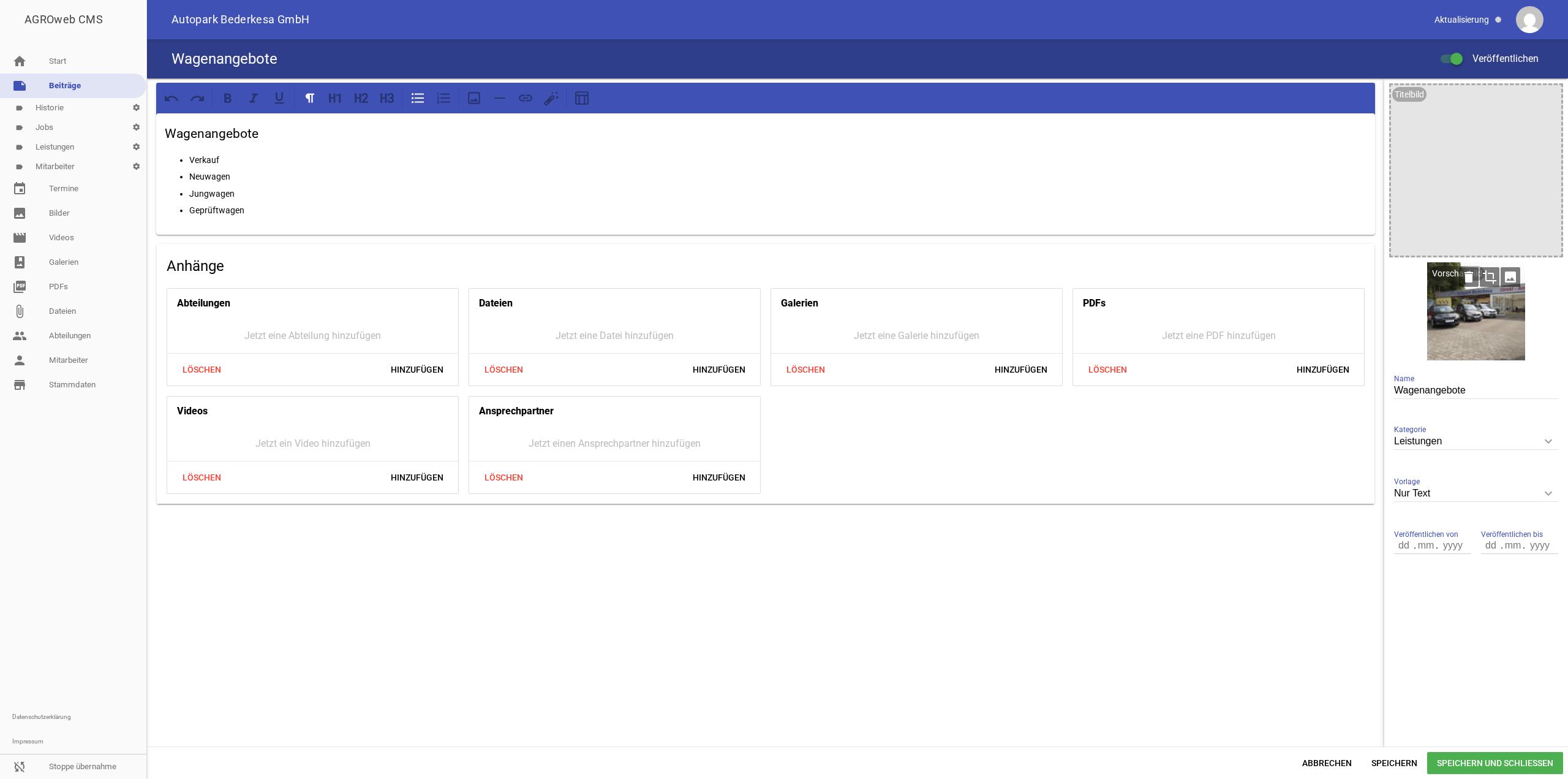
click at [1508, 278] on icon "image" at bounding box center [1510, 277] width 20 height 20
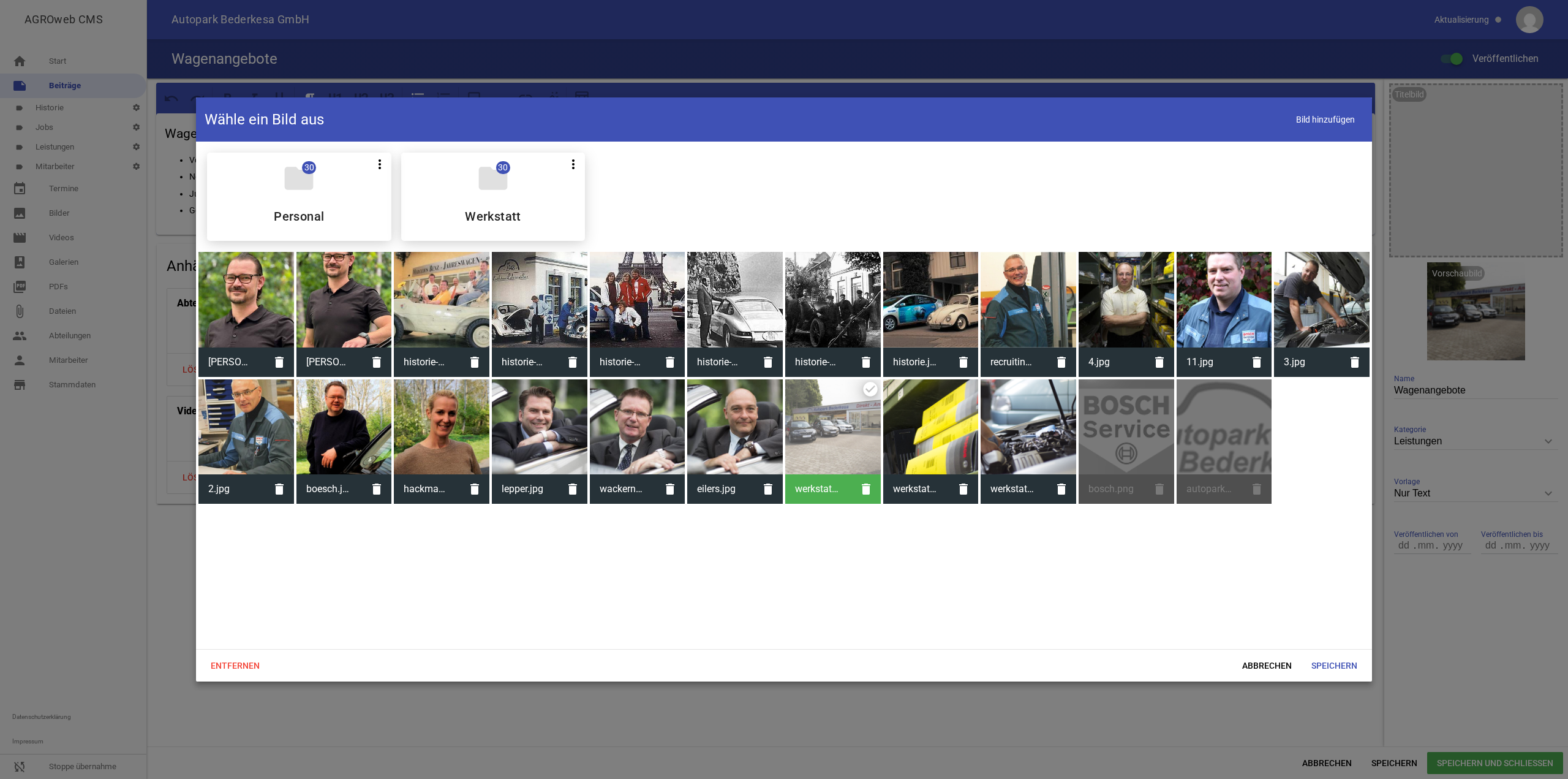
click at [487, 178] on icon "folder" at bounding box center [493, 178] width 34 height 34
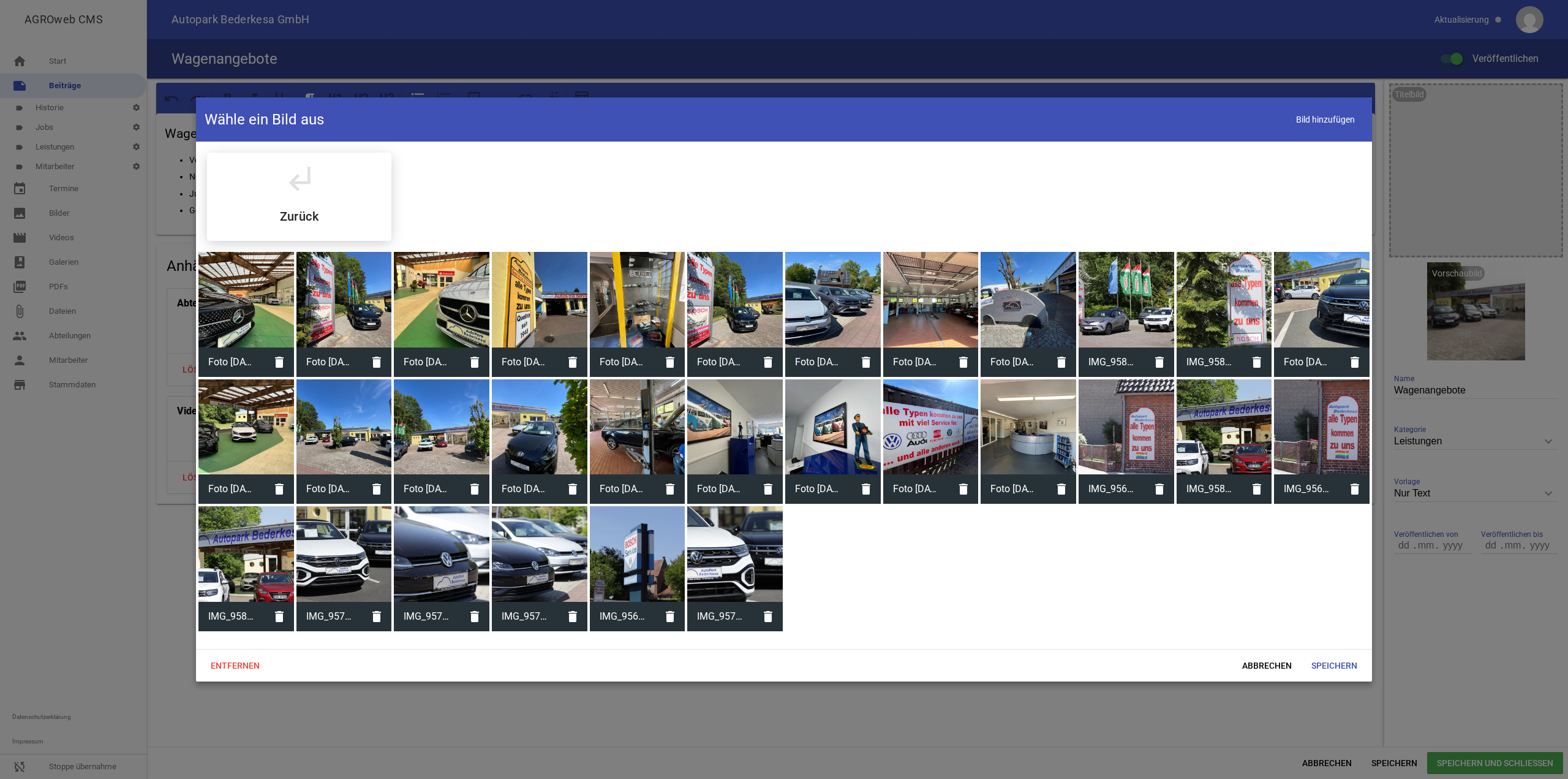
click at [236, 539] on div at bounding box center [246, 554] width 95 height 95
click at [1359, 670] on span "Speichern" at bounding box center [1334, 666] width 66 height 22
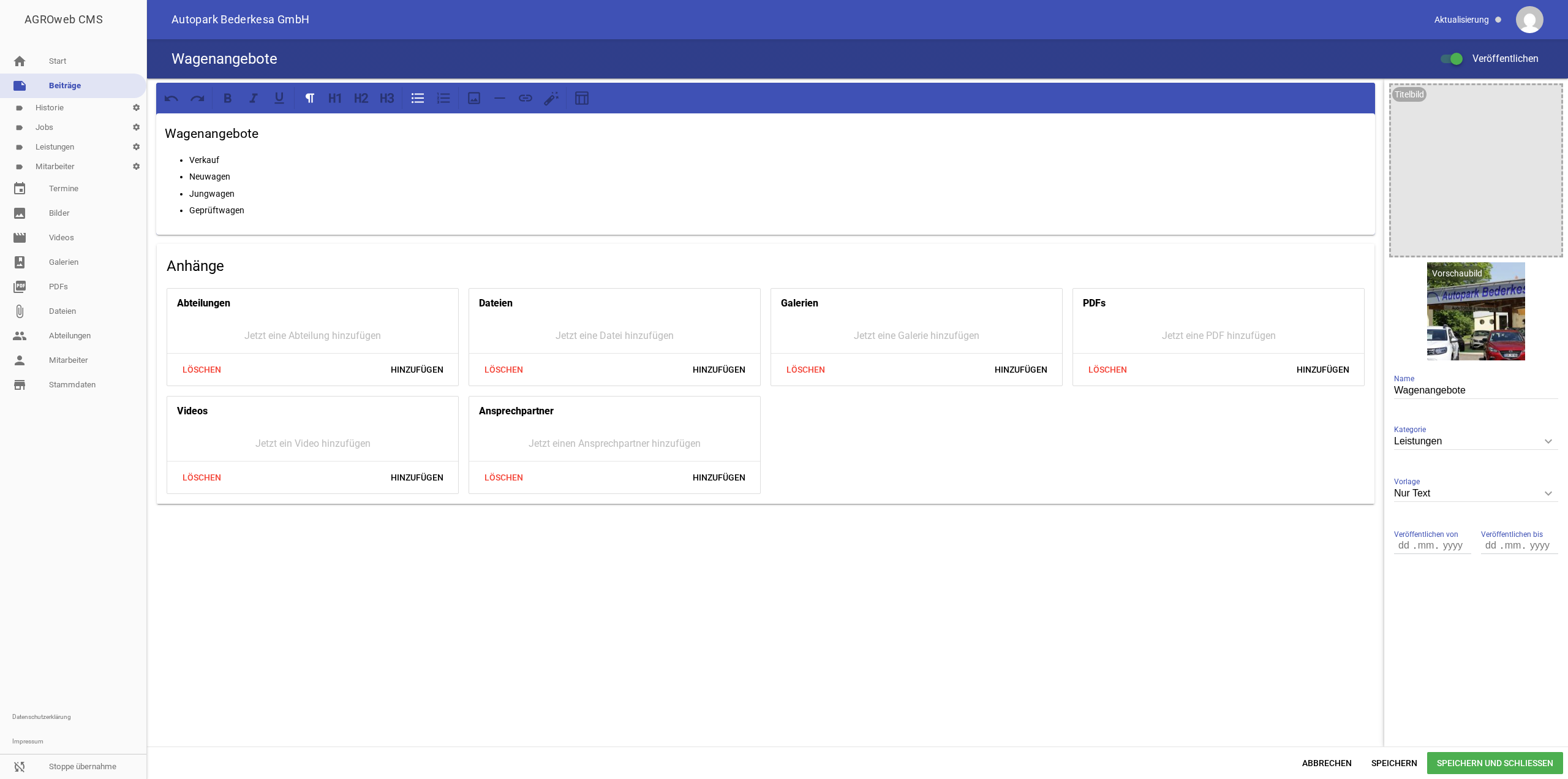
click at [1439, 761] on span "Speichern und Schließen" at bounding box center [1495, 763] width 136 height 22
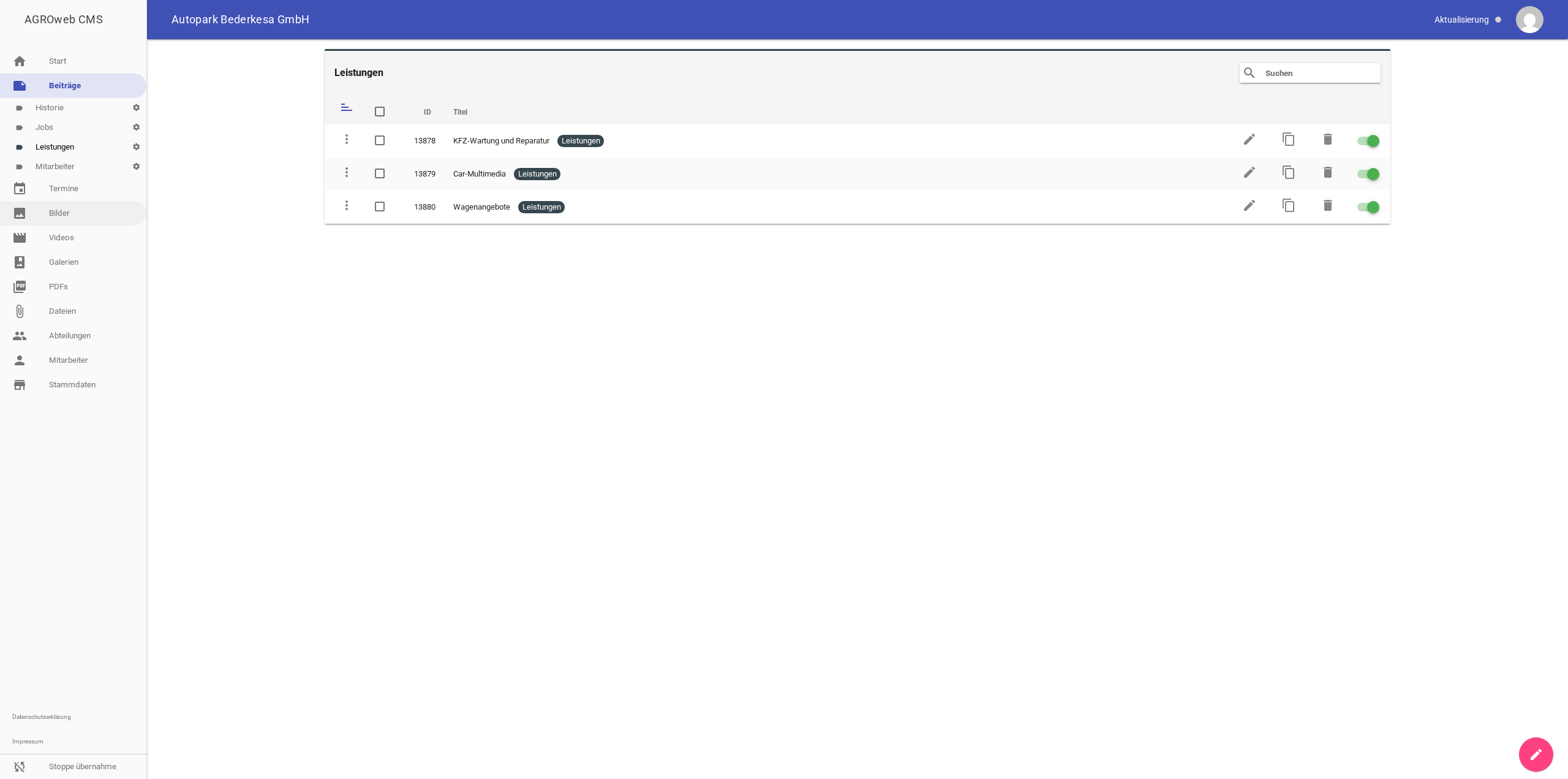
click at [68, 224] on link "image Bilder" at bounding box center [73, 213] width 147 height 25
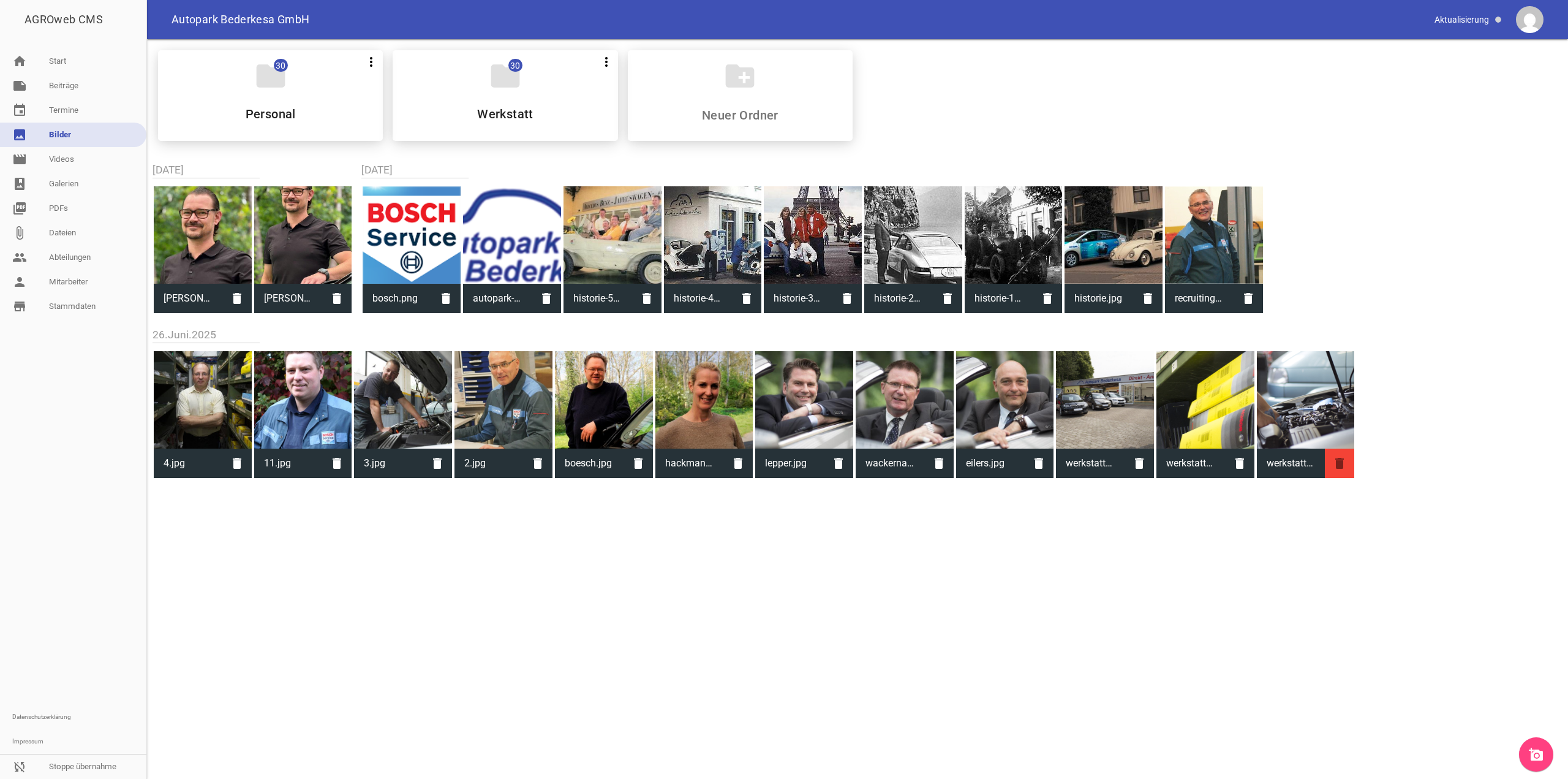
click at [1331, 470] on icon "delete" at bounding box center [1340, 463] width 30 height 30
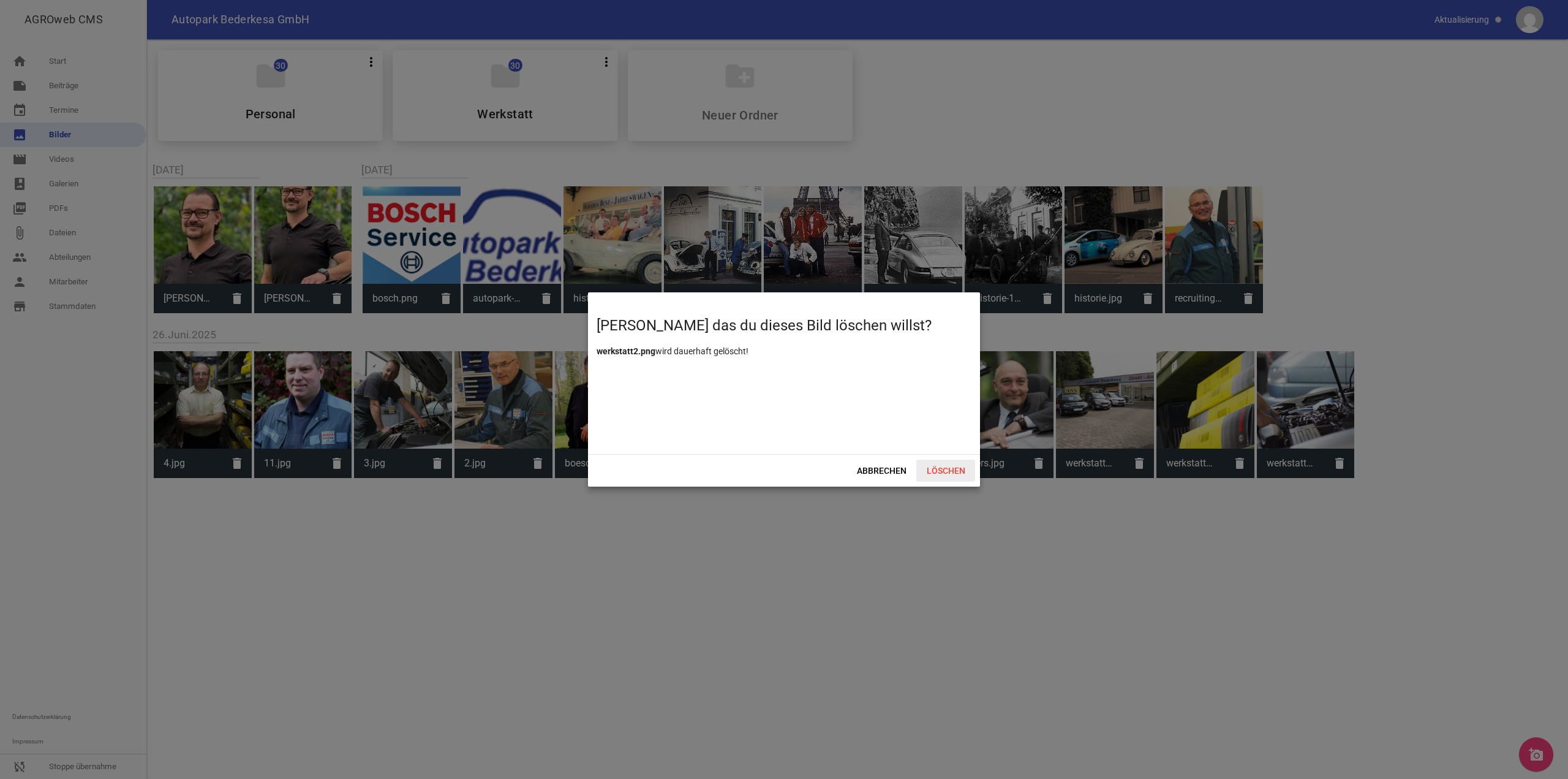
click at [956, 473] on span "Löschen" at bounding box center [945, 470] width 59 height 22
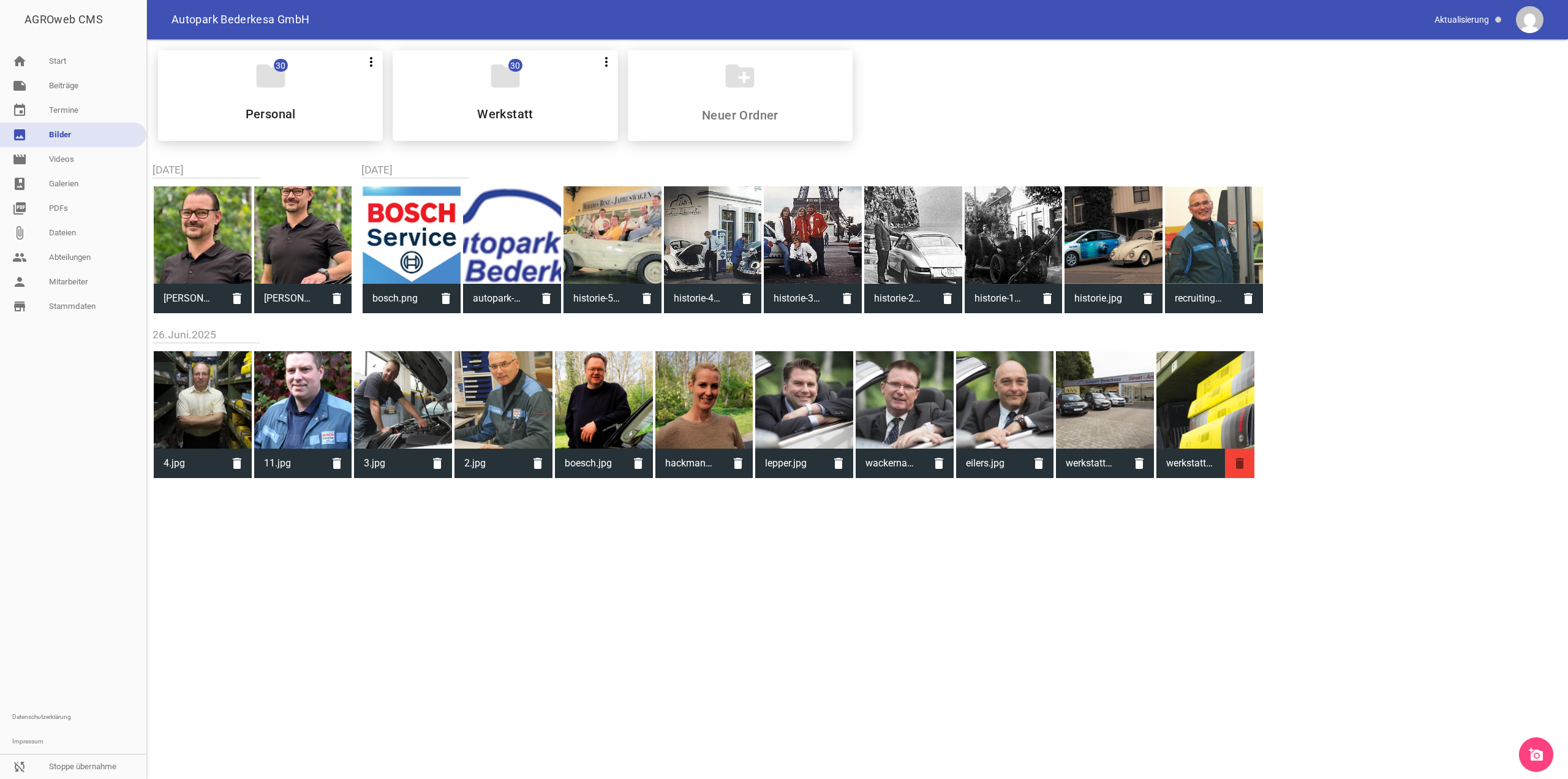
click at [1244, 466] on icon "delete" at bounding box center [1239, 463] width 30 height 30
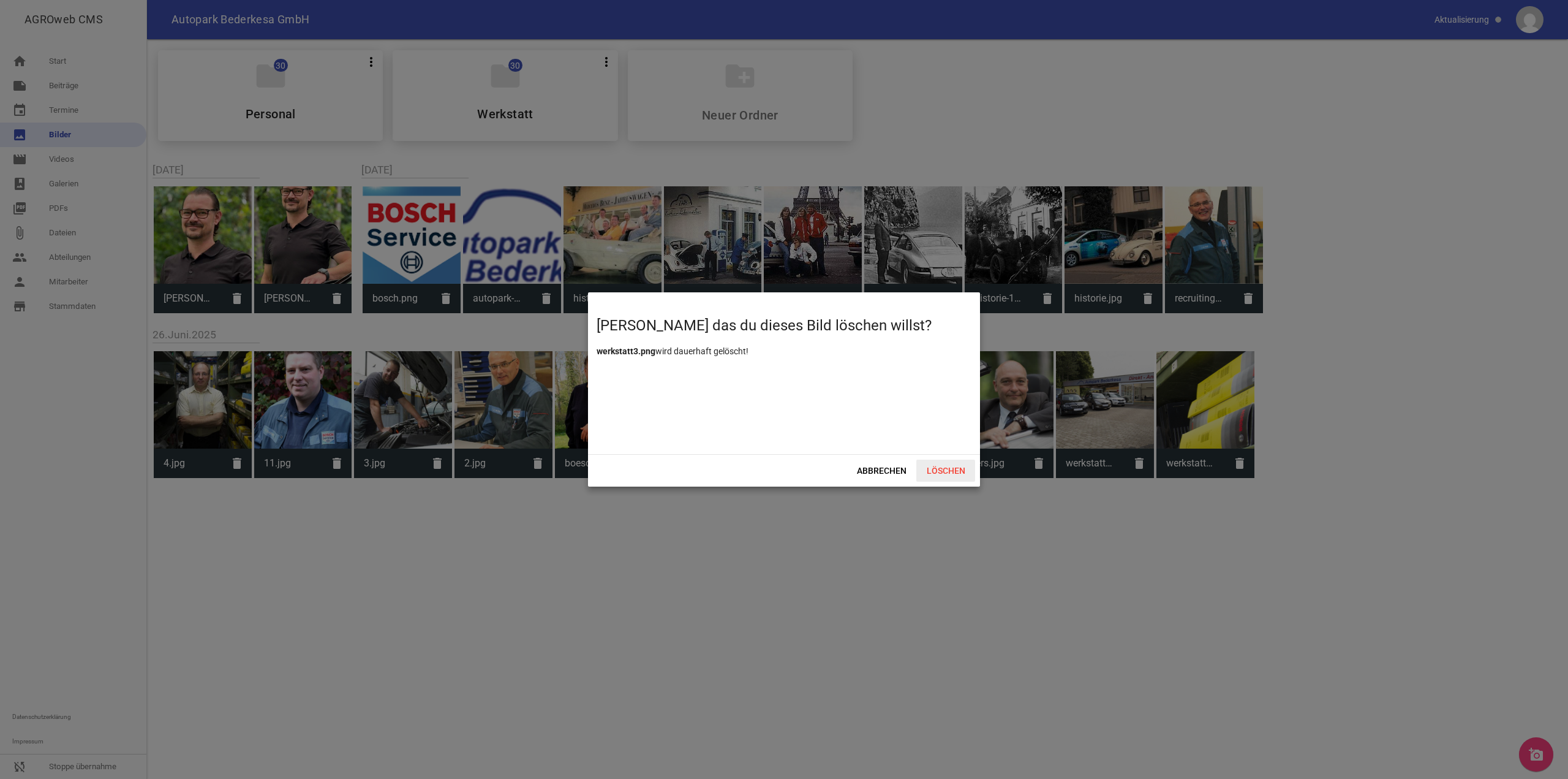
click at [941, 473] on span "Löschen" at bounding box center [945, 470] width 59 height 22
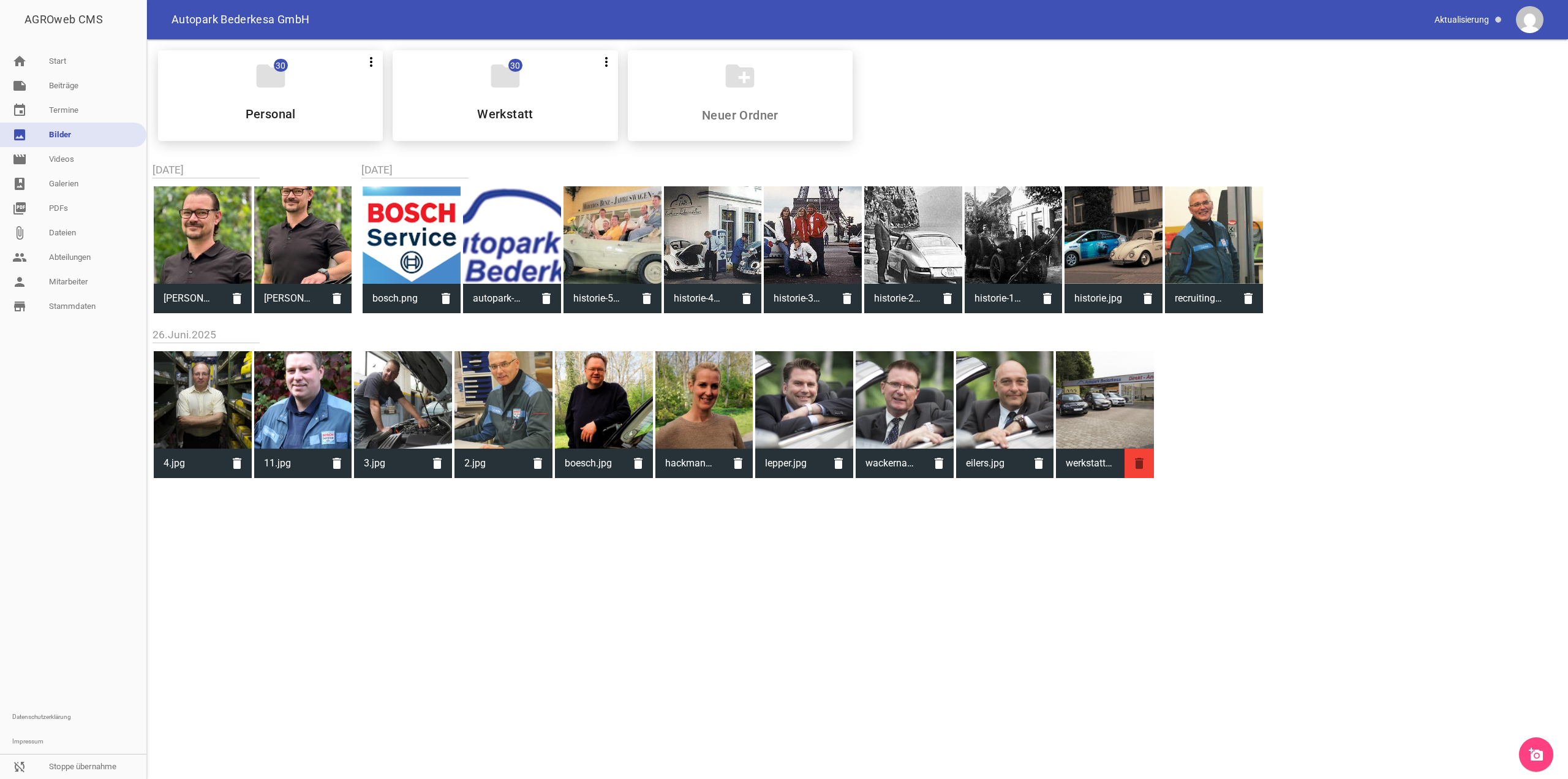
click at [1132, 462] on icon "delete" at bounding box center [1139, 463] width 30 height 30
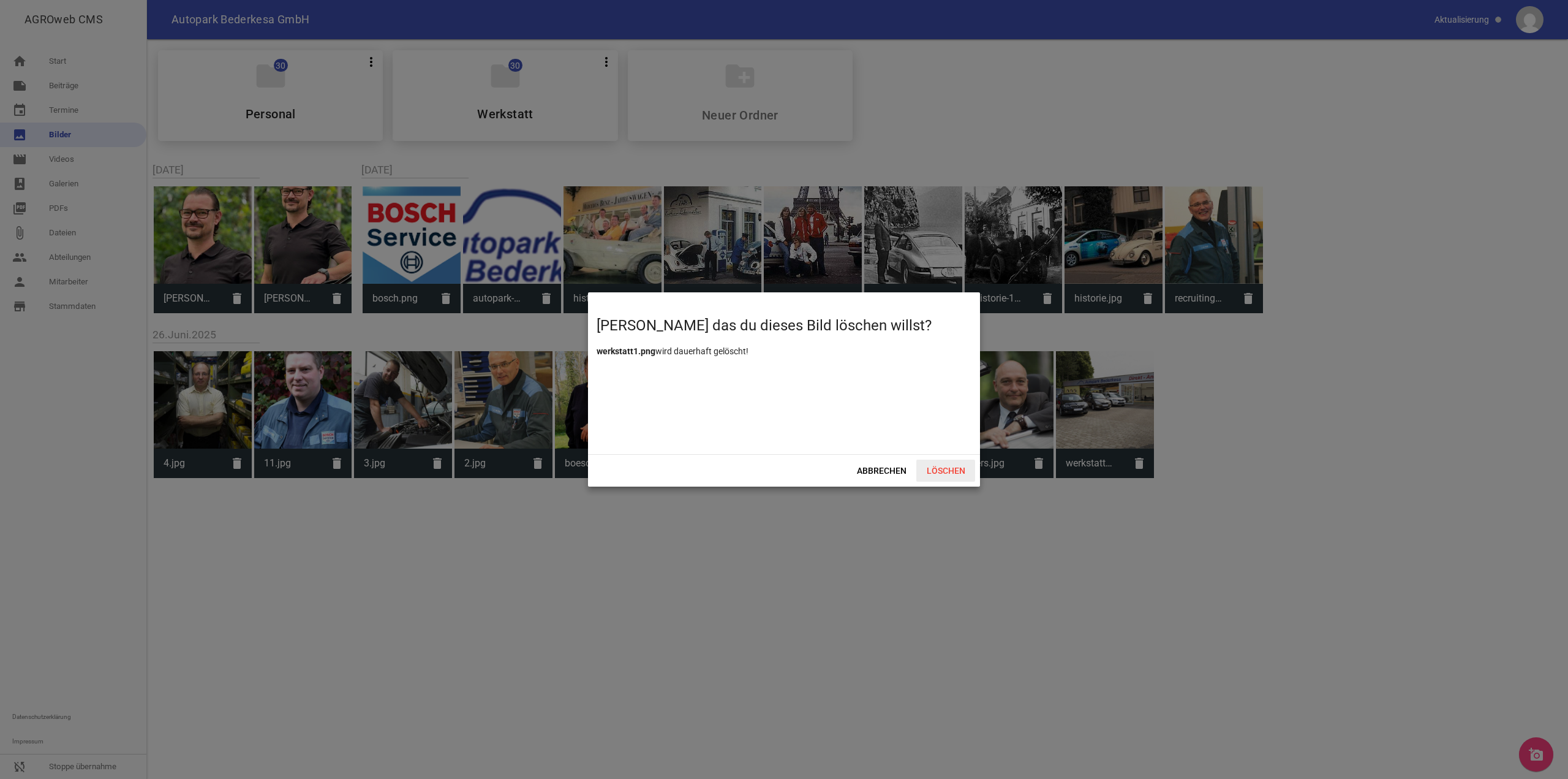
click at [953, 468] on span "Löschen" at bounding box center [945, 470] width 59 height 22
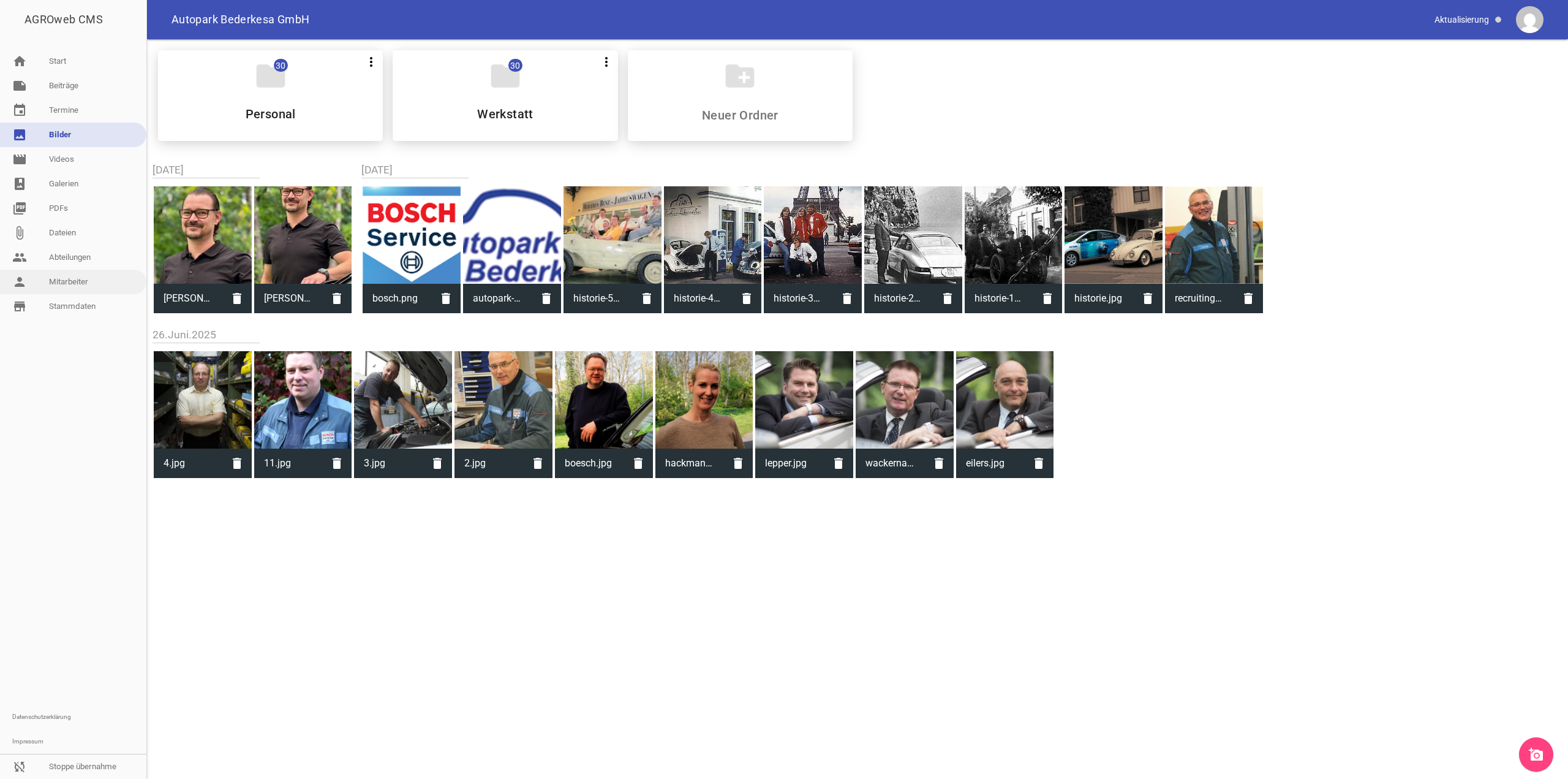
click at [59, 276] on link "person Mitarbeiter" at bounding box center [73, 282] width 147 height 25
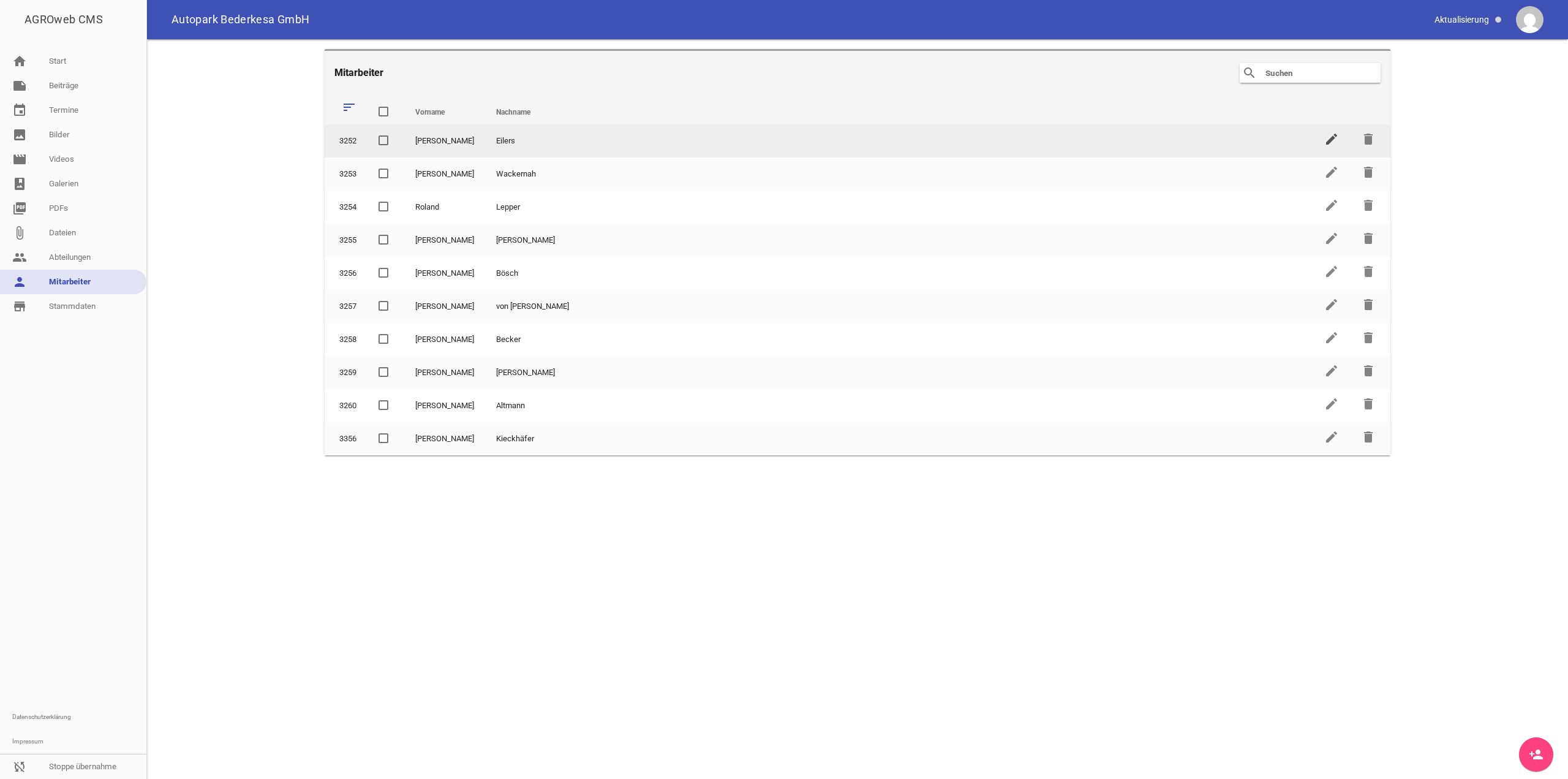
click at [1325, 137] on icon "edit" at bounding box center [1332, 139] width 14 height 14
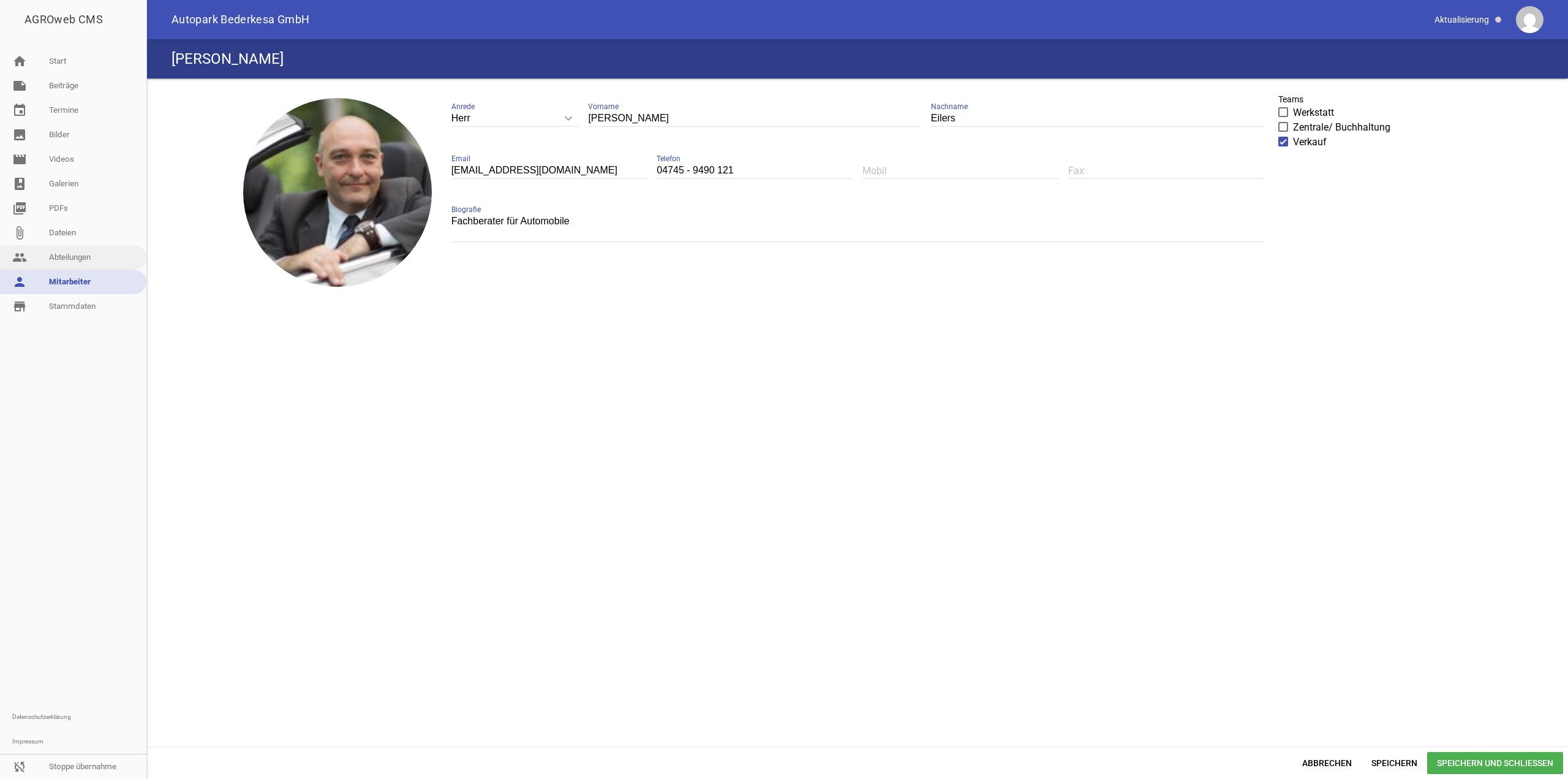
click at [72, 259] on link "people Abteilungen" at bounding box center [73, 257] width 147 height 25
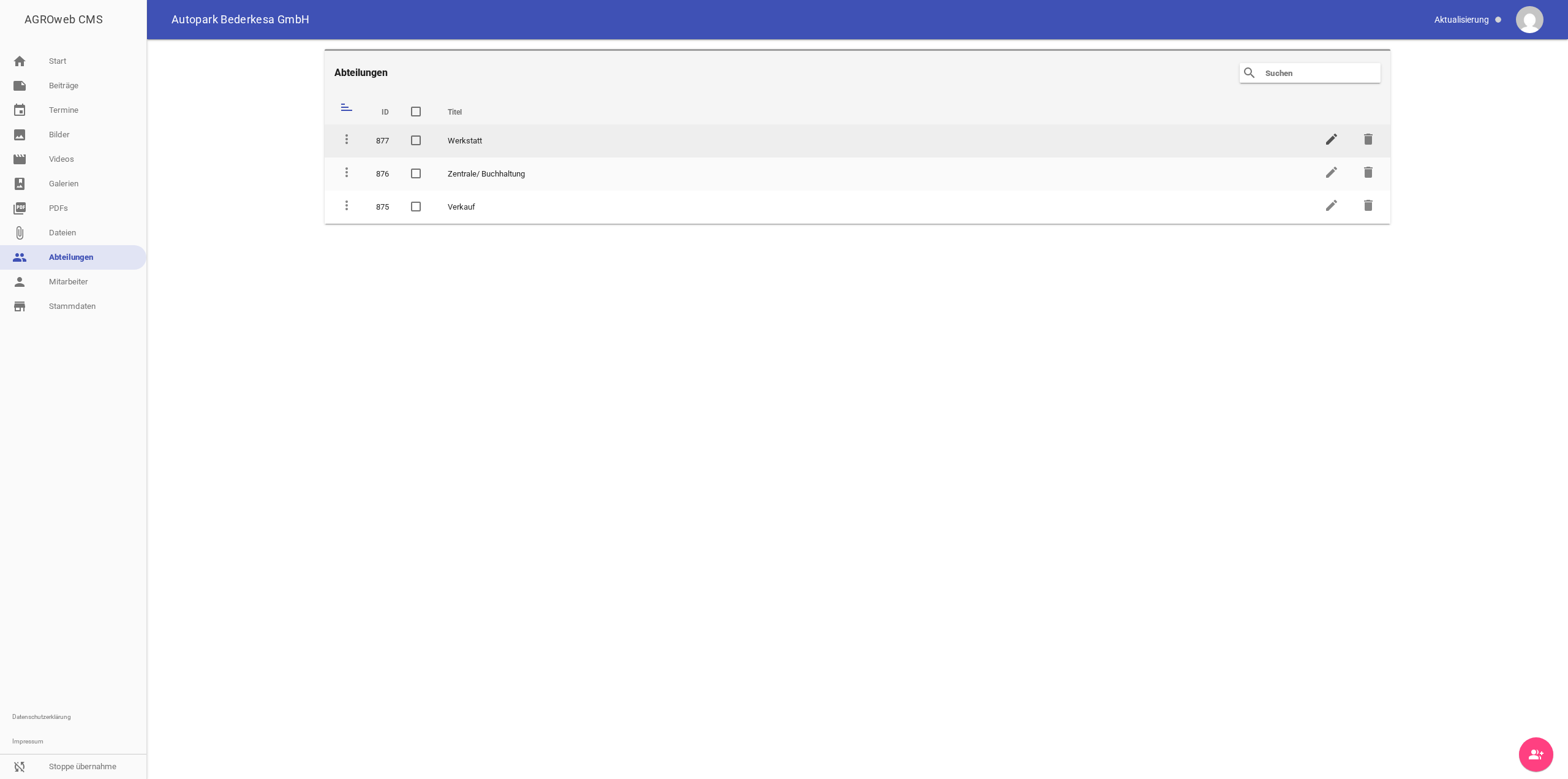
click at [1325, 144] on icon "edit" at bounding box center [1332, 139] width 14 height 14
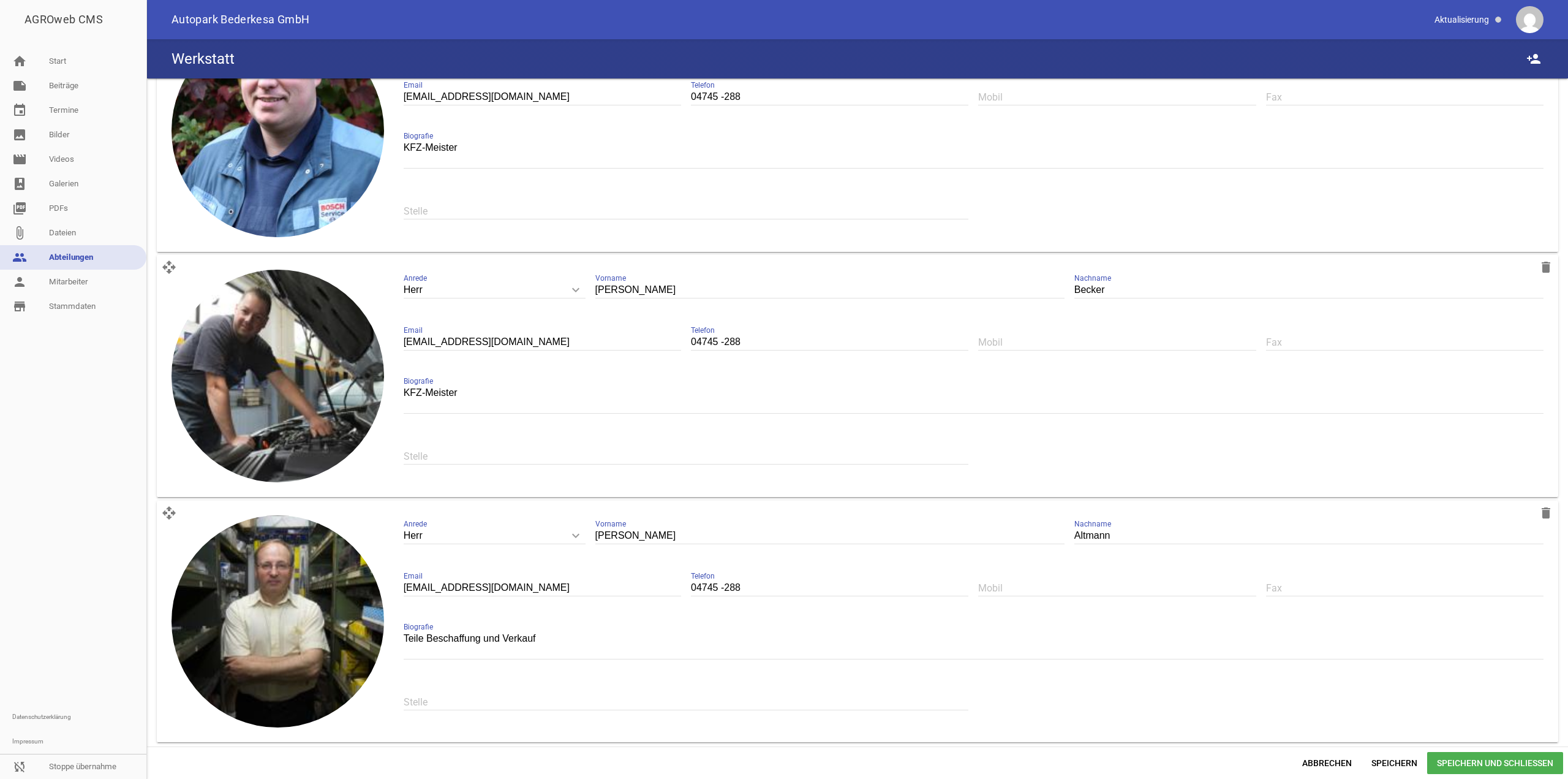
scroll to position [624, 0]
click at [1325, 761] on span "Abbrechen" at bounding box center [1327, 763] width 69 height 22
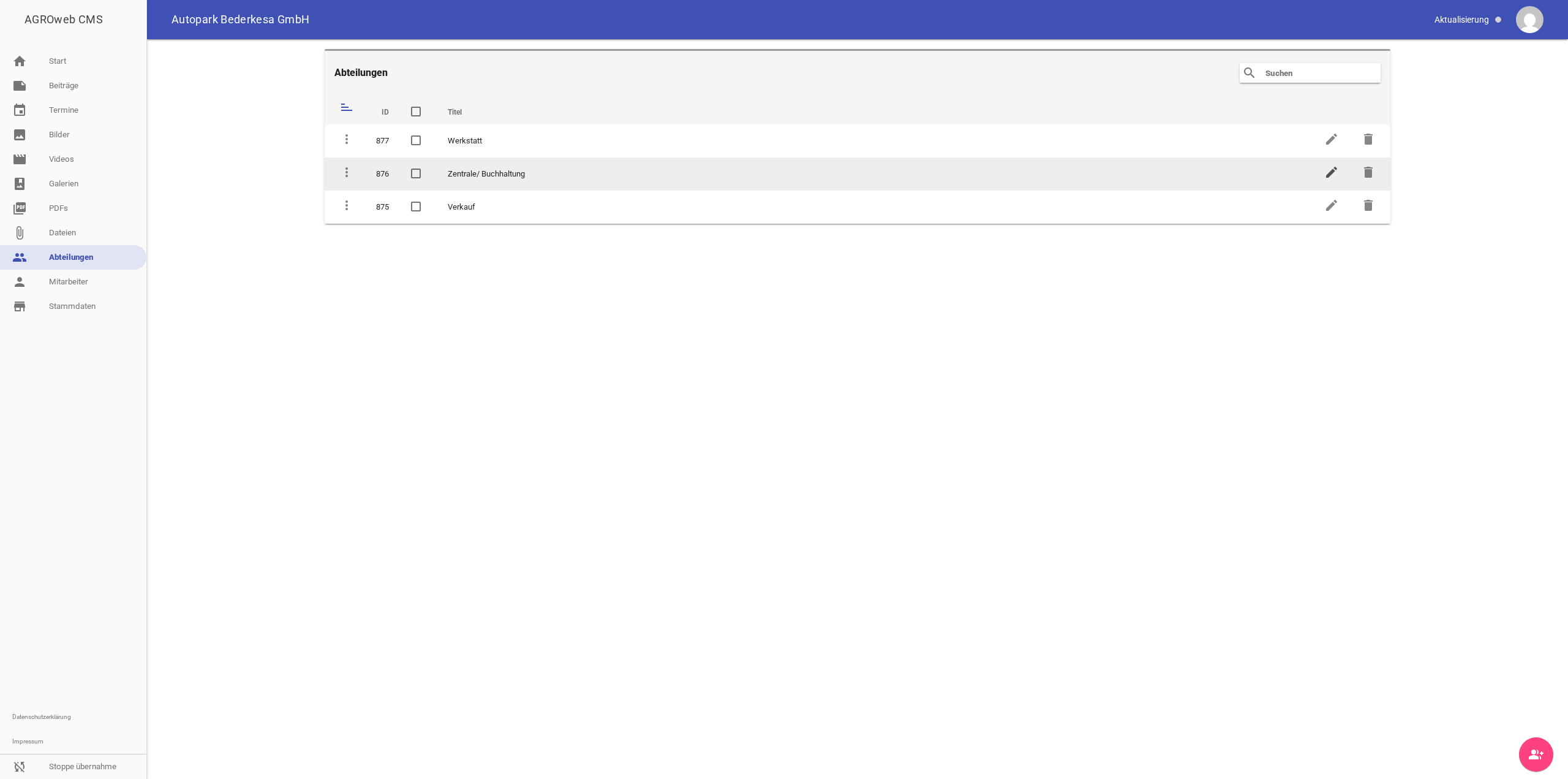
click at [1336, 175] on icon "edit" at bounding box center [1332, 172] width 14 height 14
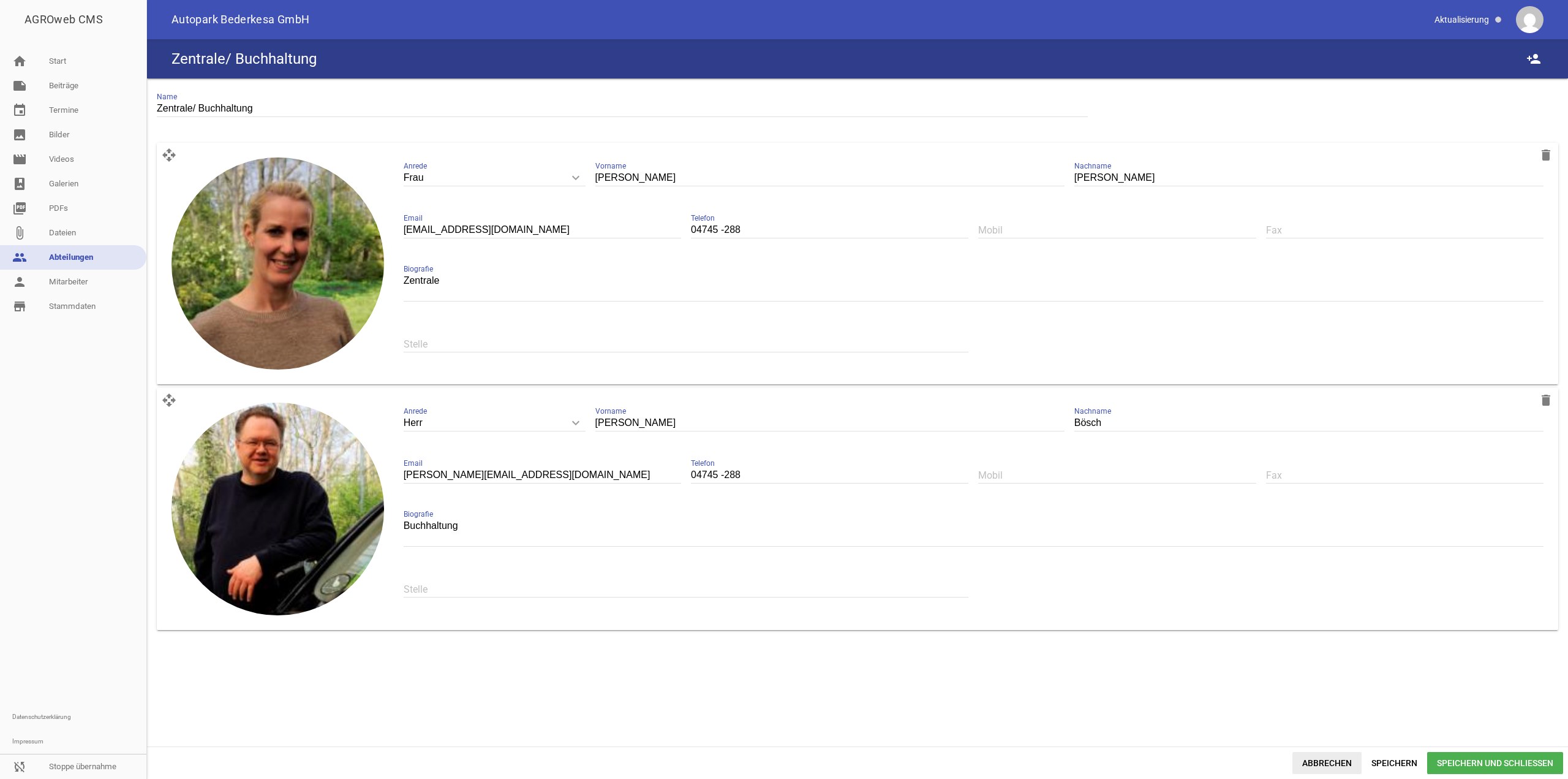
click at [1335, 759] on span "Abbrechen" at bounding box center [1327, 763] width 69 height 22
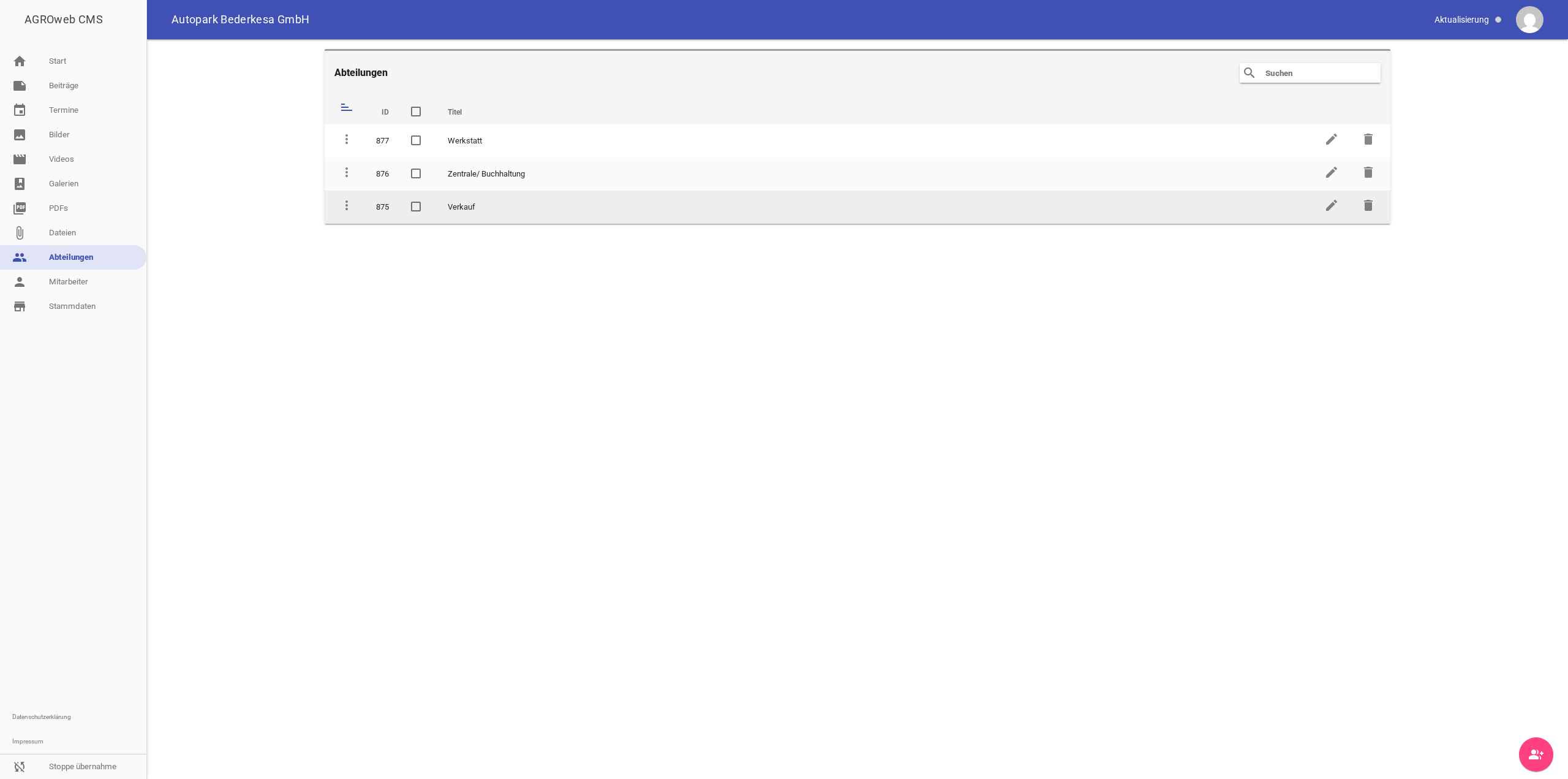
click at [1340, 199] on td "edit" at bounding box center [1331, 207] width 37 height 33
click at [1337, 199] on icon "edit" at bounding box center [1332, 205] width 14 height 14
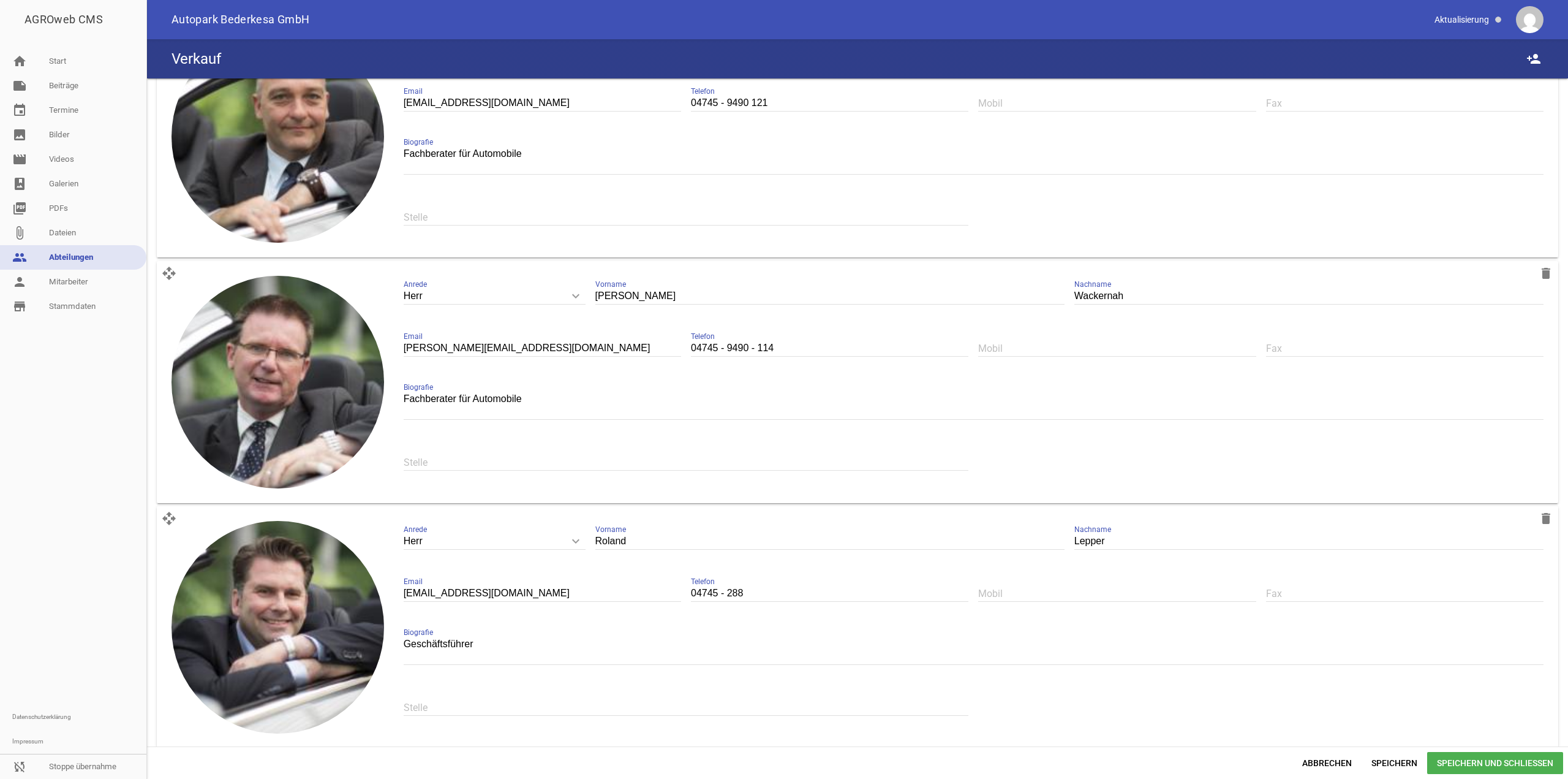
scroll to position [136, 0]
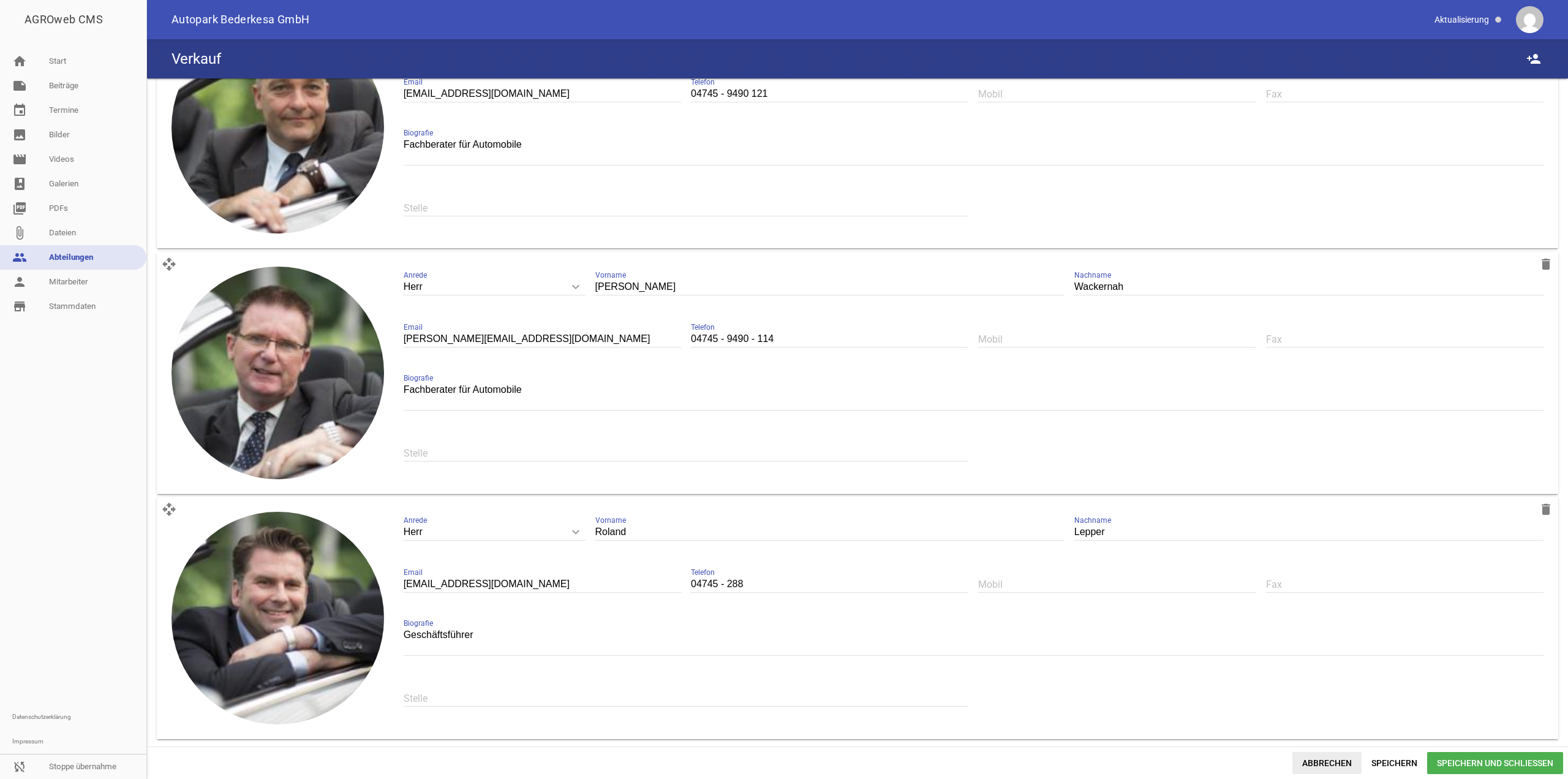
click at [1330, 762] on span "Abbrechen" at bounding box center [1327, 763] width 69 height 22
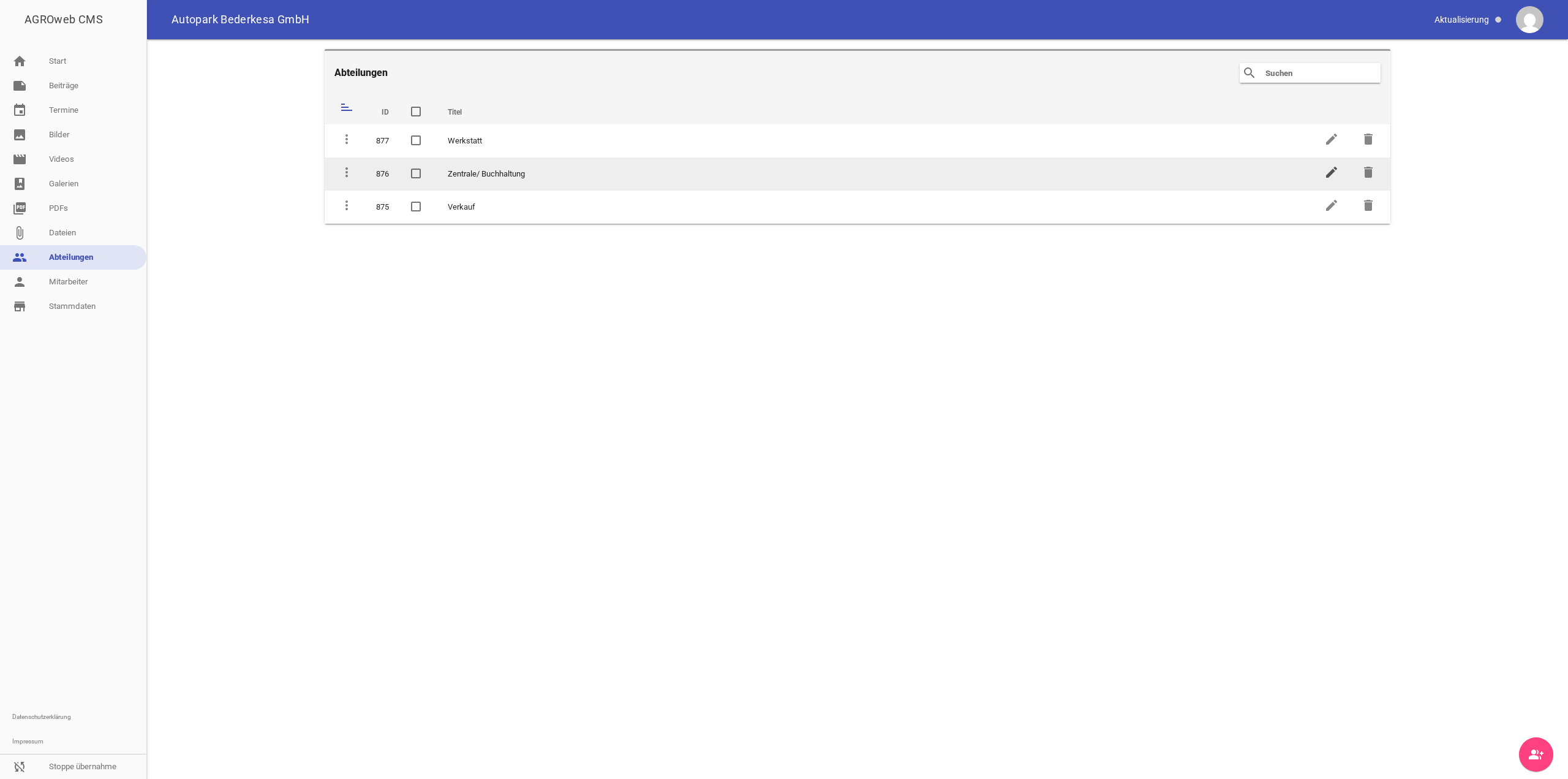
click at [1327, 172] on icon "edit" at bounding box center [1332, 172] width 14 height 14
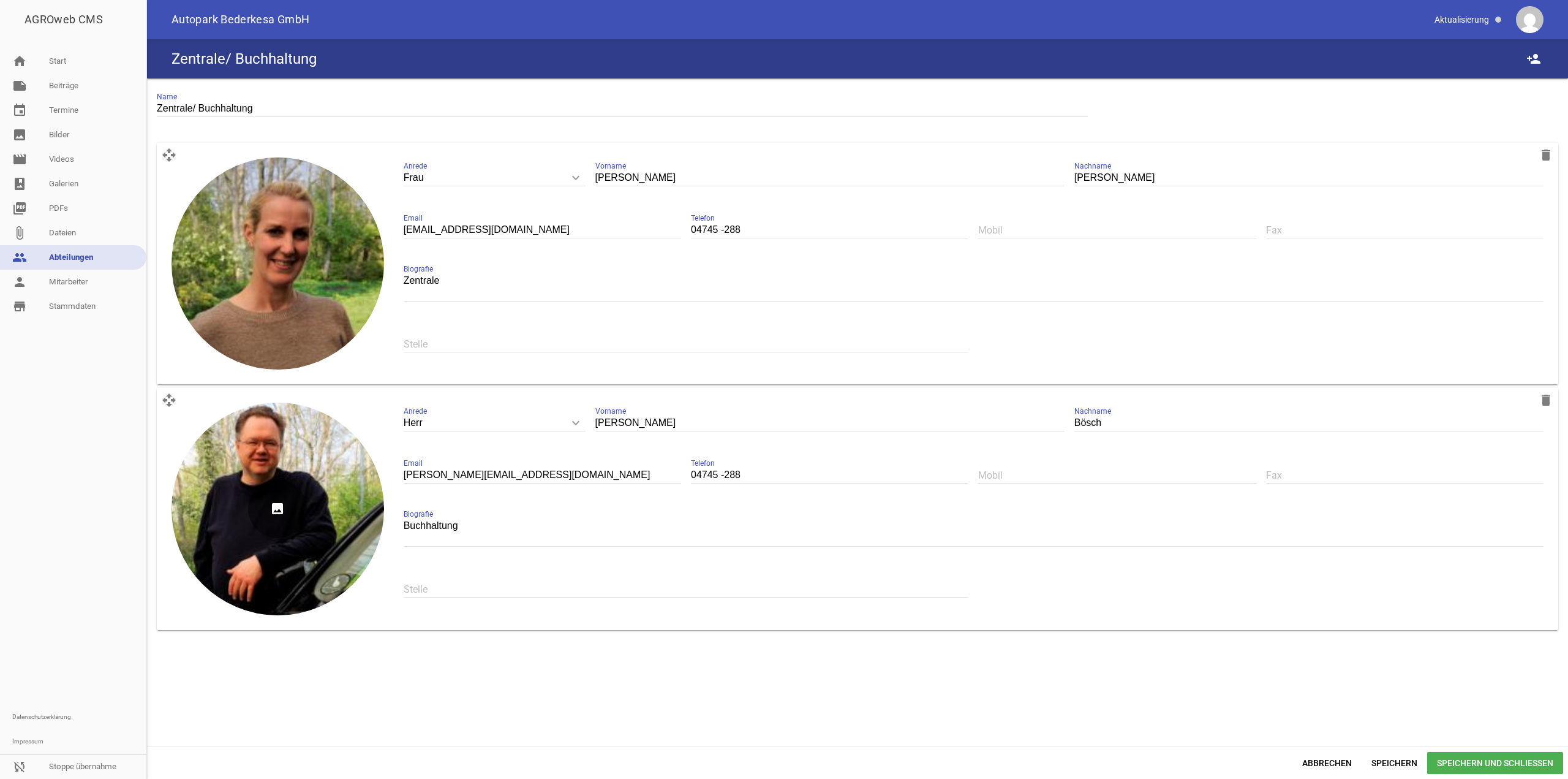
click at [280, 503] on icon "image" at bounding box center [277, 508] width 59 height 59
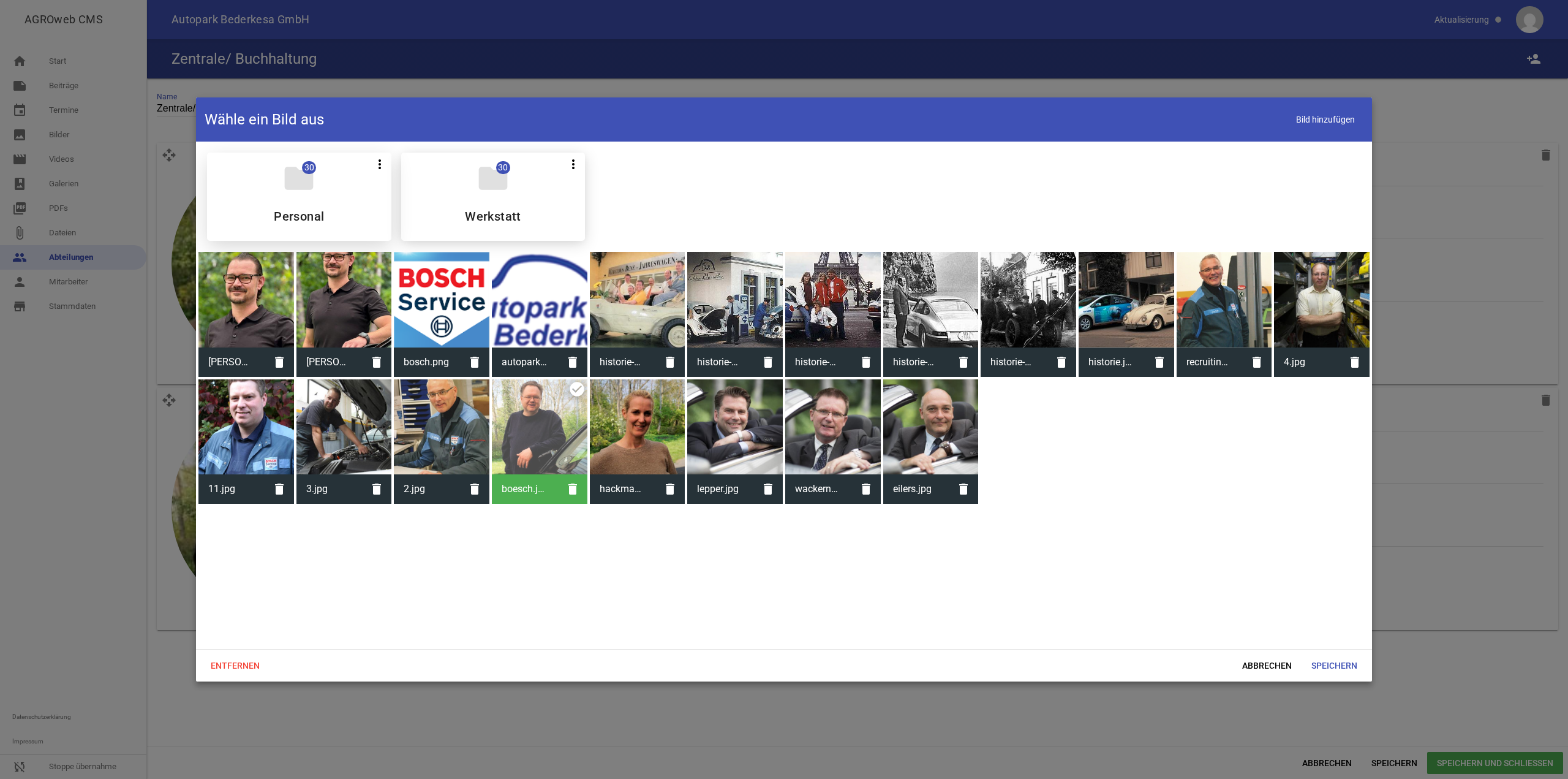
click at [326, 198] on div "folder 30 more_vert Teilen Bearbeiten Löschen Personal" at bounding box center [299, 197] width 184 height 88
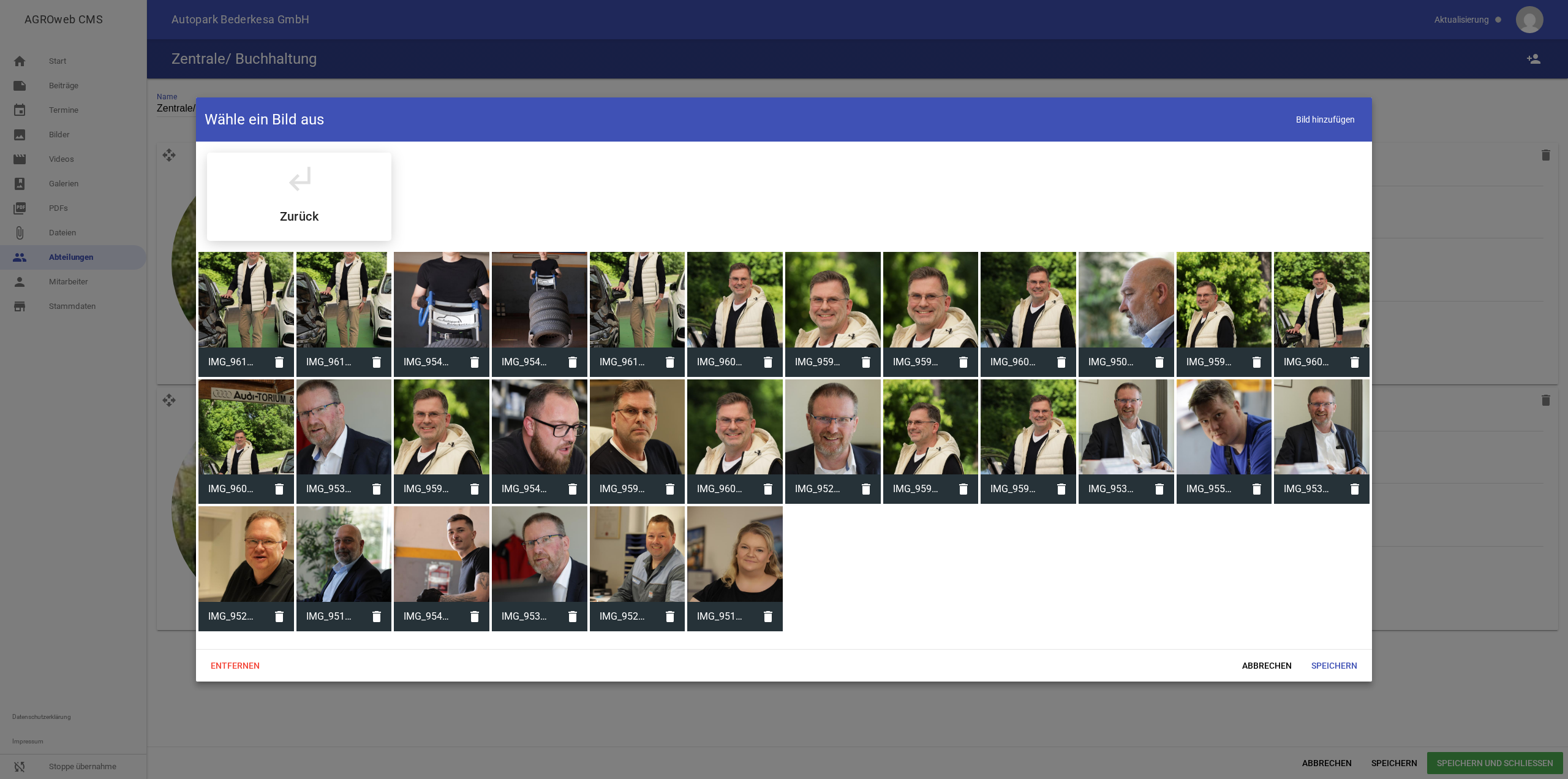
click at [235, 561] on div at bounding box center [246, 554] width 95 height 95
click at [1338, 662] on span "Speichern" at bounding box center [1334, 666] width 66 height 22
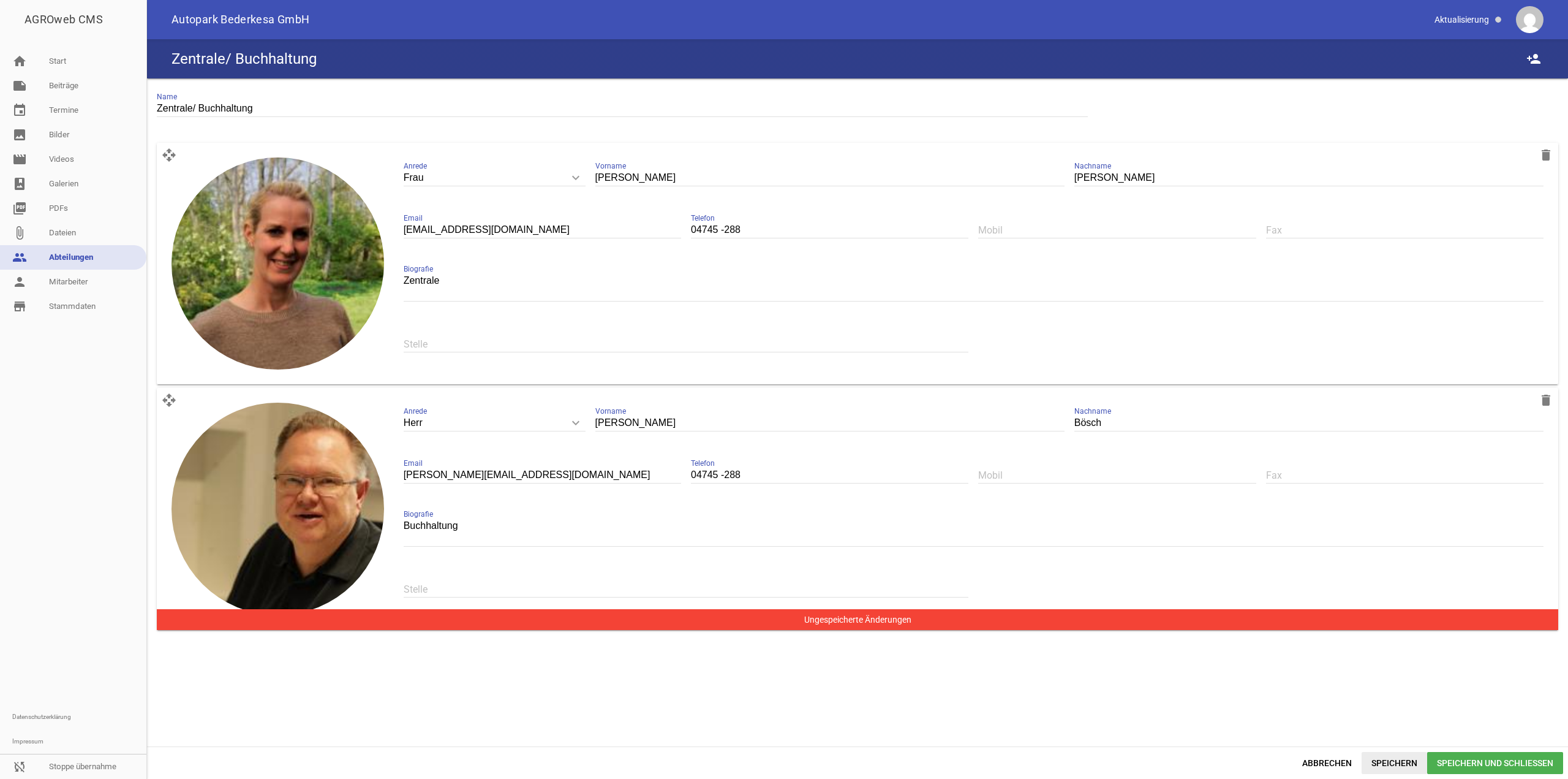
click at [1382, 761] on span "Speichern" at bounding box center [1394, 763] width 66 height 22
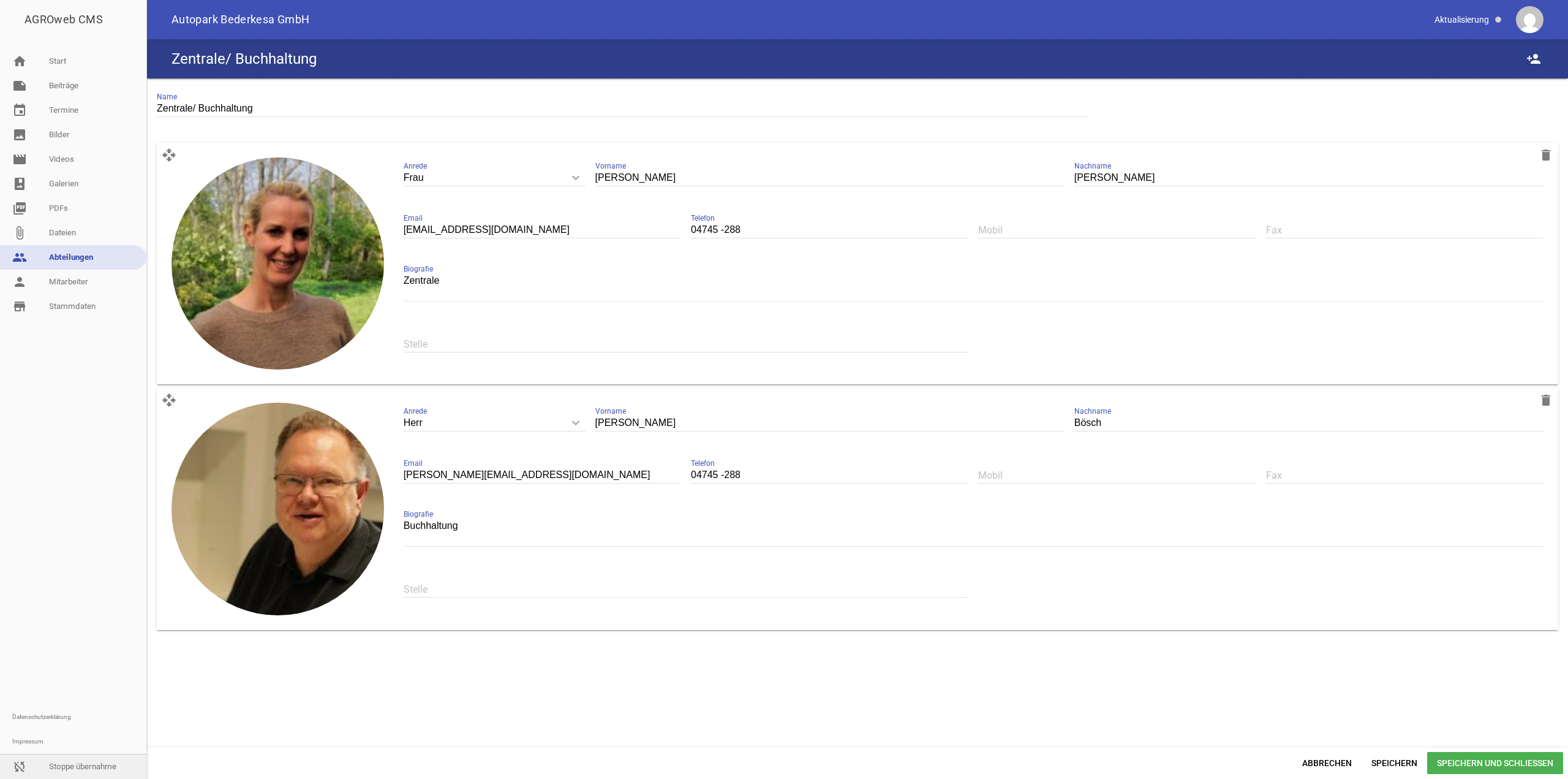
click at [103, 772] on link "sync_disabled Stoppe übernahme" at bounding box center [73, 767] width 147 height 25
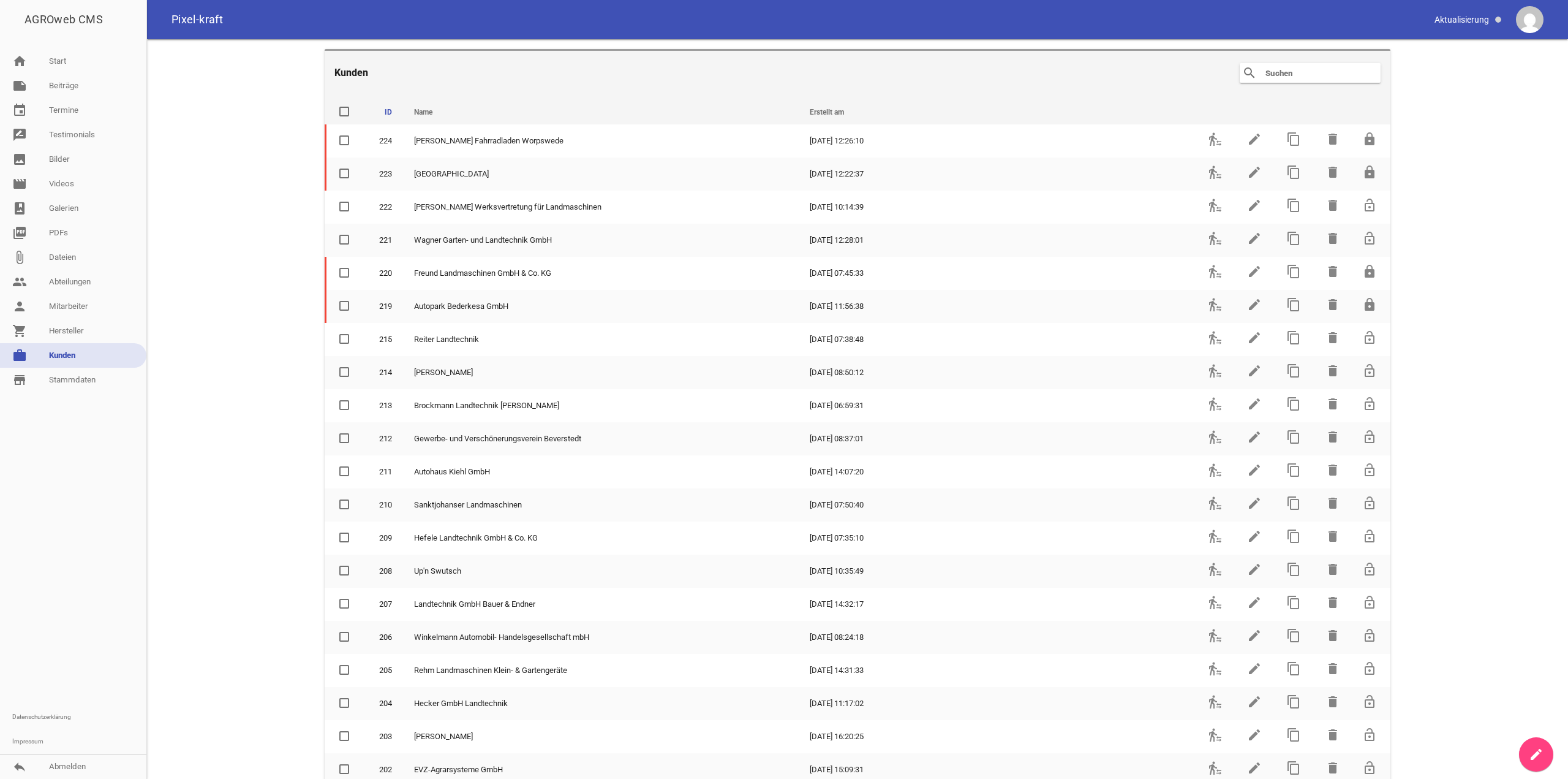
click at [1303, 74] on input "text" at bounding box center [1314, 73] width 98 height 14
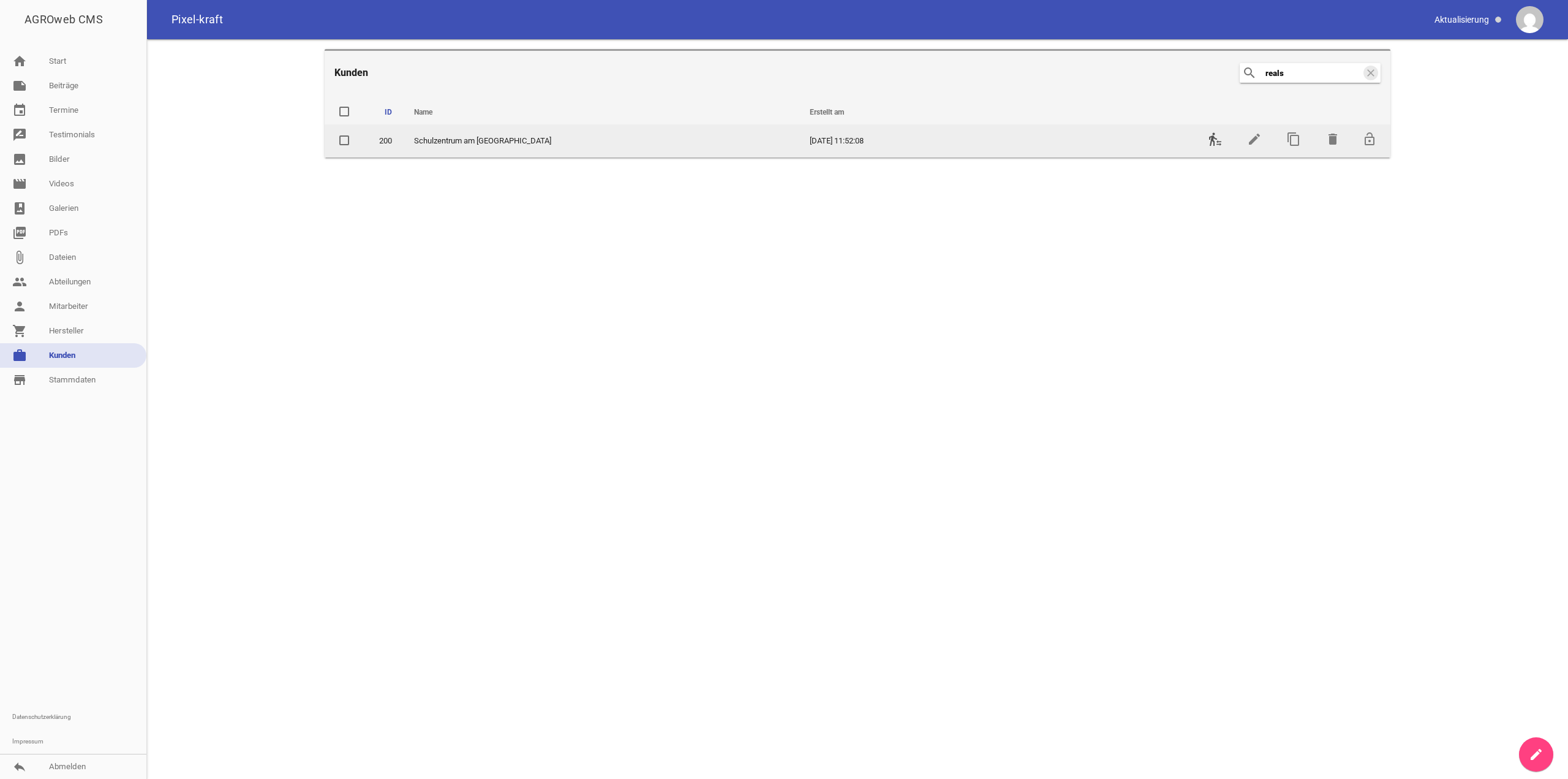
type input "reals"
click at [1218, 136] on icon "transfer_within_a_station" at bounding box center [1216, 139] width 14 height 14
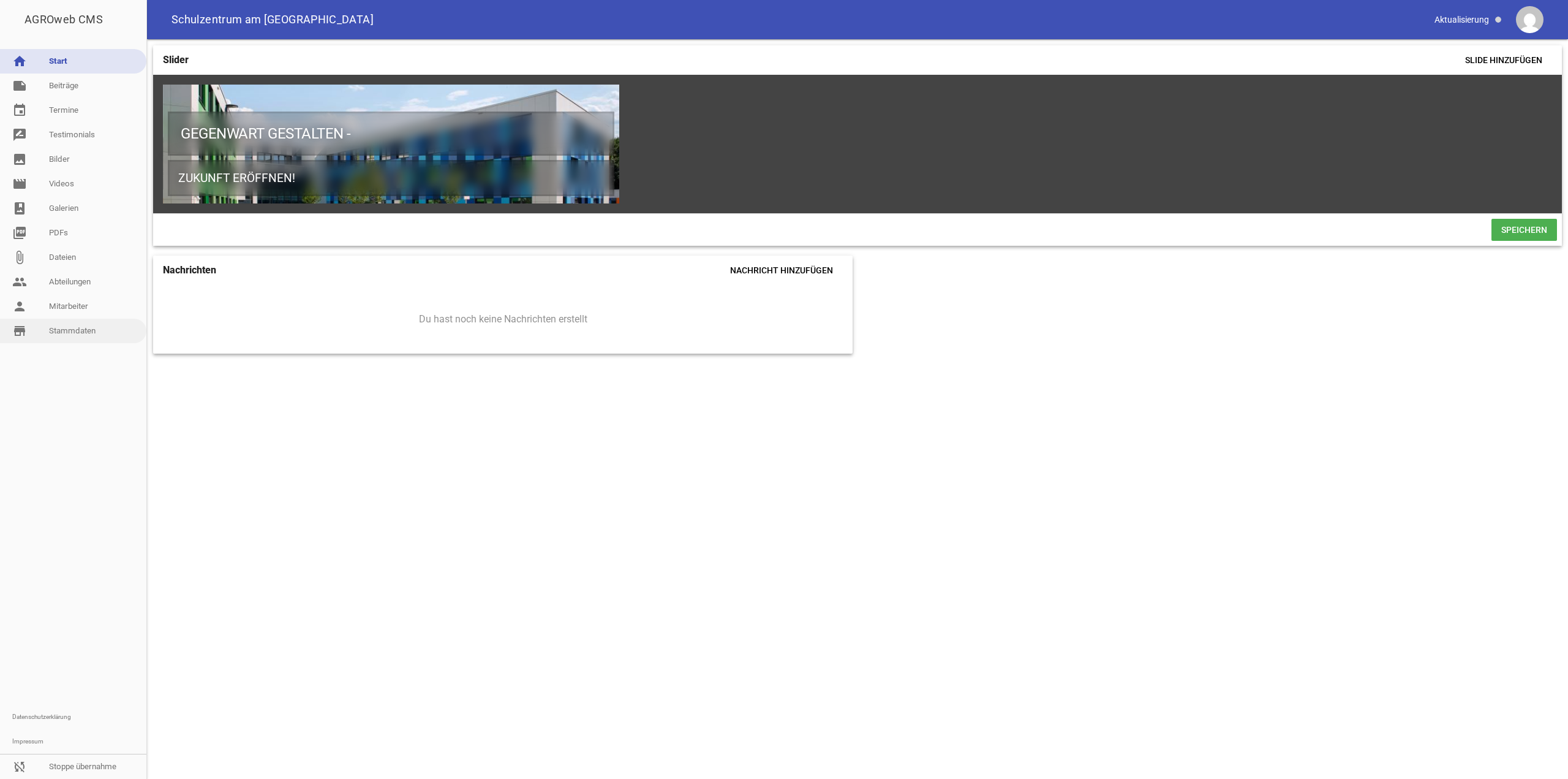
click at [33, 332] on link "store_mall_directory Stammdaten" at bounding box center [73, 331] width 147 height 25
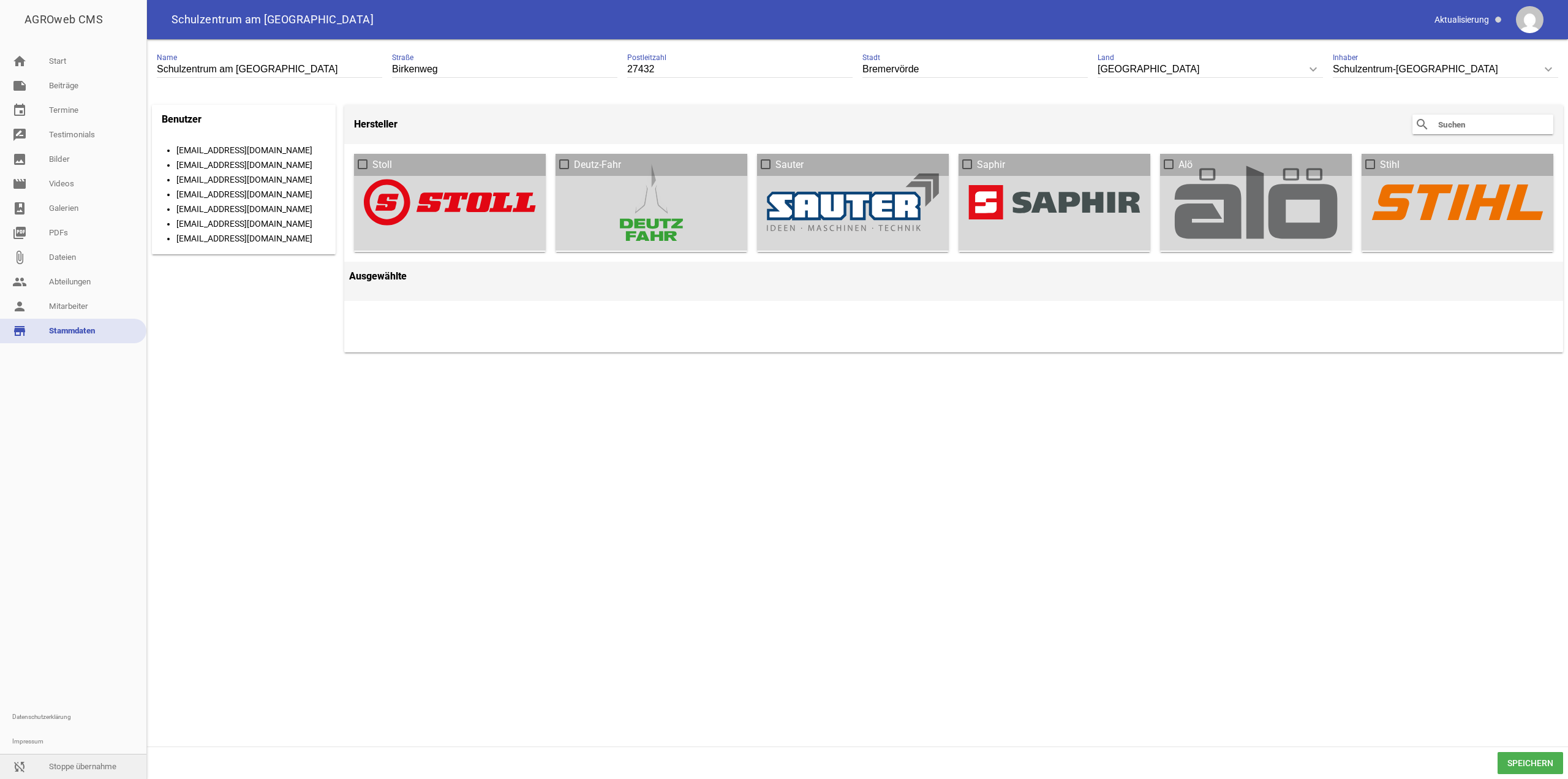
click at [104, 759] on link "sync_disabled Stoppe übernahme" at bounding box center [73, 767] width 147 height 25
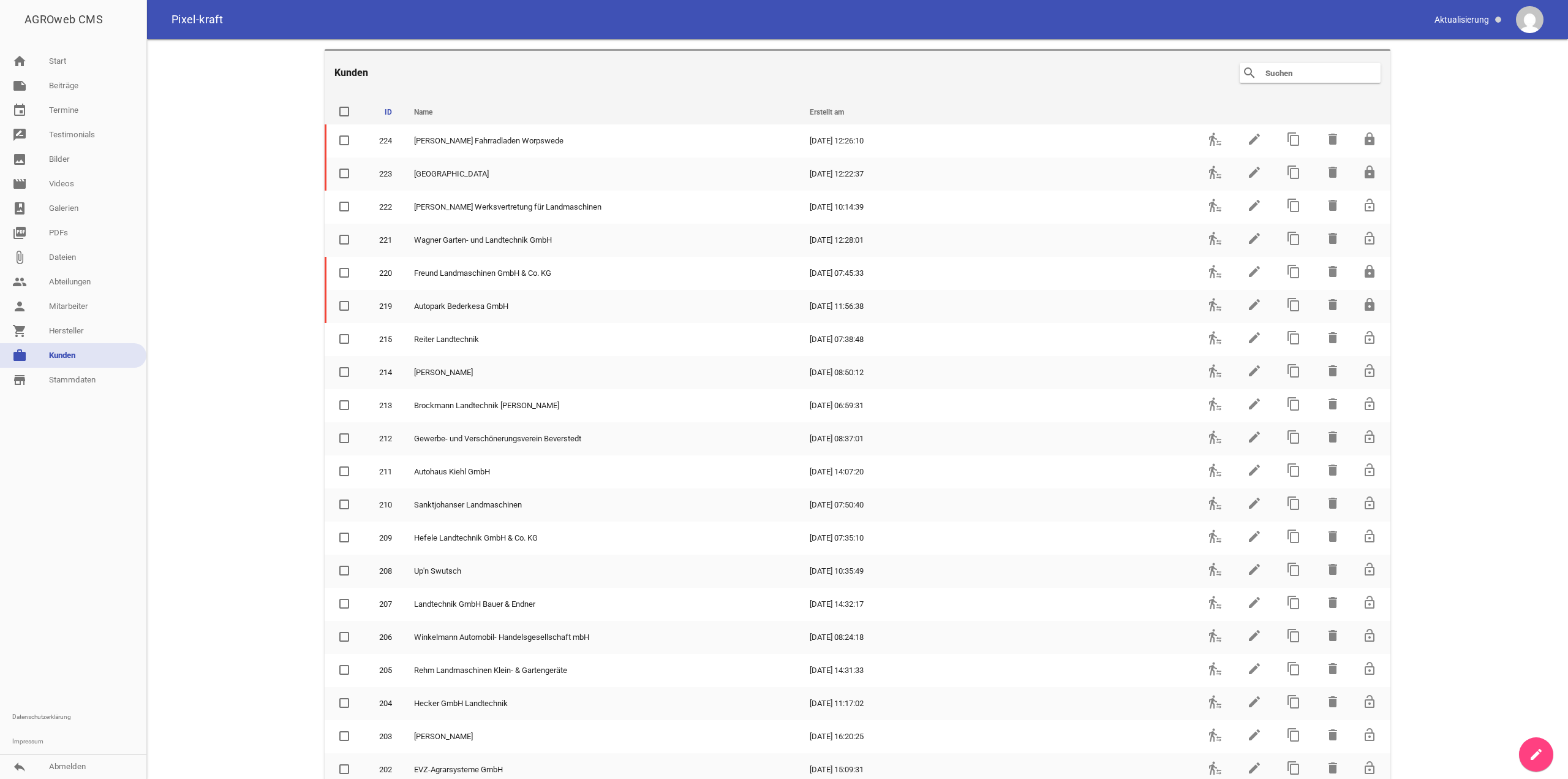
click at [1285, 77] on input "text" at bounding box center [1314, 73] width 98 height 14
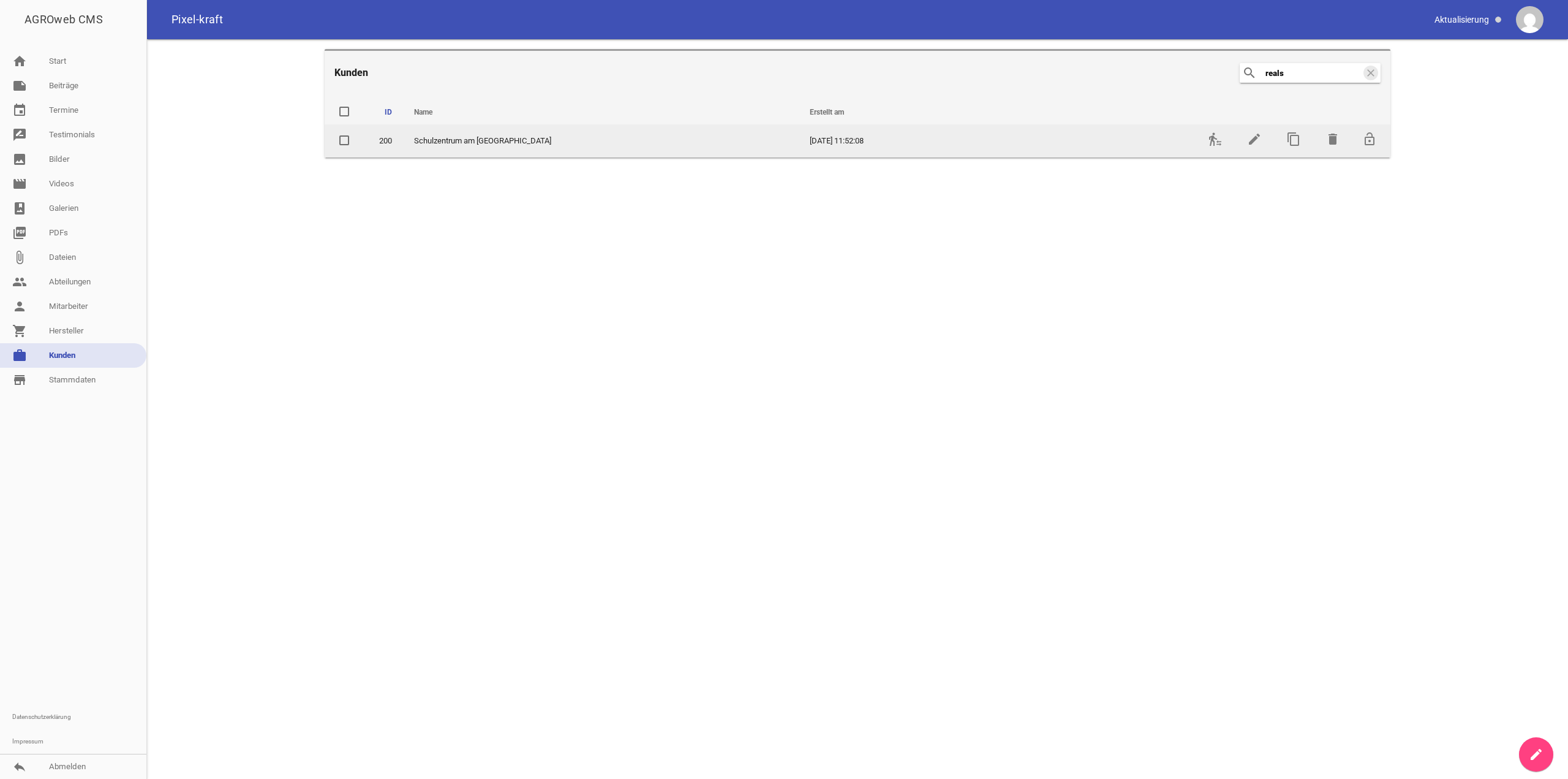
type input "reals"
click at [1245, 141] on td "edit" at bounding box center [1253, 141] width 39 height 33
click at [1248, 141] on icon "edit" at bounding box center [1255, 139] width 14 height 14
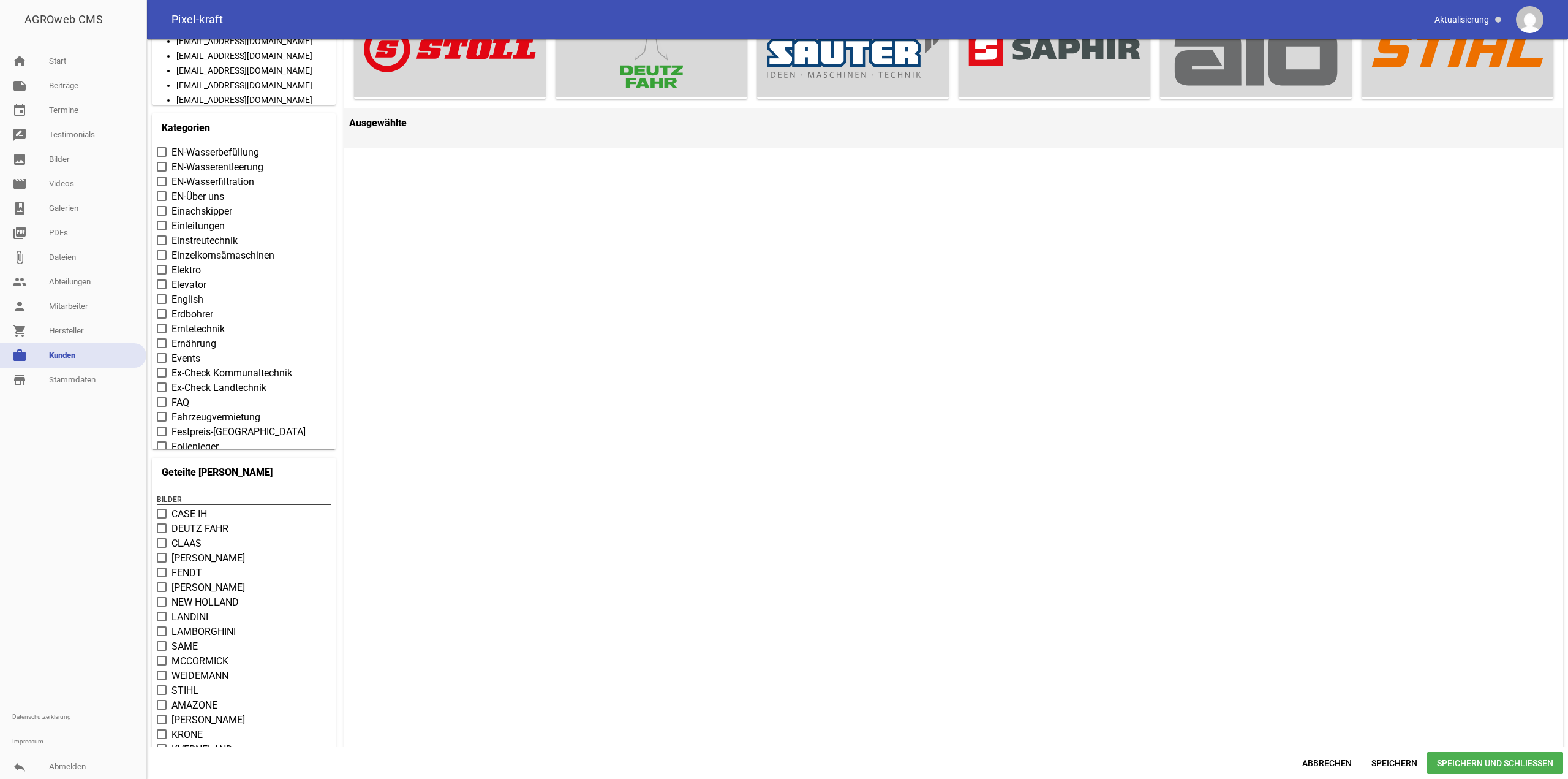
scroll to position [267, 0]
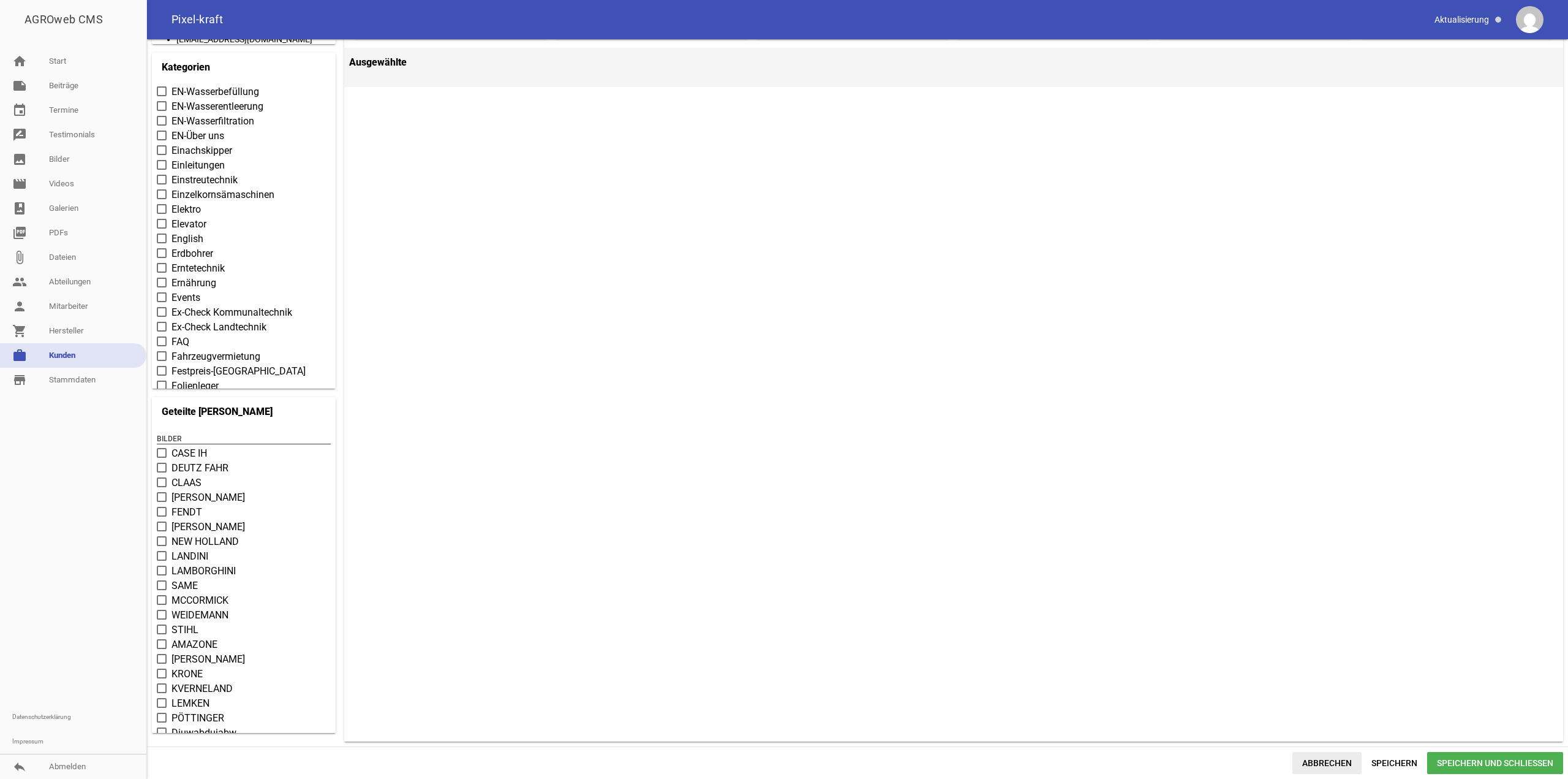
click at [1314, 759] on span "Abbrechen" at bounding box center [1327, 763] width 69 height 22
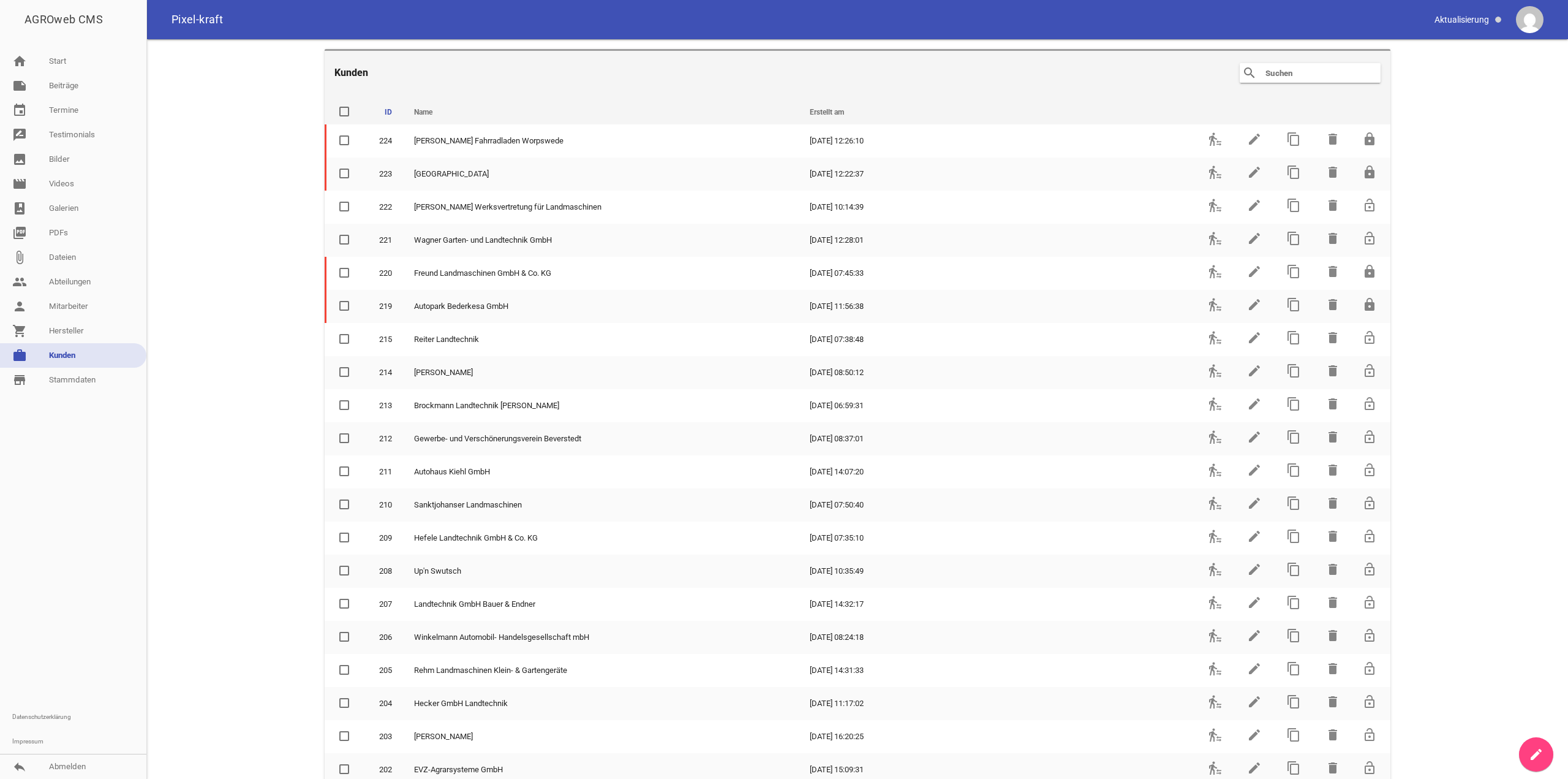
click at [42, 518] on div at bounding box center [73, 548] width 147 height 313
click at [1277, 79] on input "text" at bounding box center [1314, 73] width 98 height 14
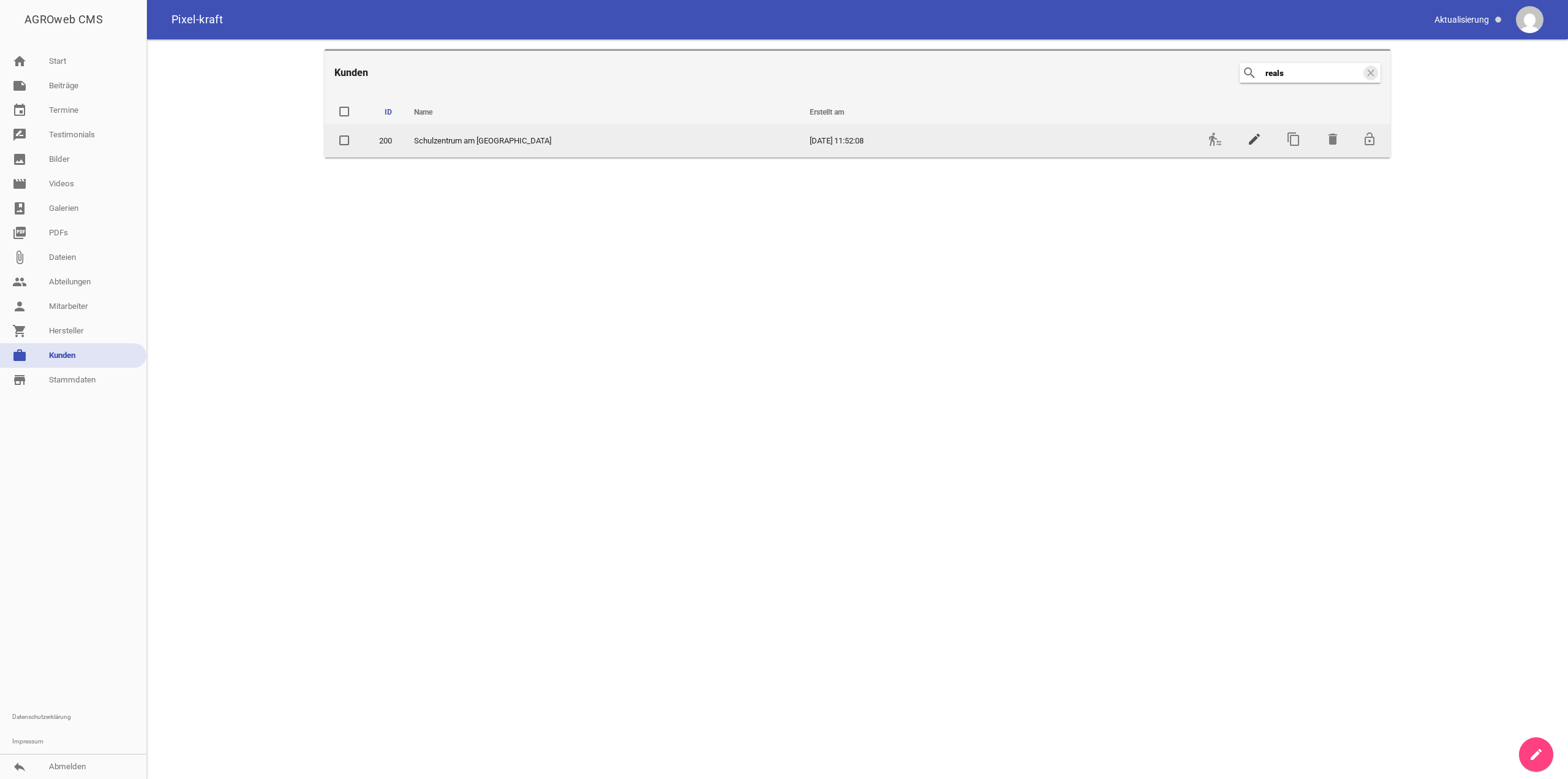
type input "reals"
click at [1252, 139] on icon "edit" at bounding box center [1255, 139] width 14 height 14
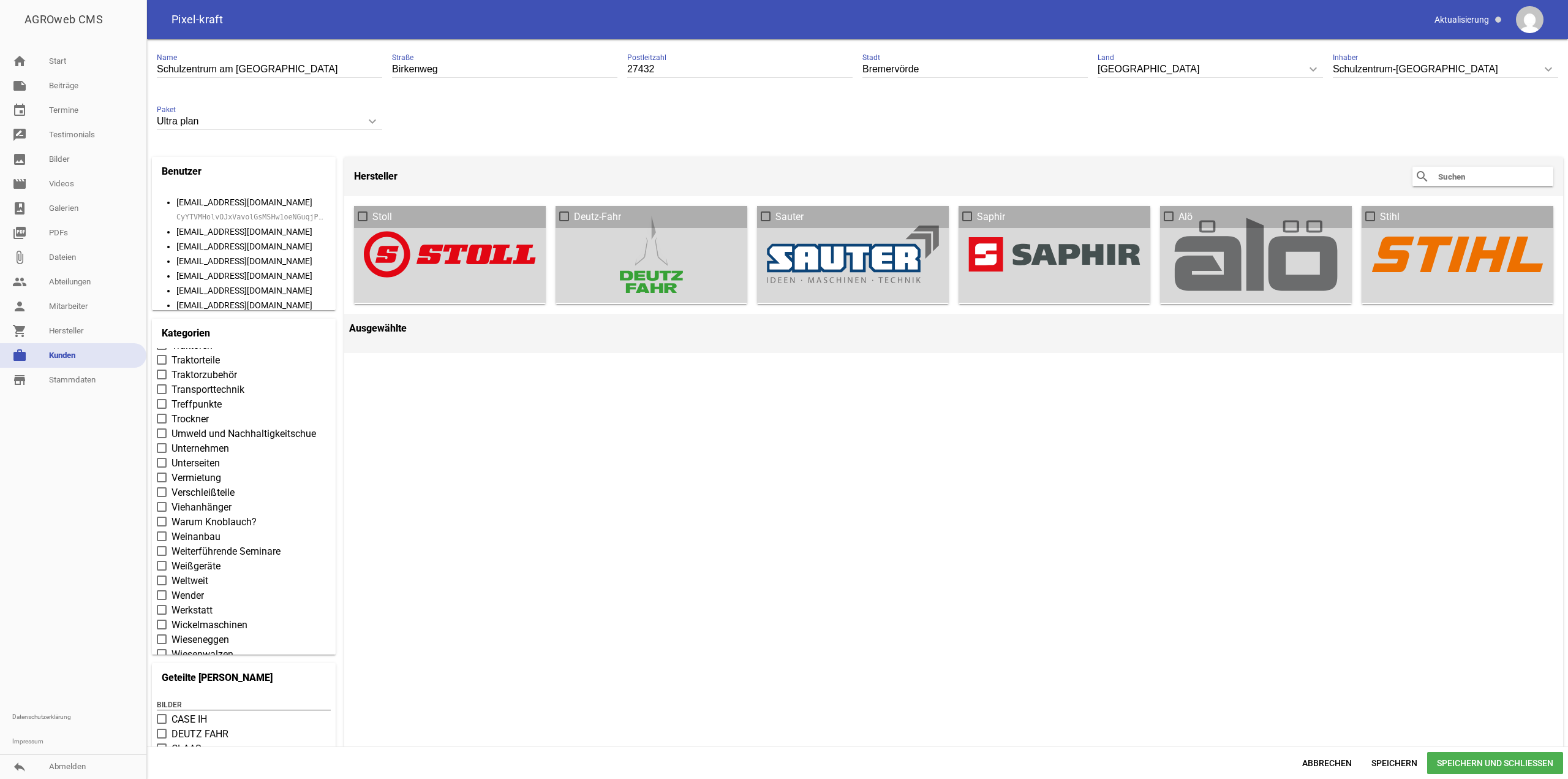
scroll to position [5308, 0]
click at [181, 497] on span "Umweld und Nachhaltigkeitschue" at bounding box center [243, 495] width 144 height 14
click at [171, 488] on input "Umweld und Nachhaltigkeitschue" at bounding box center [171, 488] width 0 height 0
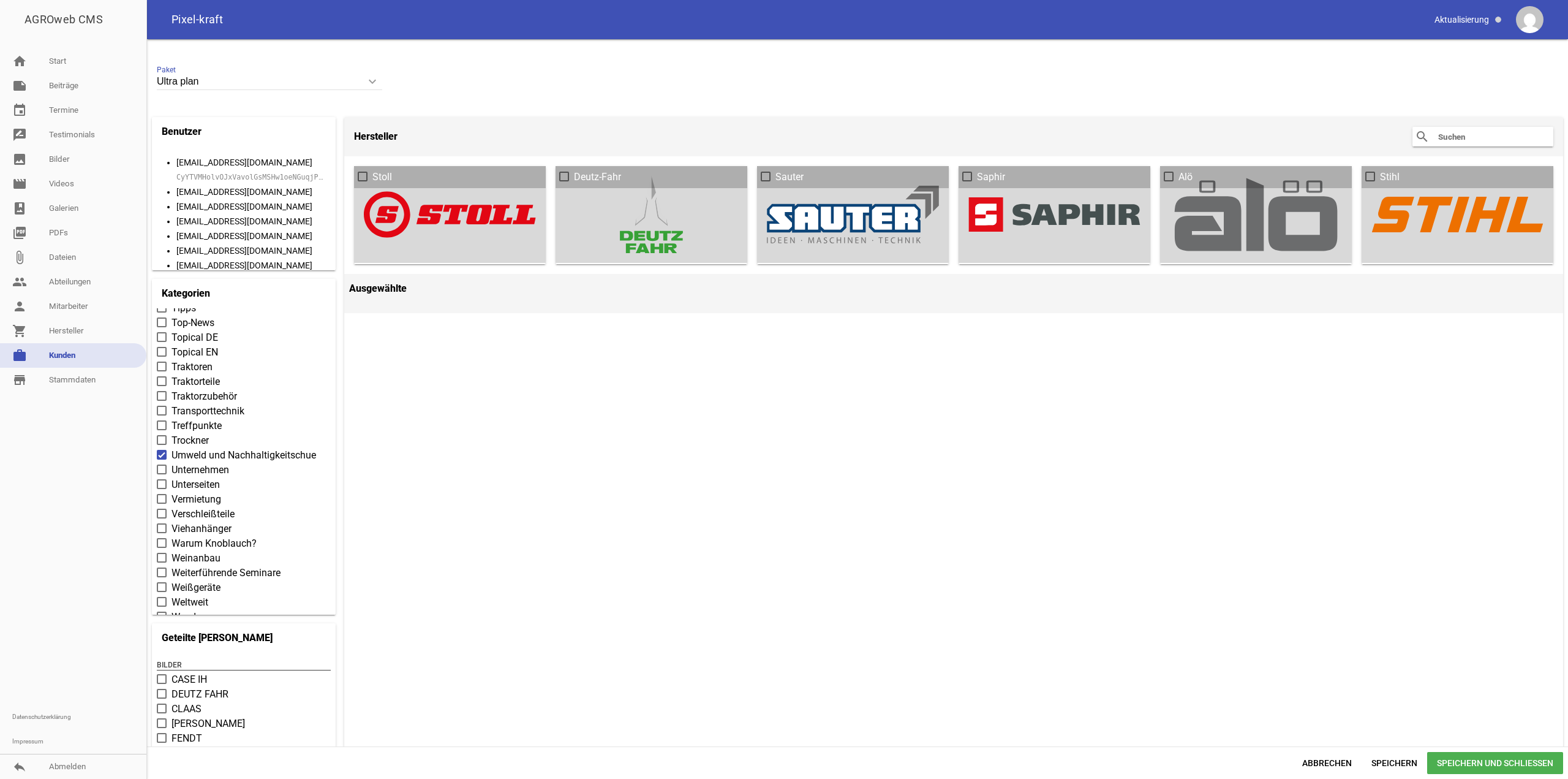
scroll to position [61, 0]
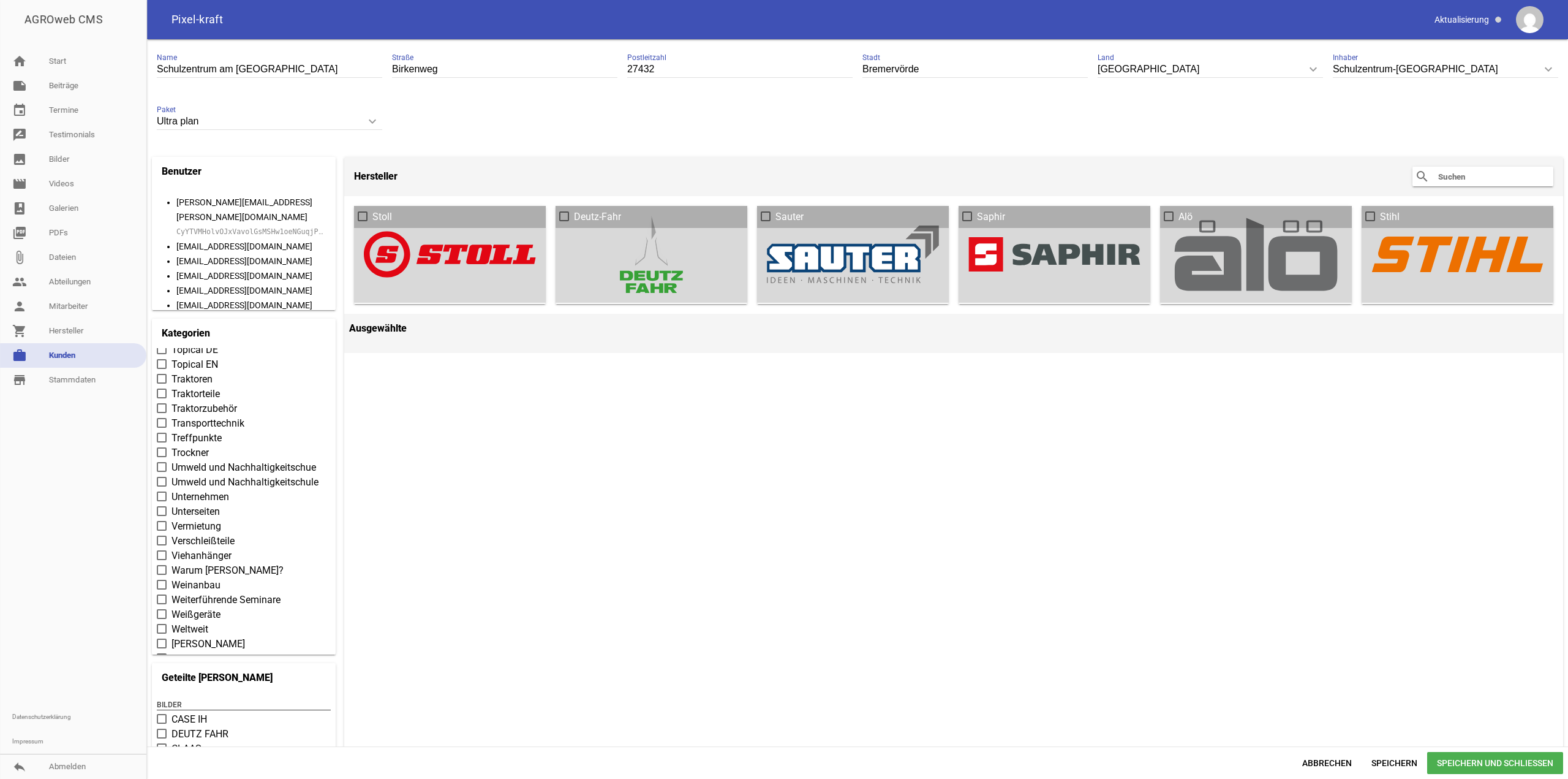
scroll to position [5322, 0]
click at [68, 665] on div at bounding box center [73, 548] width 147 height 313
click at [227, 434] on span "Umweld und Nachhaltigkeitschule" at bounding box center [245, 434] width 147 height 14
click at [171, 426] on input "Umweld und Nachhaltigkeitschule" at bounding box center [171, 426] width 0 height 0
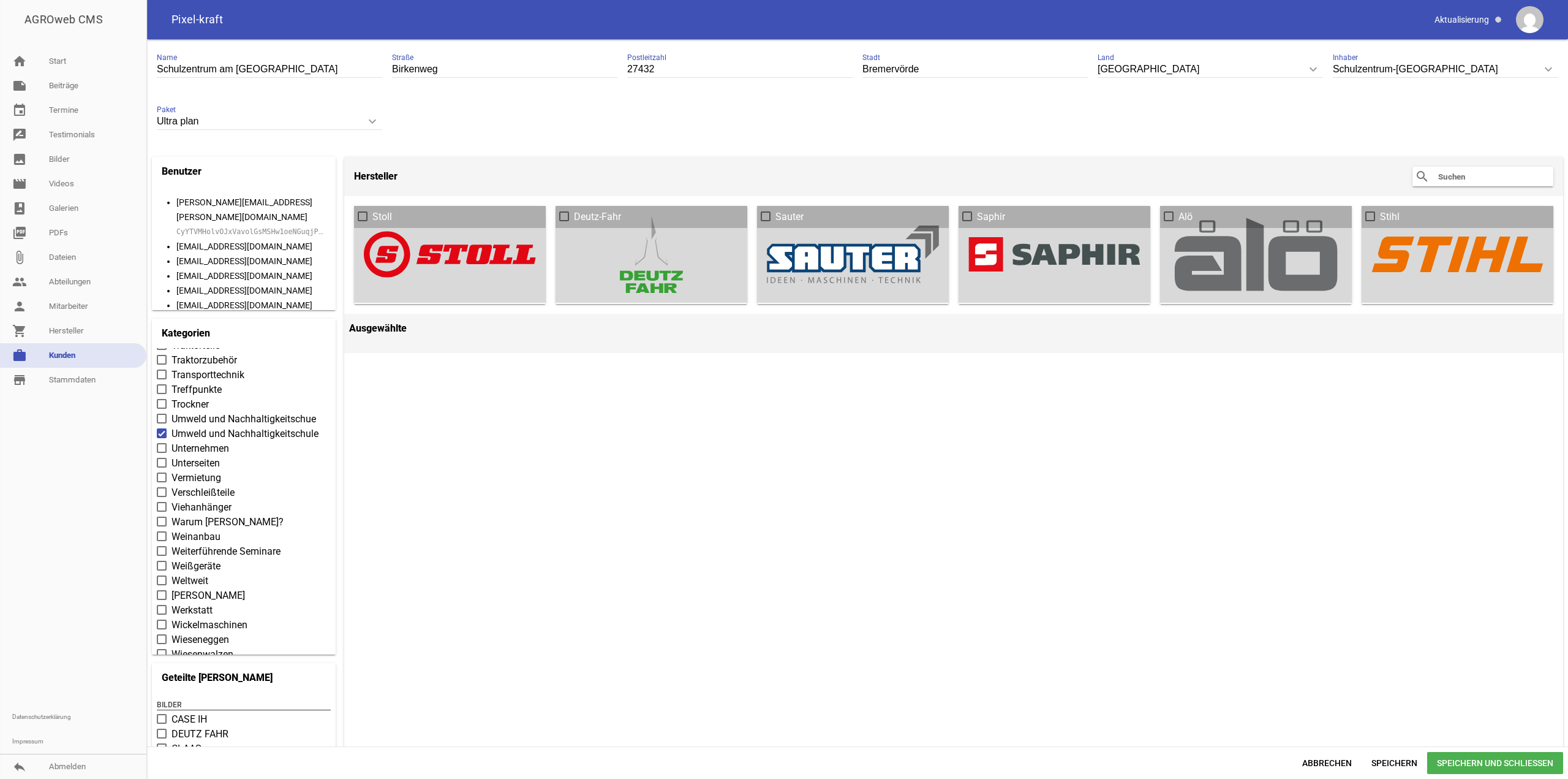
click at [1474, 775] on div "Abbrechen Speichern Speichern und Schließen" at bounding box center [858, 762] width 1421 height 33
click at [1474, 772] on span "Speichern und Schließen" at bounding box center [1495, 763] width 136 height 22
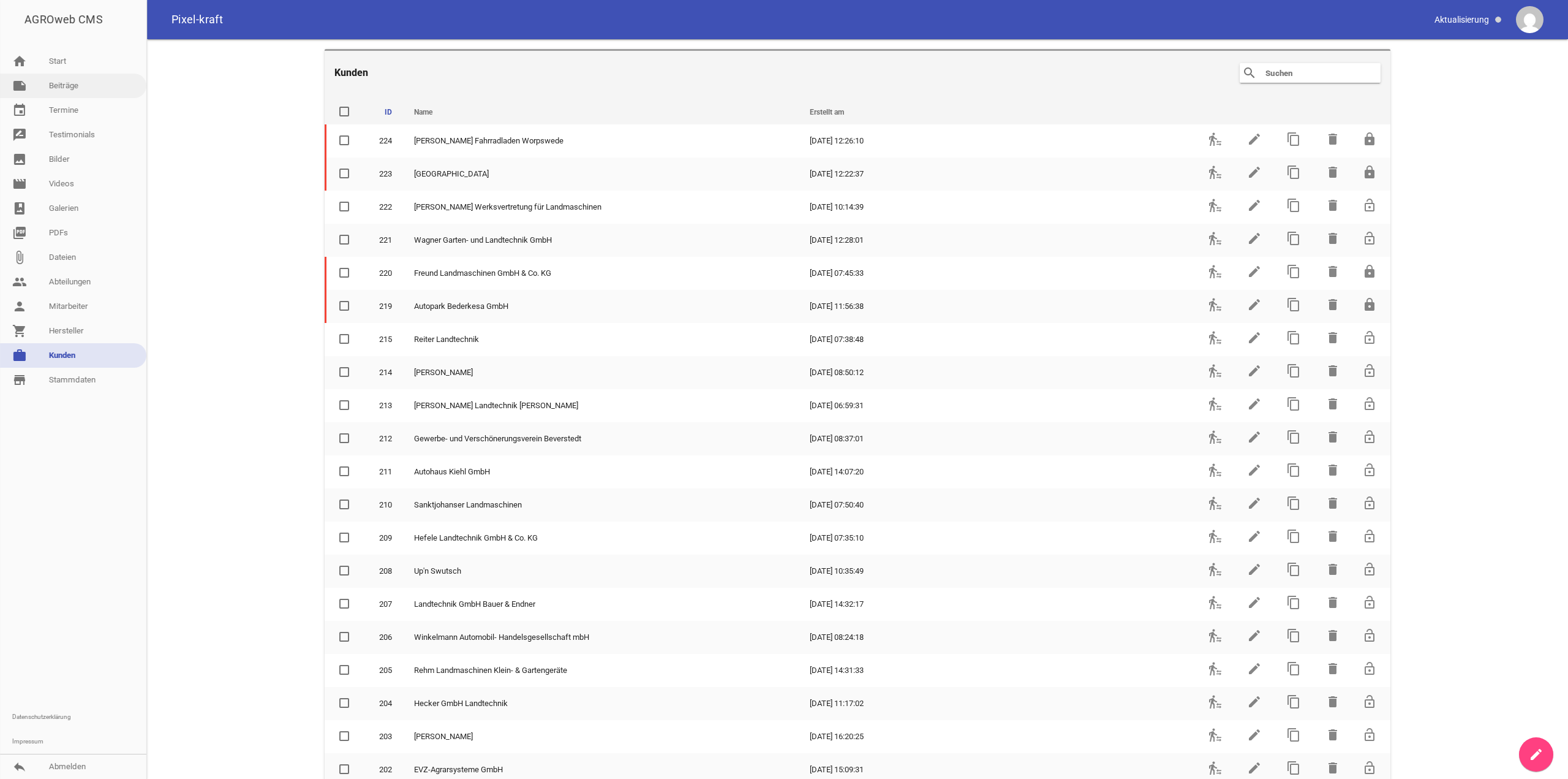
click at [66, 92] on link "note Beiträge" at bounding box center [73, 86] width 147 height 25
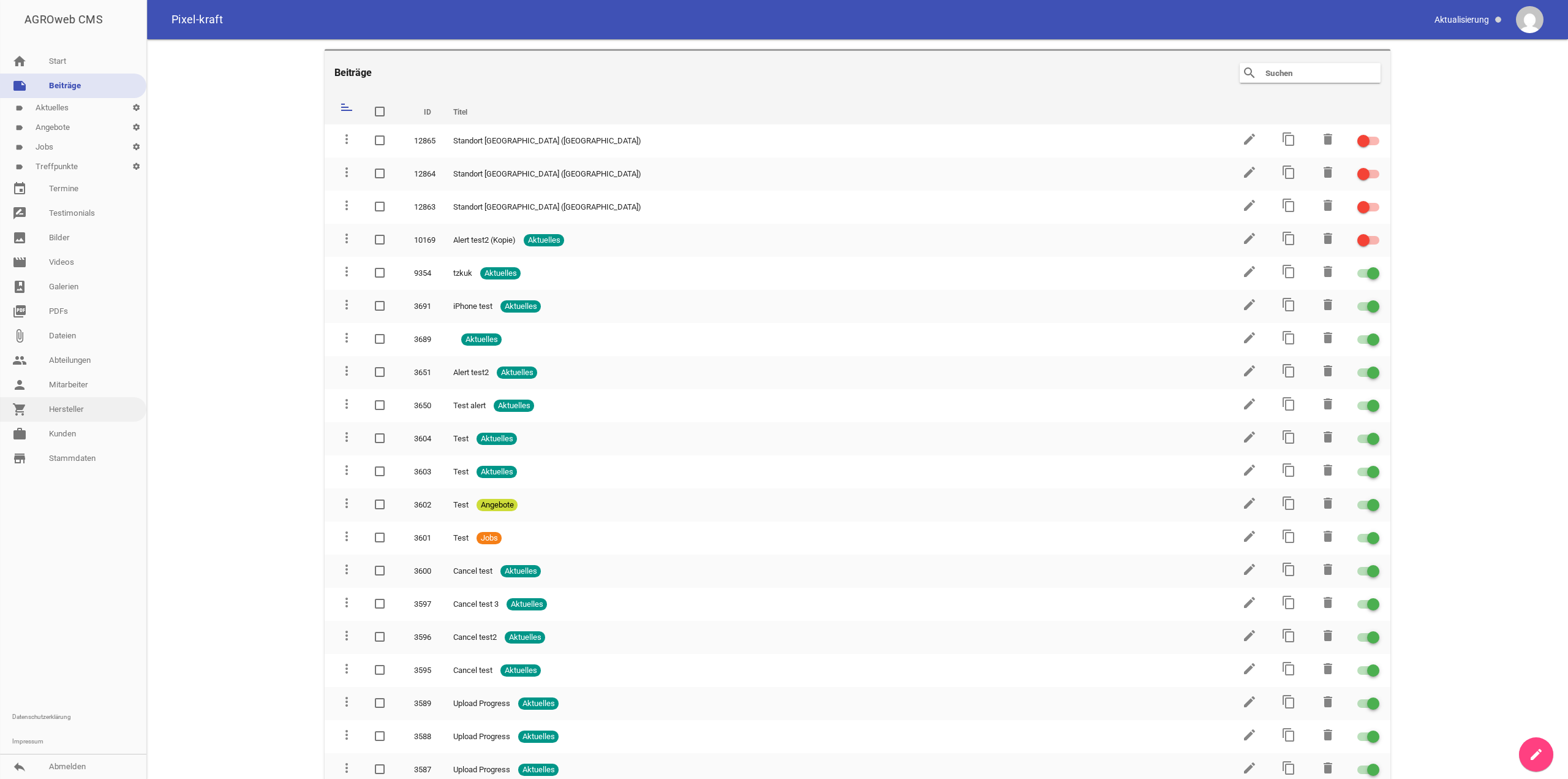
click at [64, 417] on link "shopping_cart Hersteller" at bounding box center [73, 410] width 147 height 25
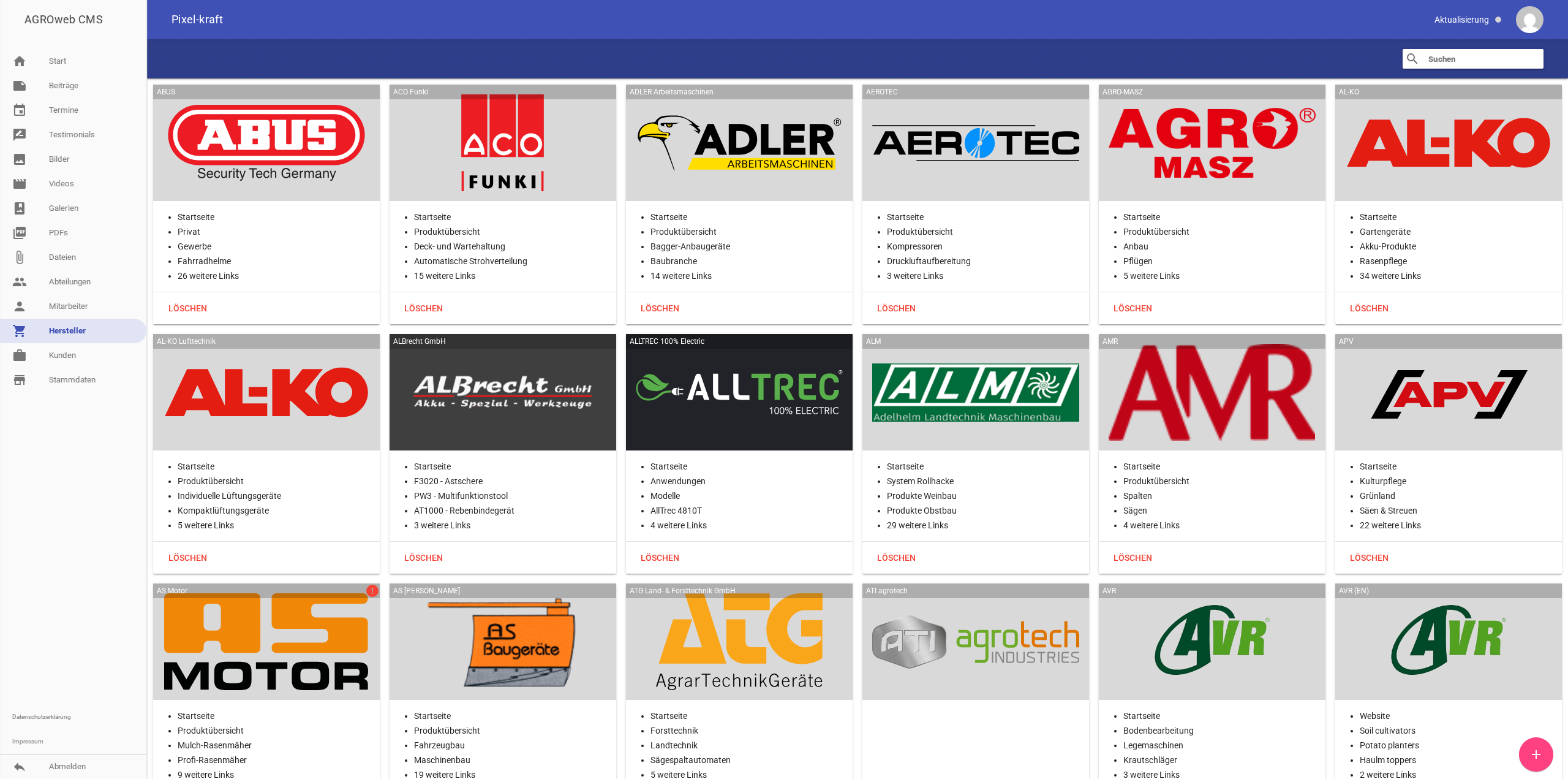
click at [69, 428] on div at bounding box center [73, 548] width 147 height 313
click at [109, 352] on link "work Kunden" at bounding box center [73, 356] width 147 height 25
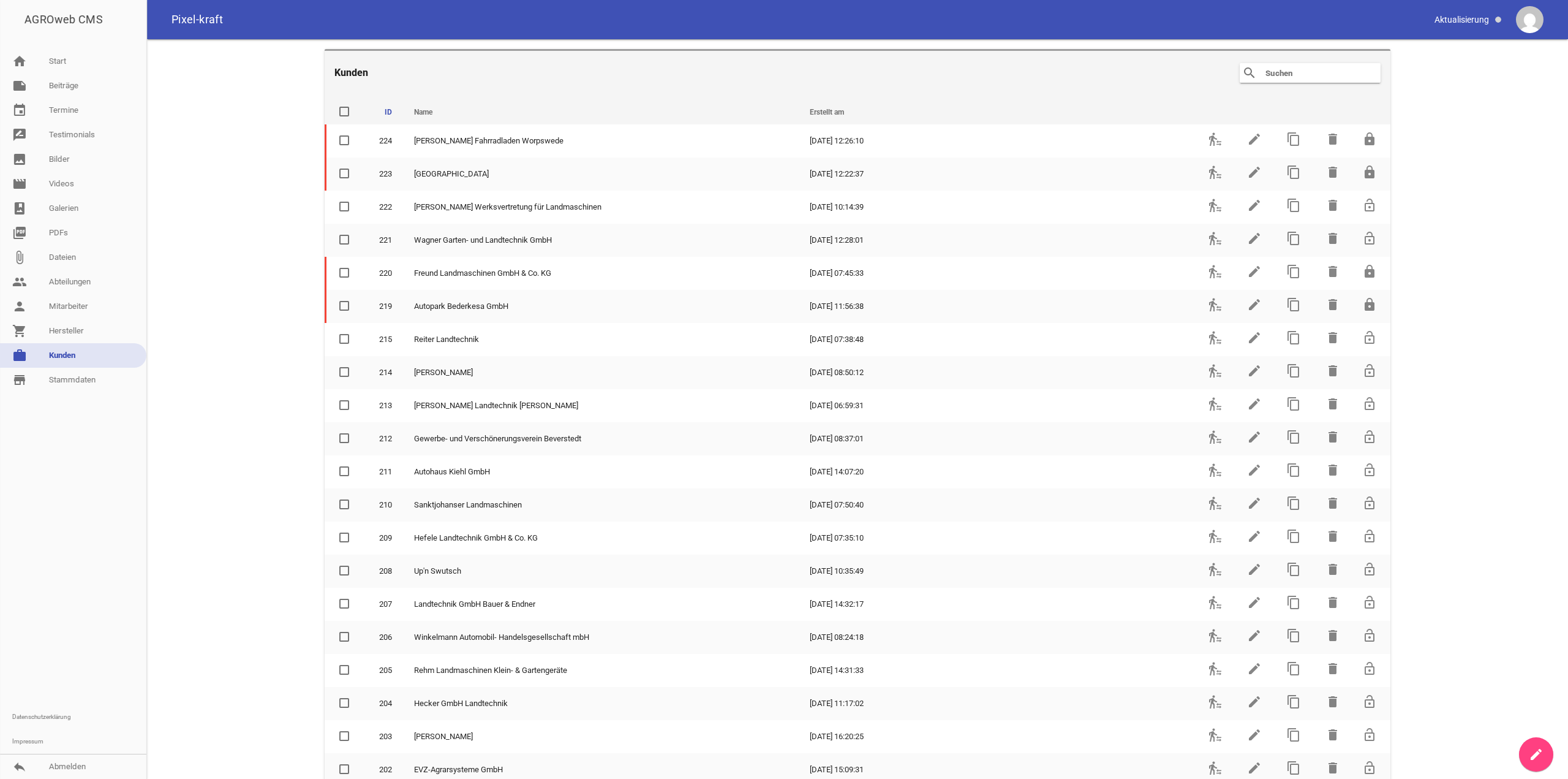
click at [1322, 66] on input "text" at bounding box center [1314, 73] width 98 height 14
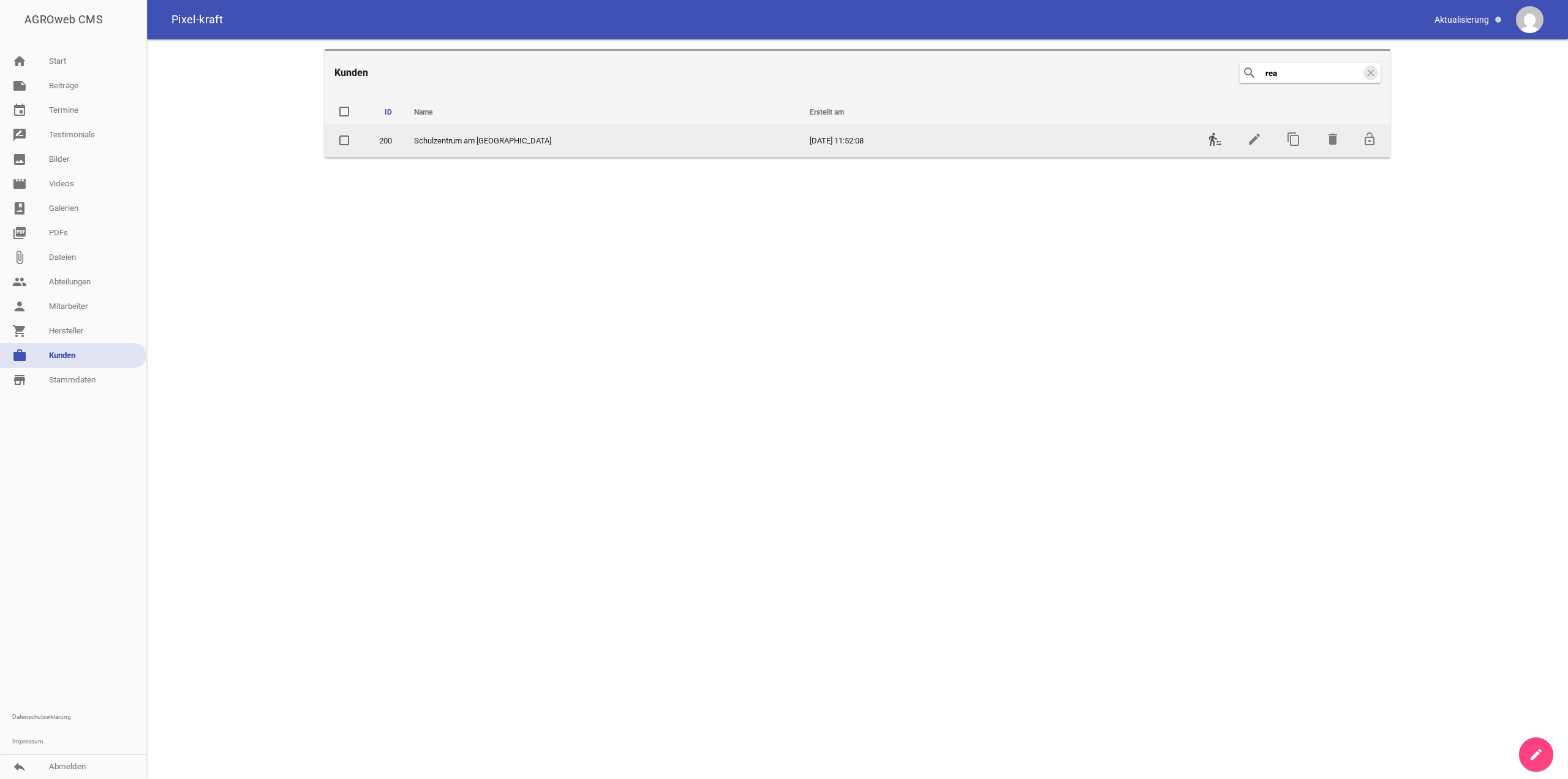
type input "rea"
click at [1222, 139] on td "transfer_within_a_station" at bounding box center [1214, 141] width 39 height 33
click at [1217, 139] on icon "transfer_within_a_station" at bounding box center [1216, 139] width 14 height 14
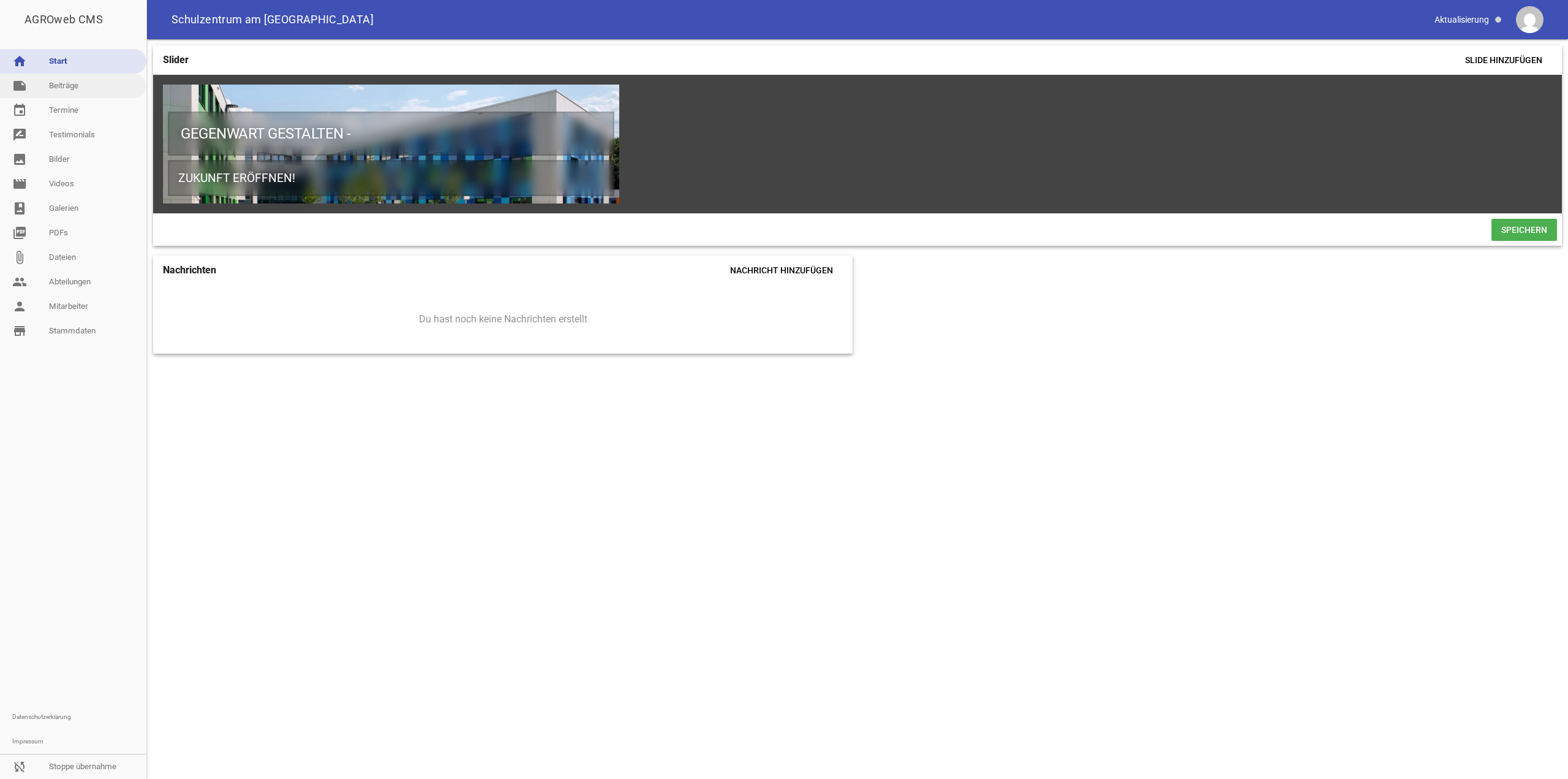
click at [93, 86] on link "note Beiträge" at bounding box center [73, 86] width 147 height 25
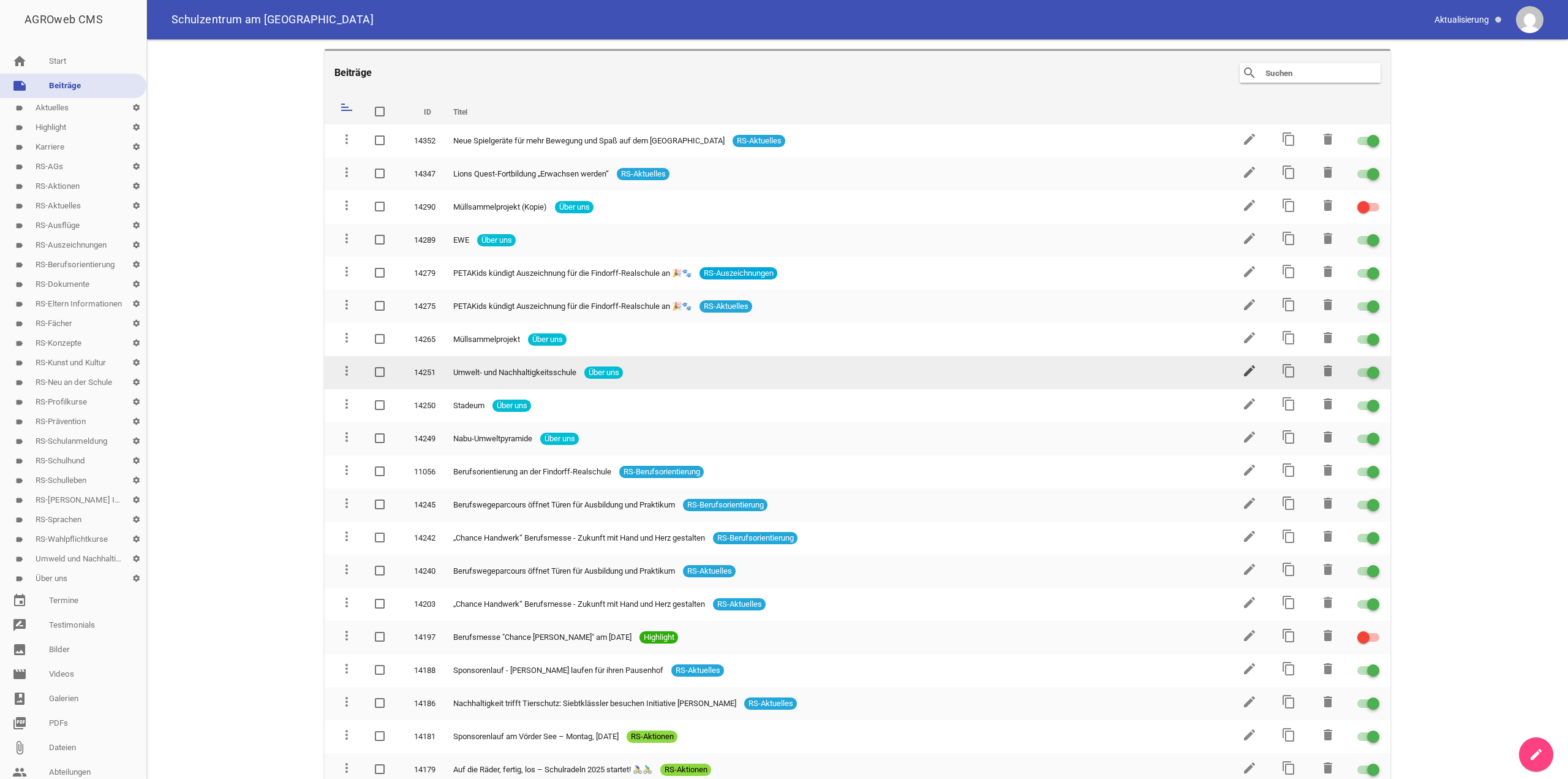
click at [1242, 369] on icon "edit" at bounding box center [1249, 371] width 14 height 14
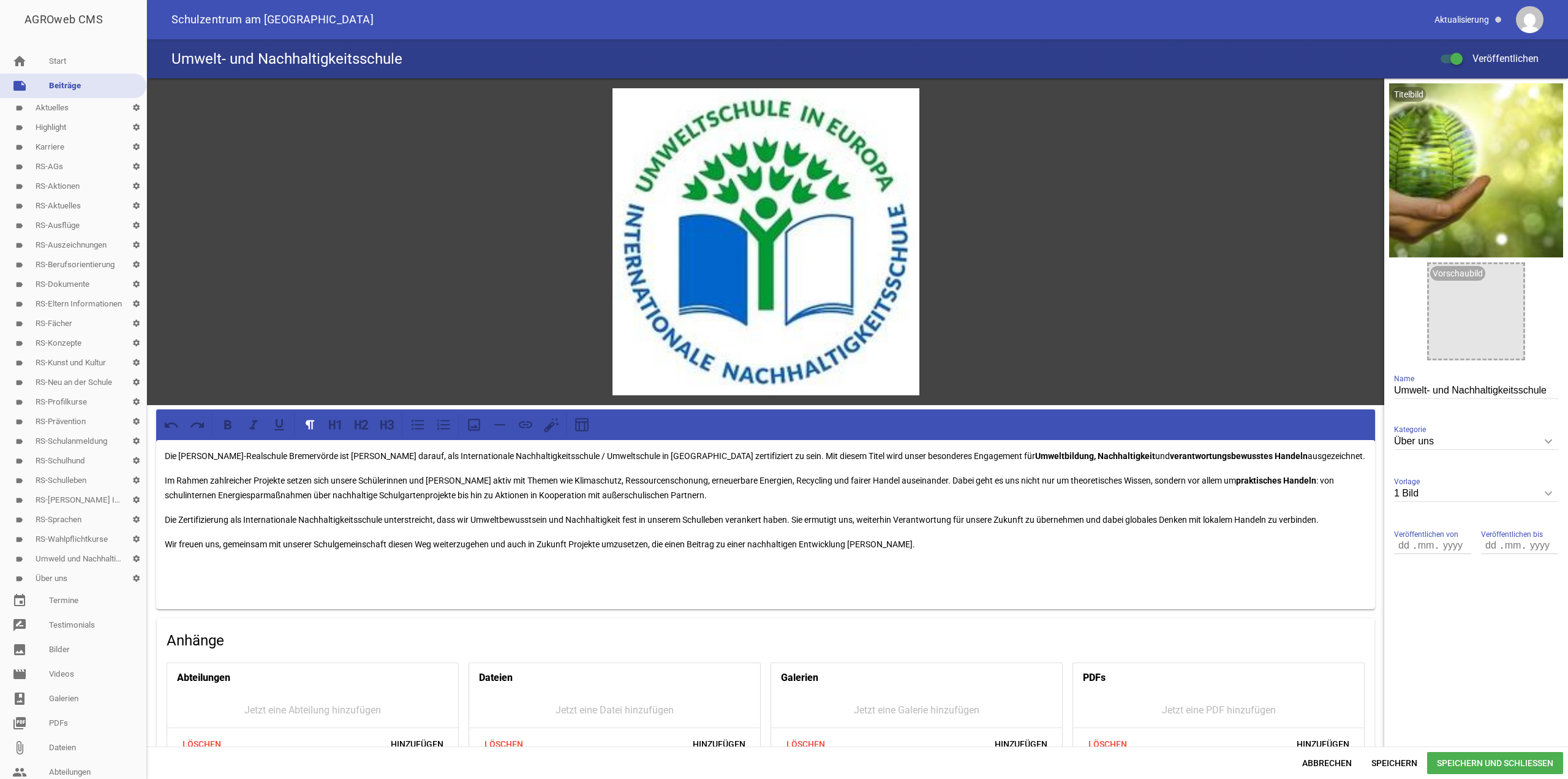
click at [1491, 444] on input "Über uns" at bounding box center [1476, 442] width 164 height 17
click at [1449, 569] on li "Umweld und Nachhaltigkeitschule" at bounding box center [1476, 564] width 164 height 30
type input "Umweld und Nachhaltigkeitschule"
click at [1440, 761] on span "Speichern und Schließen" at bounding box center [1495, 763] width 136 height 22
